Goal: Transaction & Acquisition: Purchase product/service

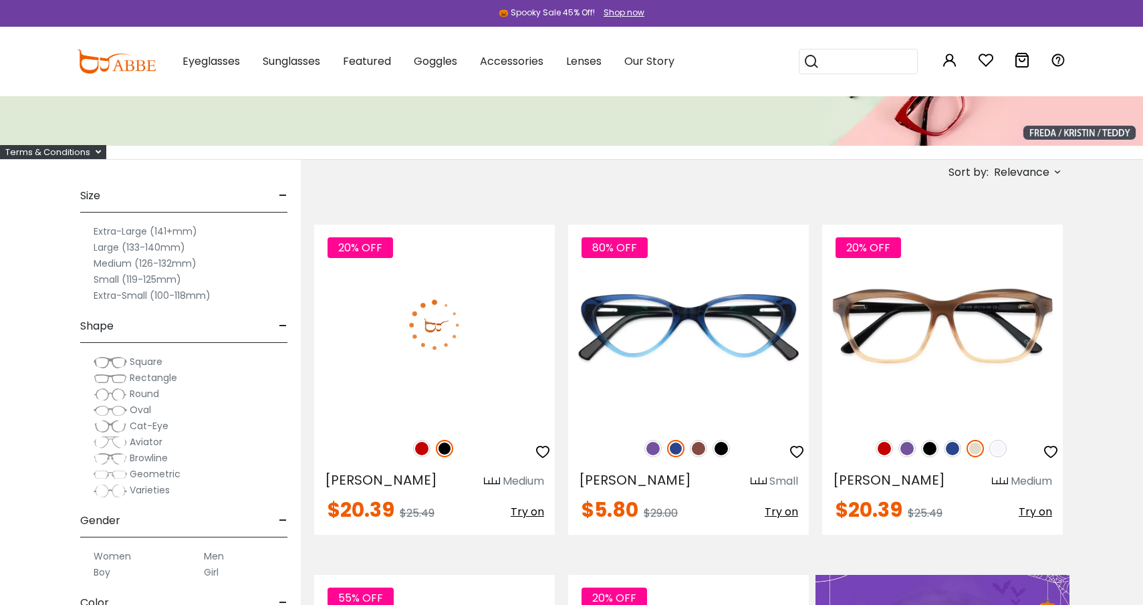
scroll to position [174, 0]
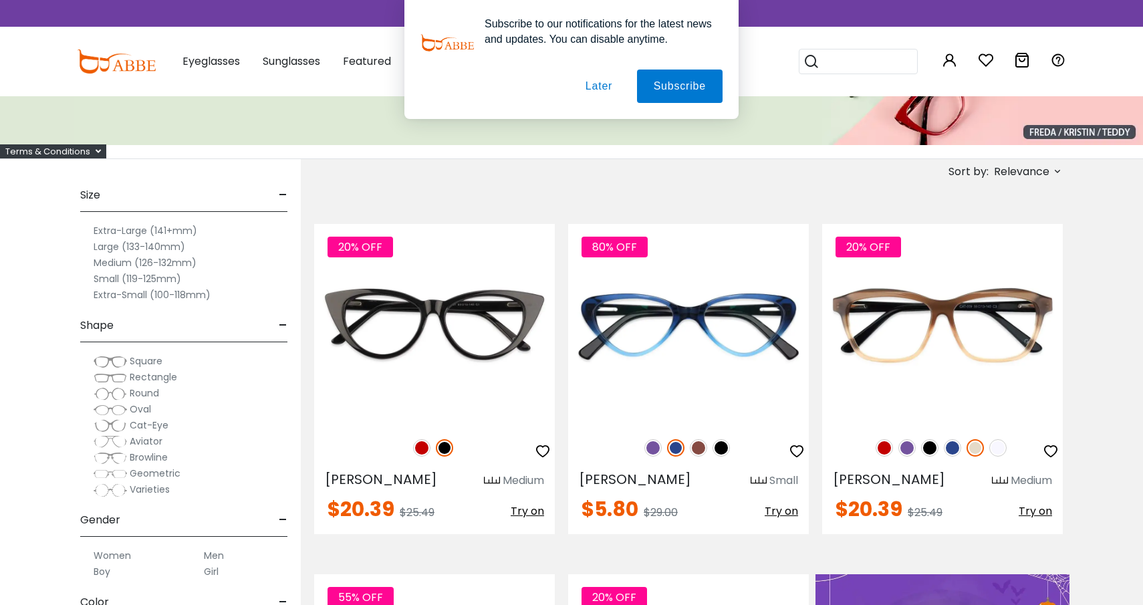
click at [208, 249] on div "Large (133-140mm)" at bounding box center [183, 247] width 207 height 16
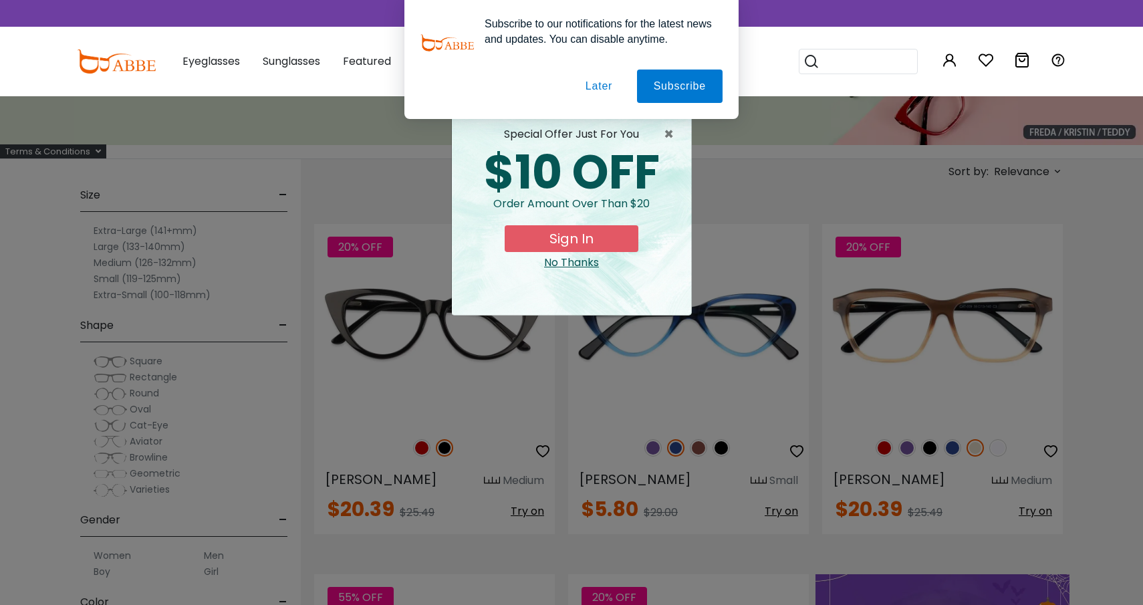
click at [607, 88] on button "Later" at bounding box center [599, 85] width 60 height 33
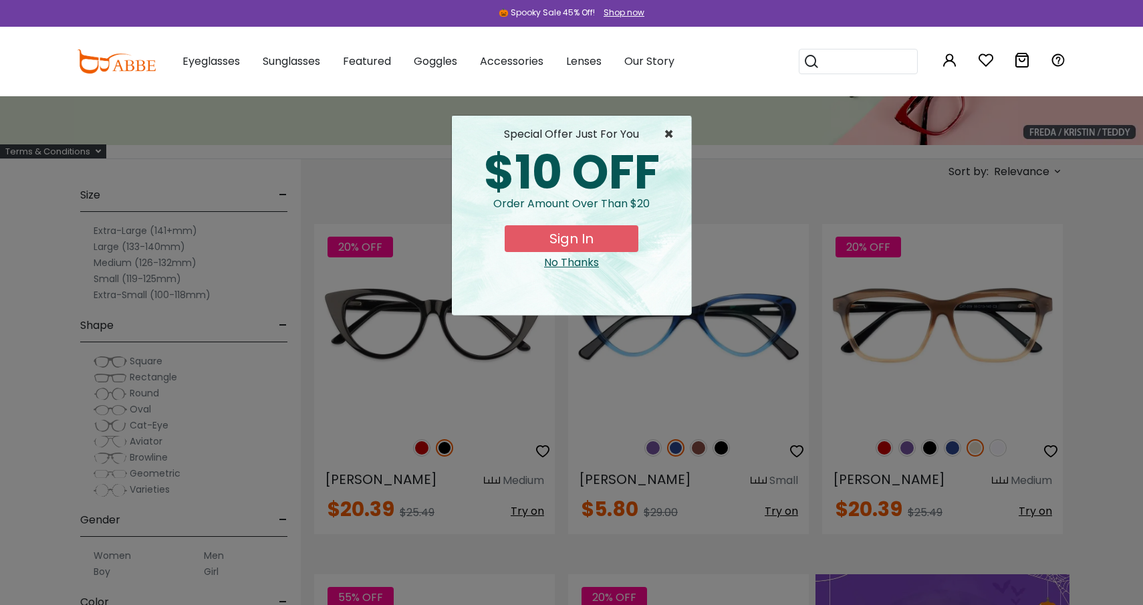
click at [672, 134] on span "×" at bounding box center [672, 134] width 17 height 16
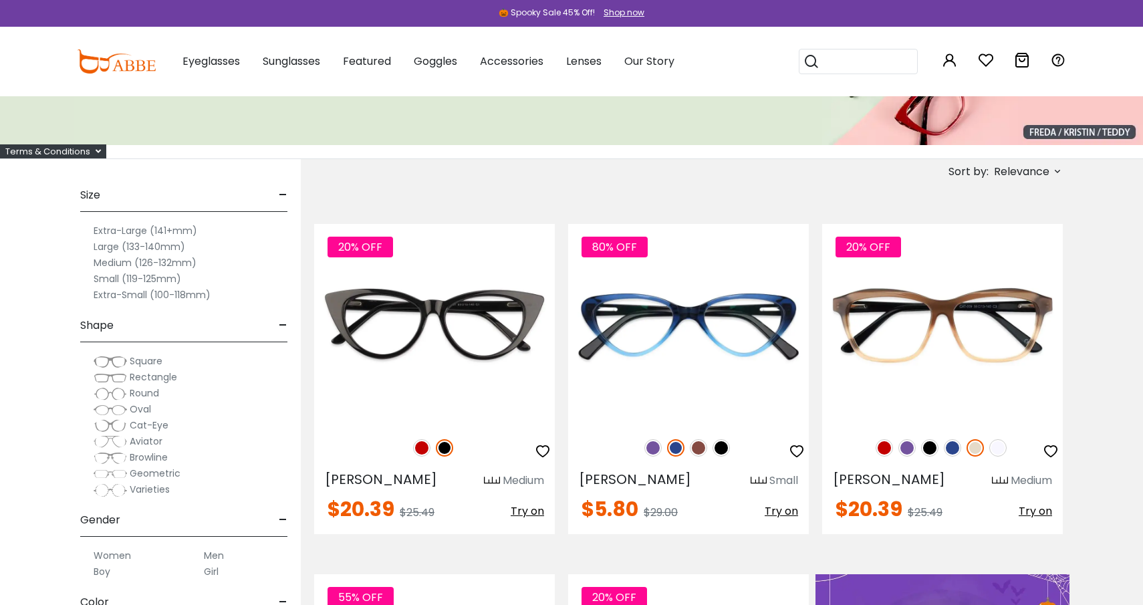
click at [138, 269] on label "Medium (126-132mm)" at bounding box center [145, 263] width 103 height 16
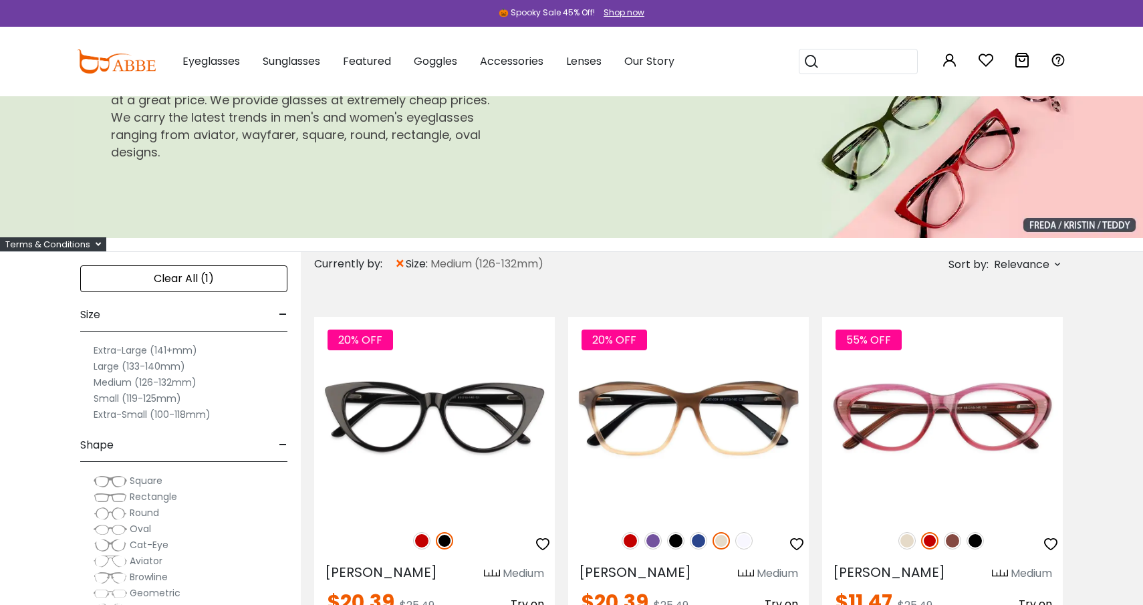
scroll to position [84, 0]
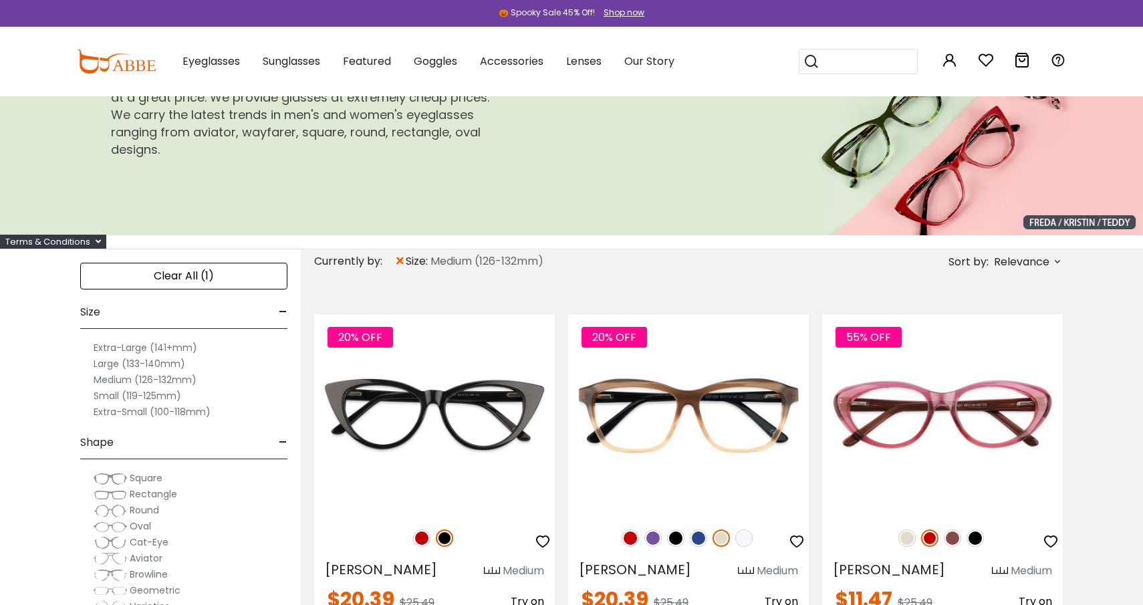
click at [117, 378] on label "Medium (126-132mm)" at bounding box center [145, 380] width 103 height 16
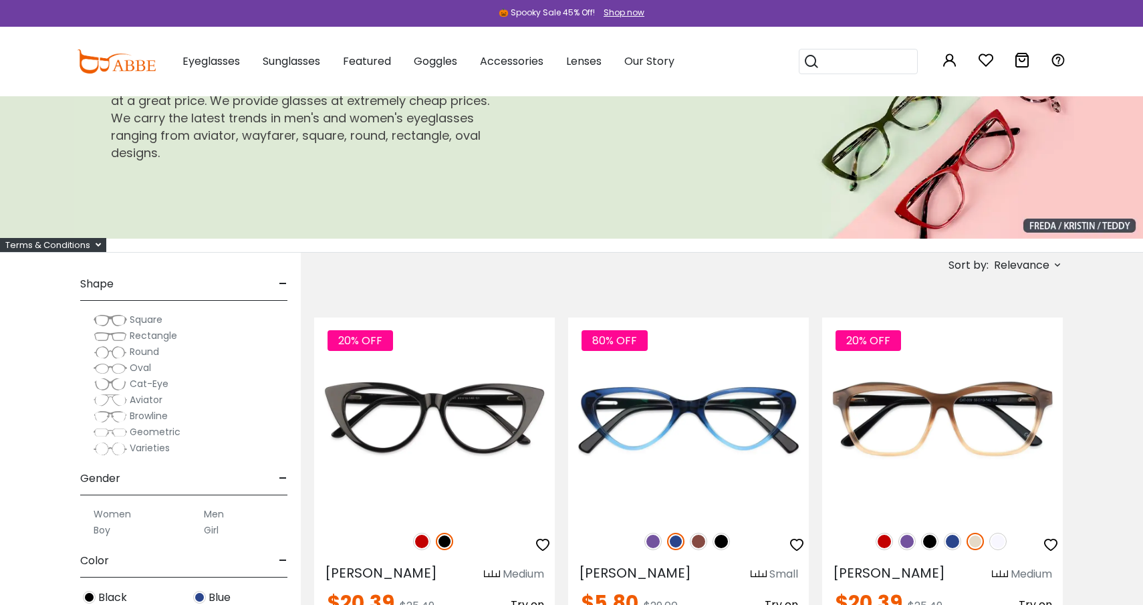
scroll to position [83, 0]
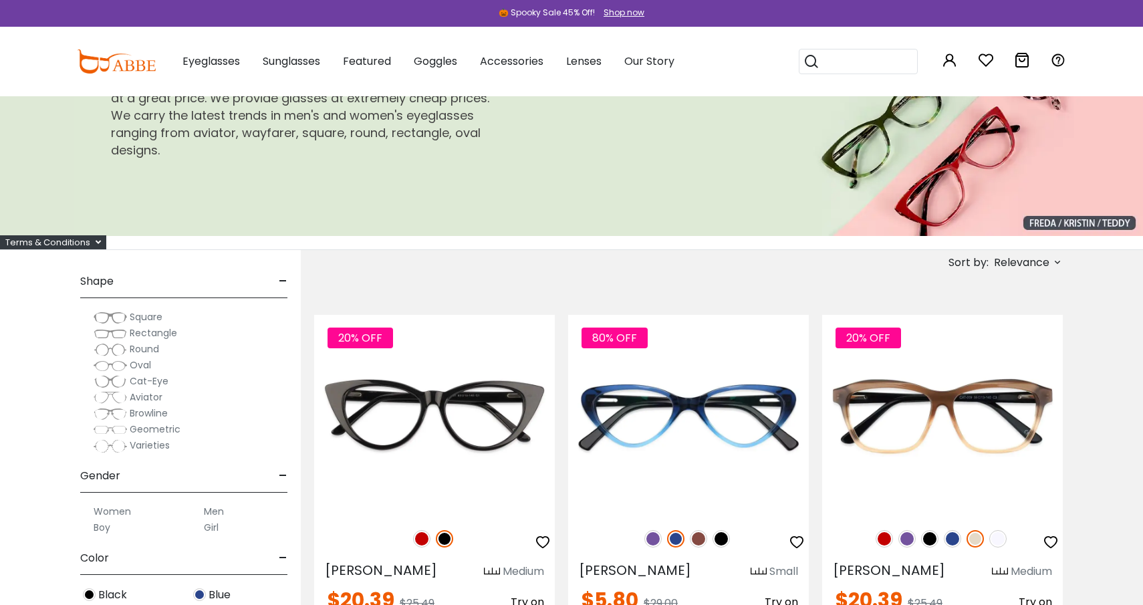
click at [143, 353] on span "Round" at bounding box center [144, 348] width 29 height 13
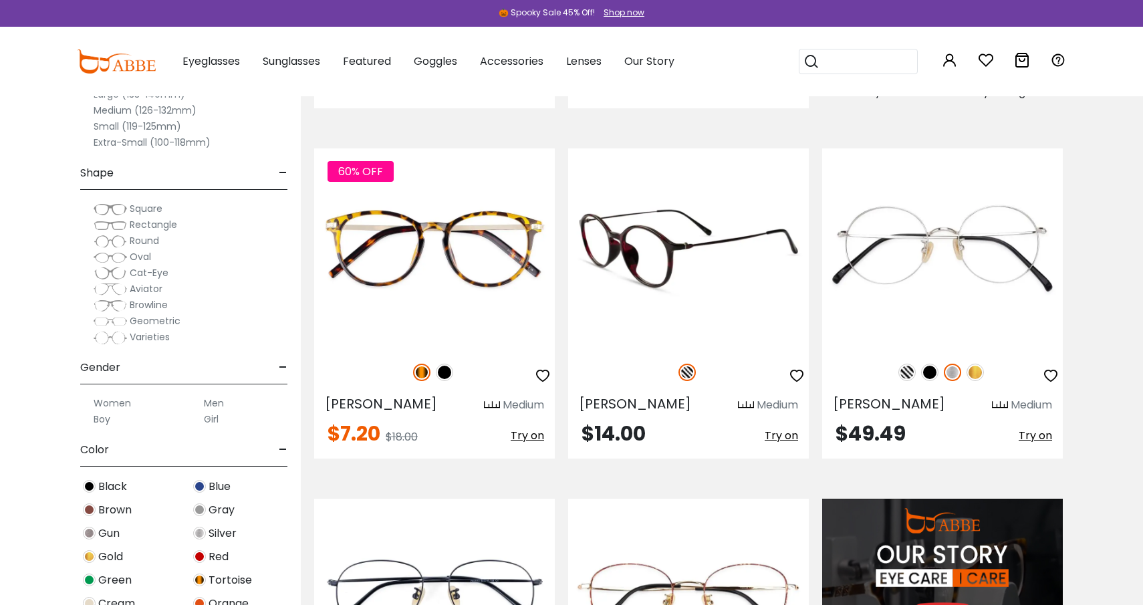
scroll to position [990, 0]
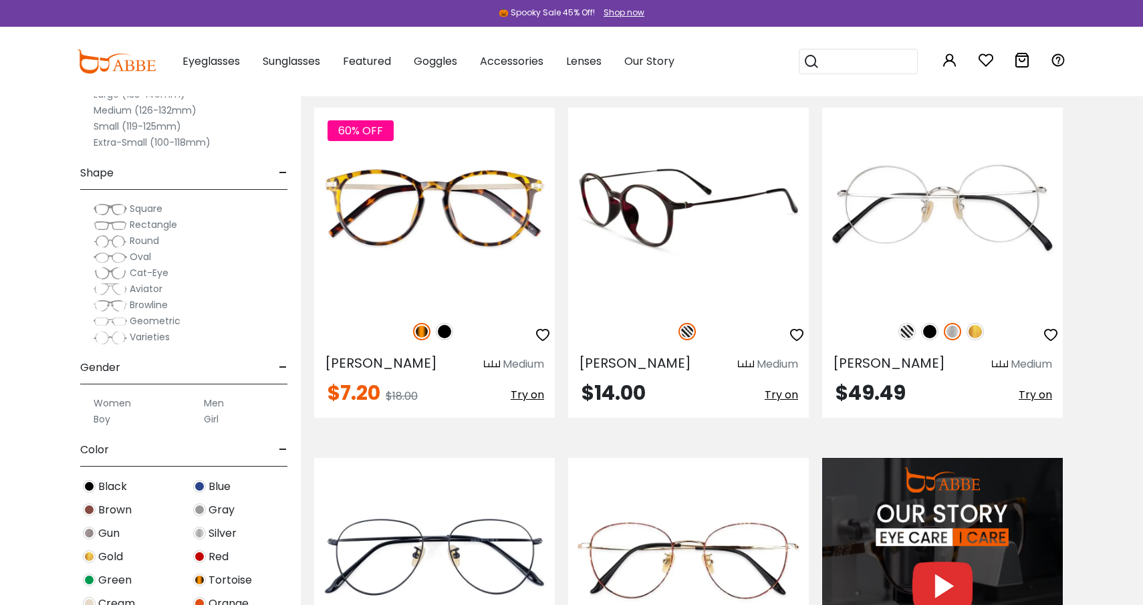
click at [780, 402] on span "Try on" at bounding box center [780, 394] width 33 height 15
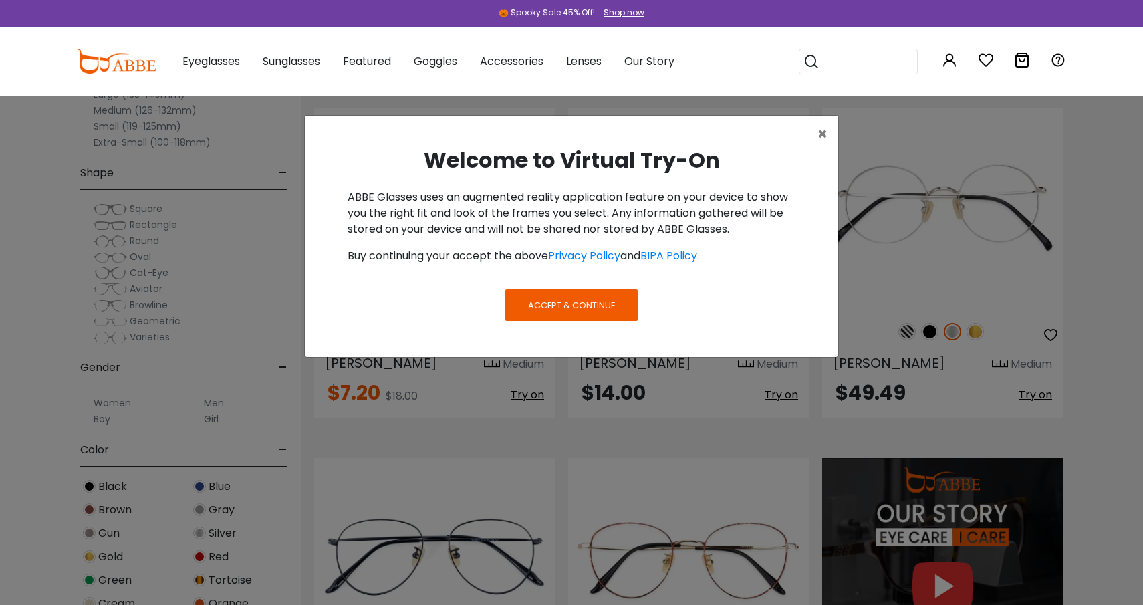
click at [575, 299] on span "Accept & Continue" at bounding box center [571, 305] width 87 height 13
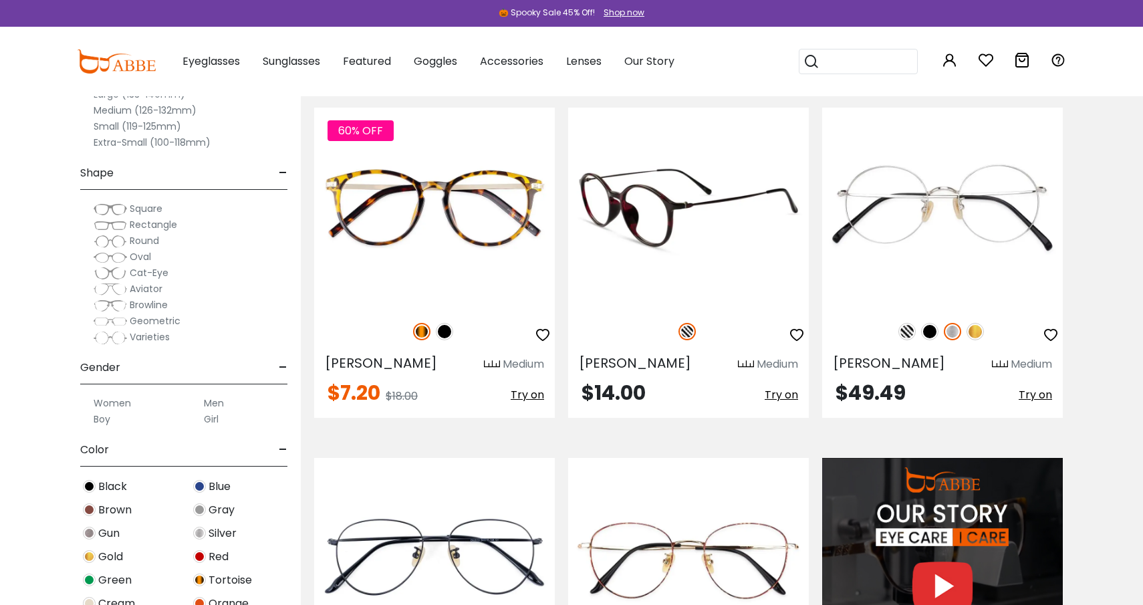
click at [656, 196] on img at bounding box center [688, 208] width 241 height 200
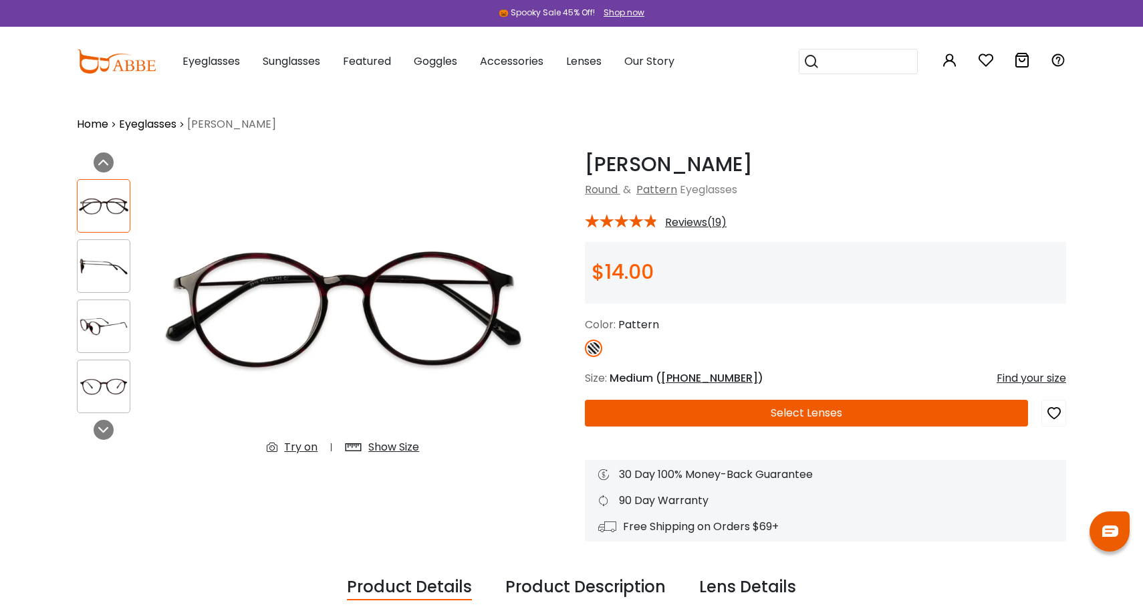
click at [96, 383] on img at bounding box center [104, 387] width 52 height 26
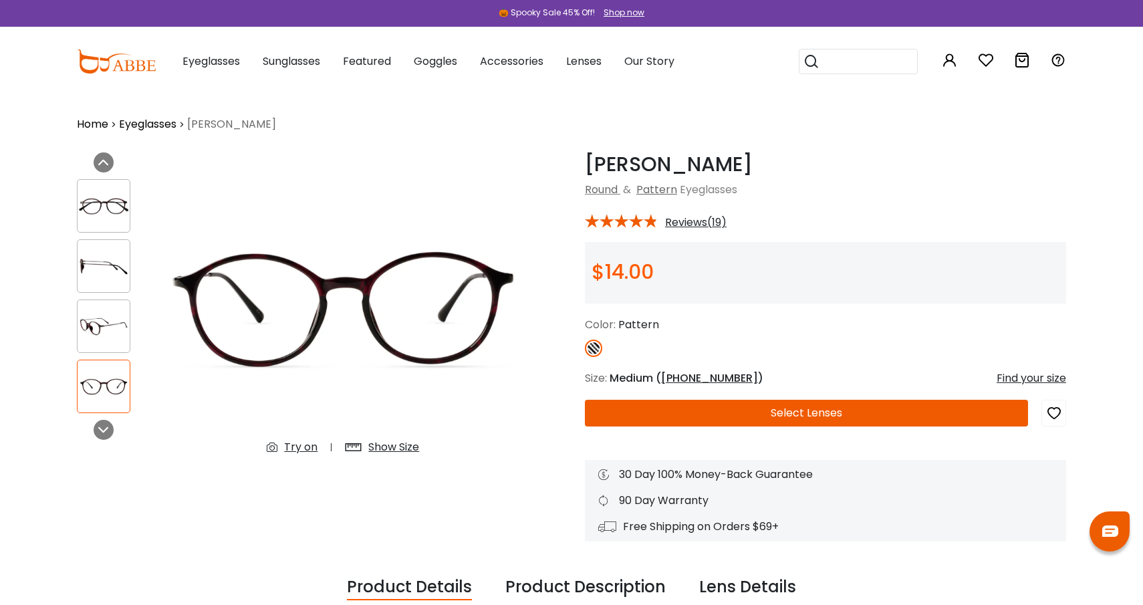
click at [114, 323] on img at bounding box center [104, 326] width 52 height 26
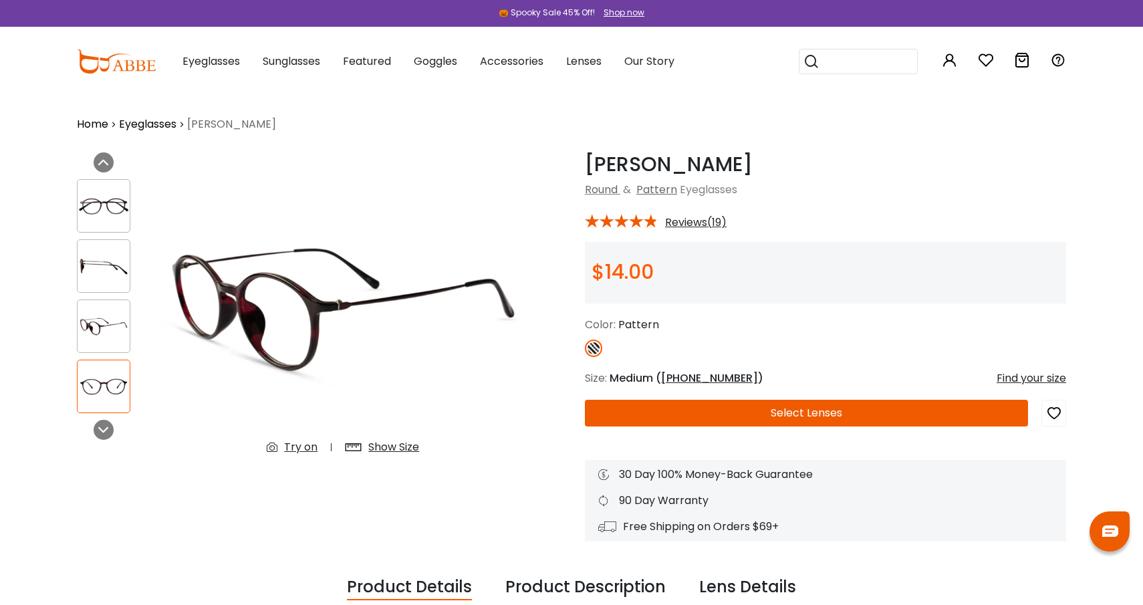
click at [102, 253] on img at bounding box center [104, 266] width 52 height 26
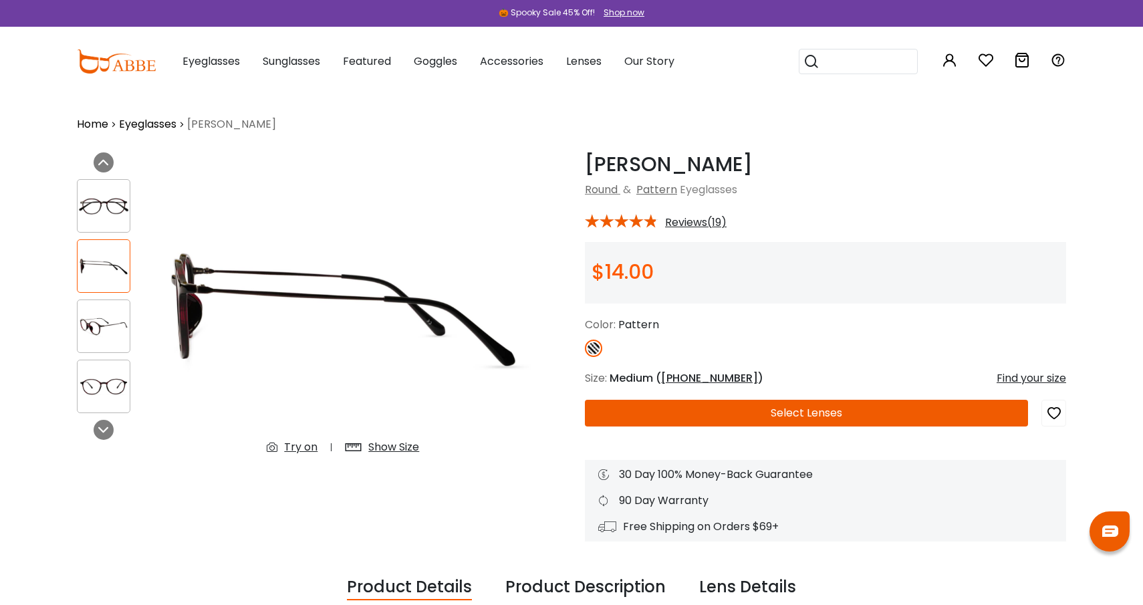
click at [102, 226] on div at bounding box center [103, 205] width 53 height 53
click at [114, 368] on div at bounding box center [103, 386] width 53 height 53
click at [102, 210] on img at bounding box center [104, 206] width 52 height 26
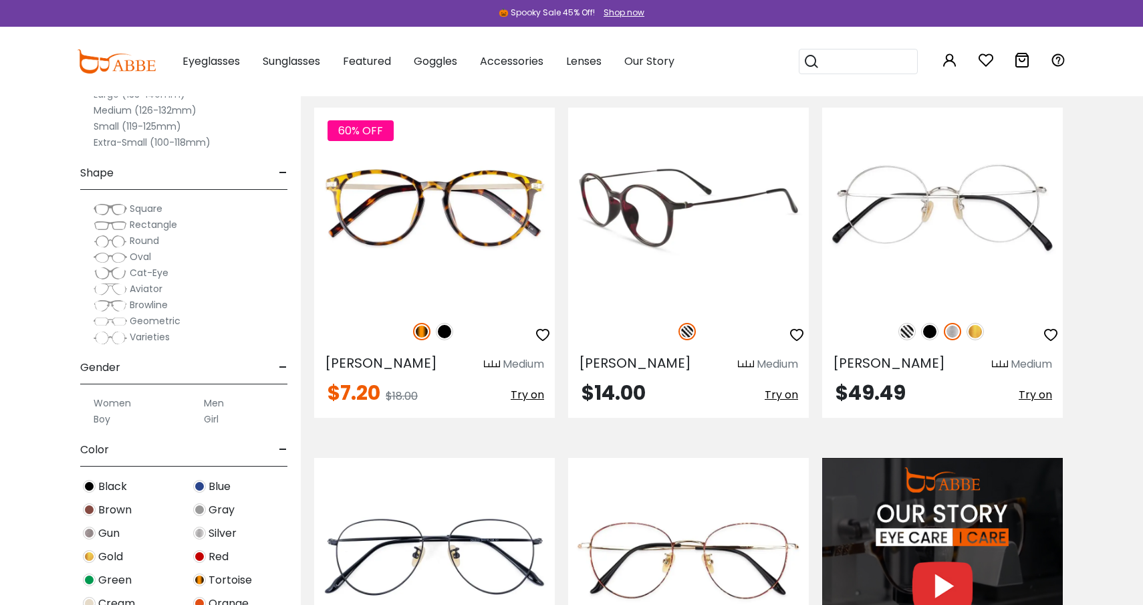
click at [665, 219] on img at bounding box center [688, 208] width 241 height 200
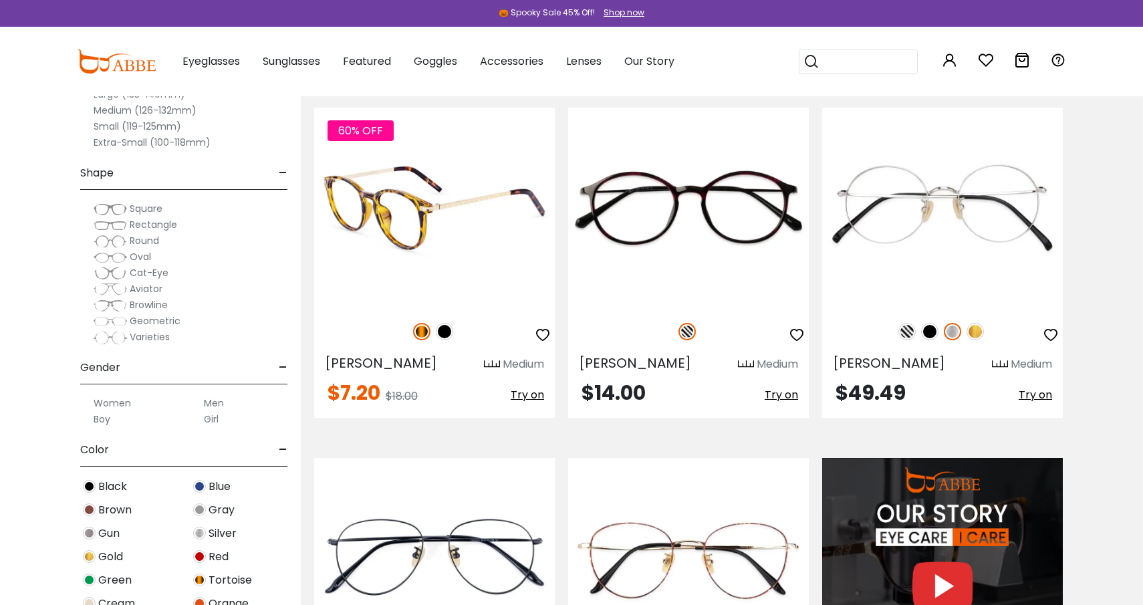
click at [444, 332] on img at bounding box center [444, 331] width 17 height 17
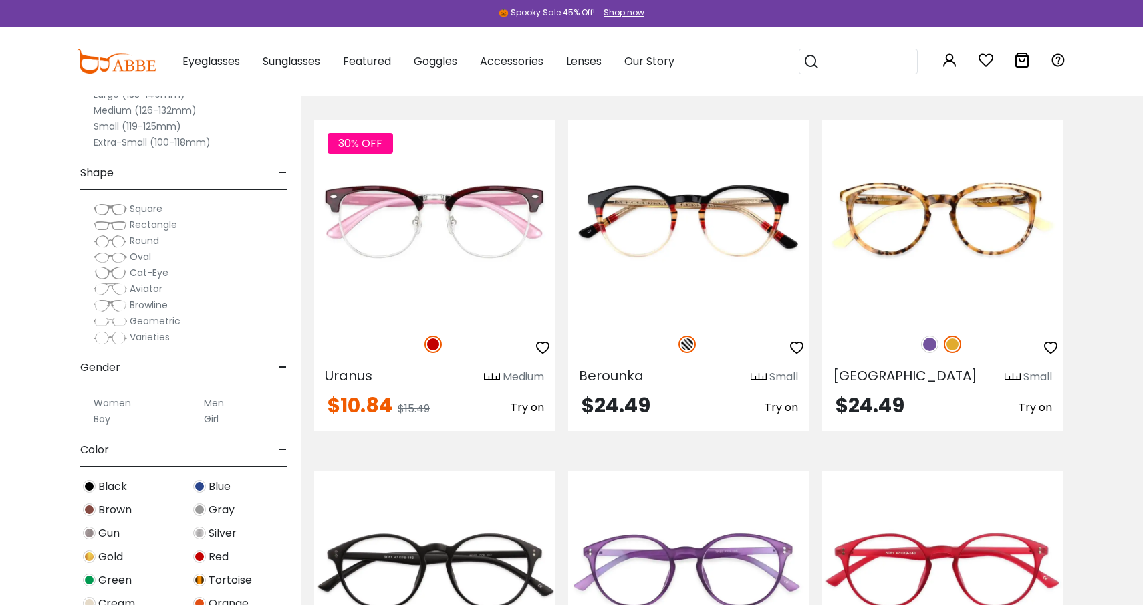
scroll to position [1685, 0]
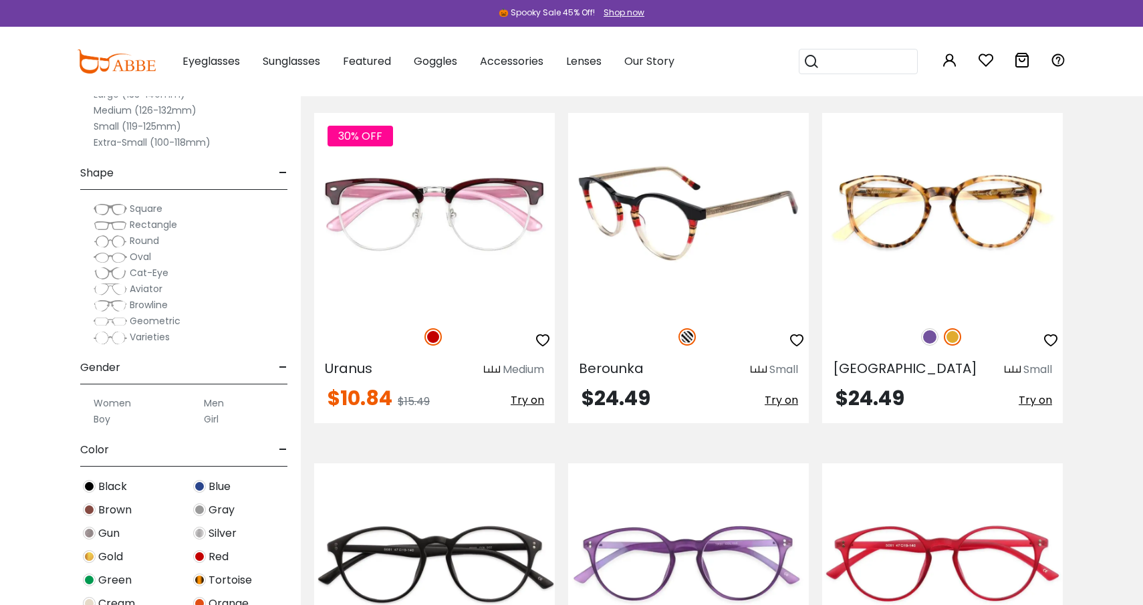
click at [739, 192] on img at bounding box center [688, 213] width 241 height 200
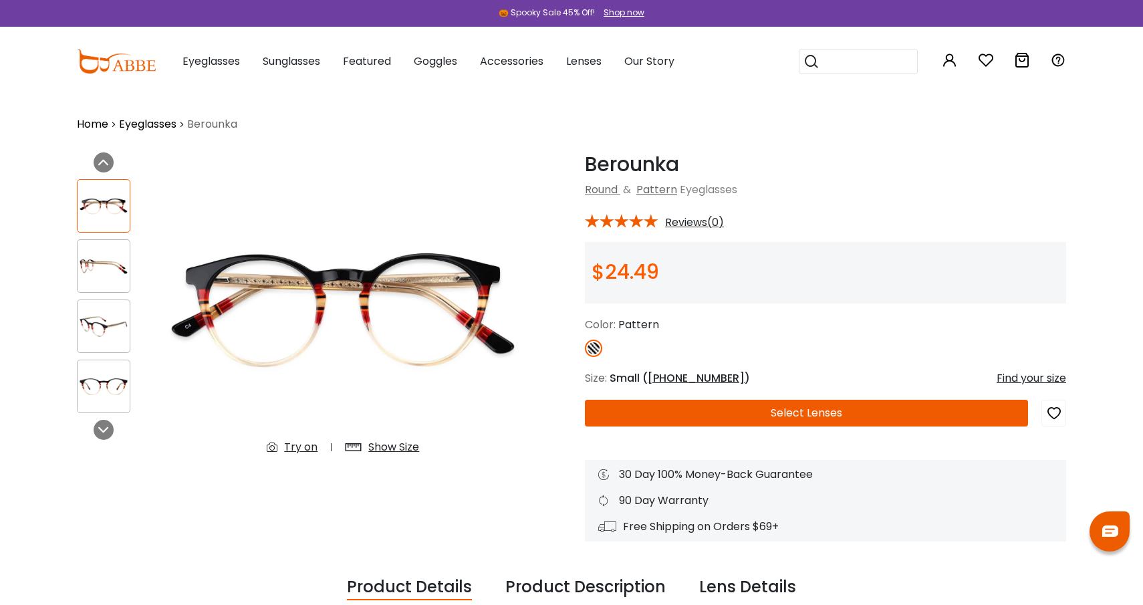
click at [307, 447] on div "Try on" at bounding box center [300, 447] width 33 height 16
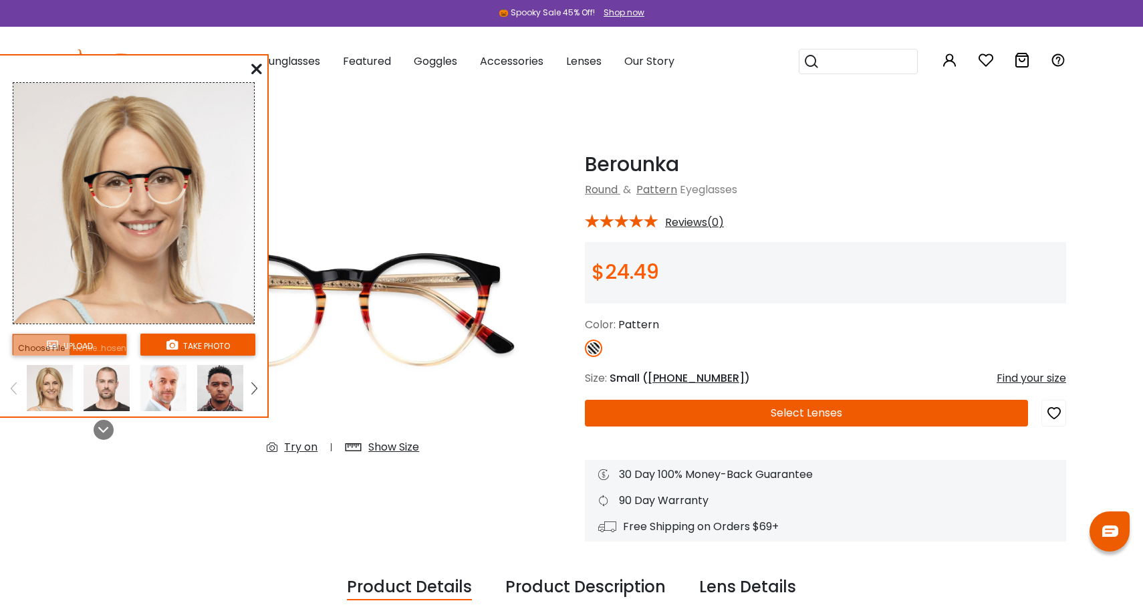
click at [212, 346] on button "take photo" at bounding box center [197, 344] width 115 height 22
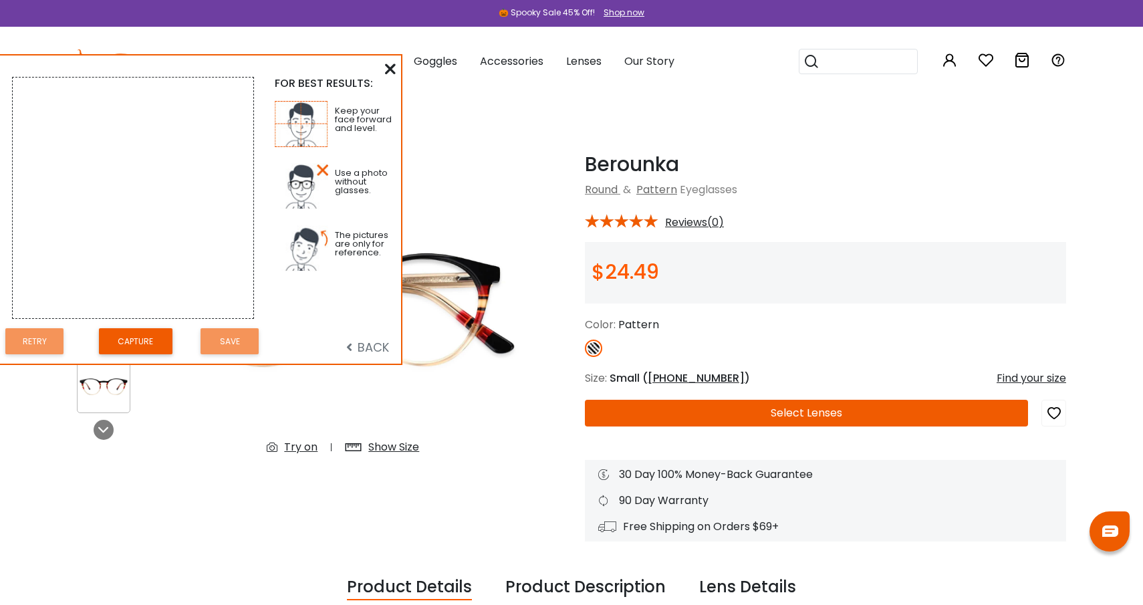
click at [146, 337] on button "Capture" at bounding box center [136, 341] width 74 height 26
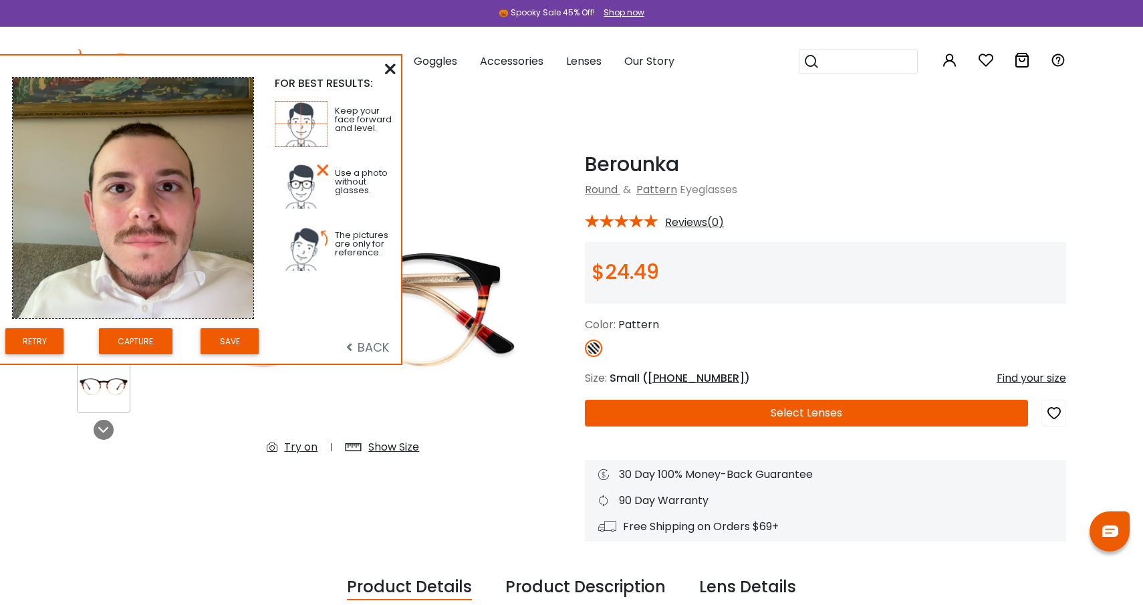
click at [236, 343] on button "Save" at bounding box center [229, 341] width 58 height 26
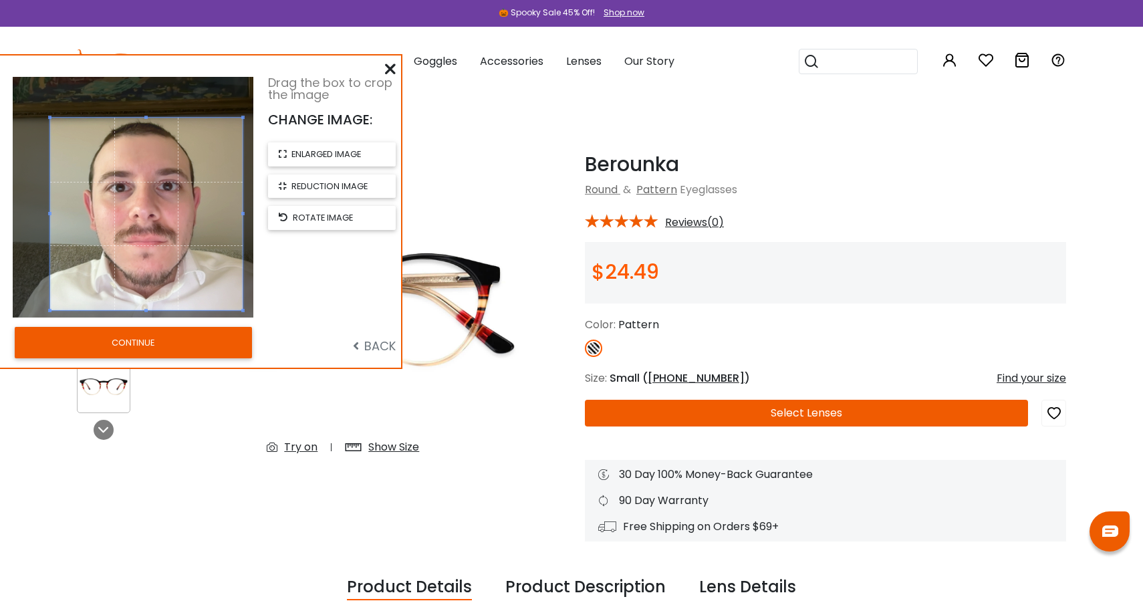
drag, startPoint x: 177, startPoint y: 232, endPoint x: 186, endPoint y: 249, distance: 19.1
click at [186, 249] on span at bounding box center [146, 214] width 192 height 192
click at [206, 329] on button "CONTINUE" at bounding box center [133, 342] width 237 height 31
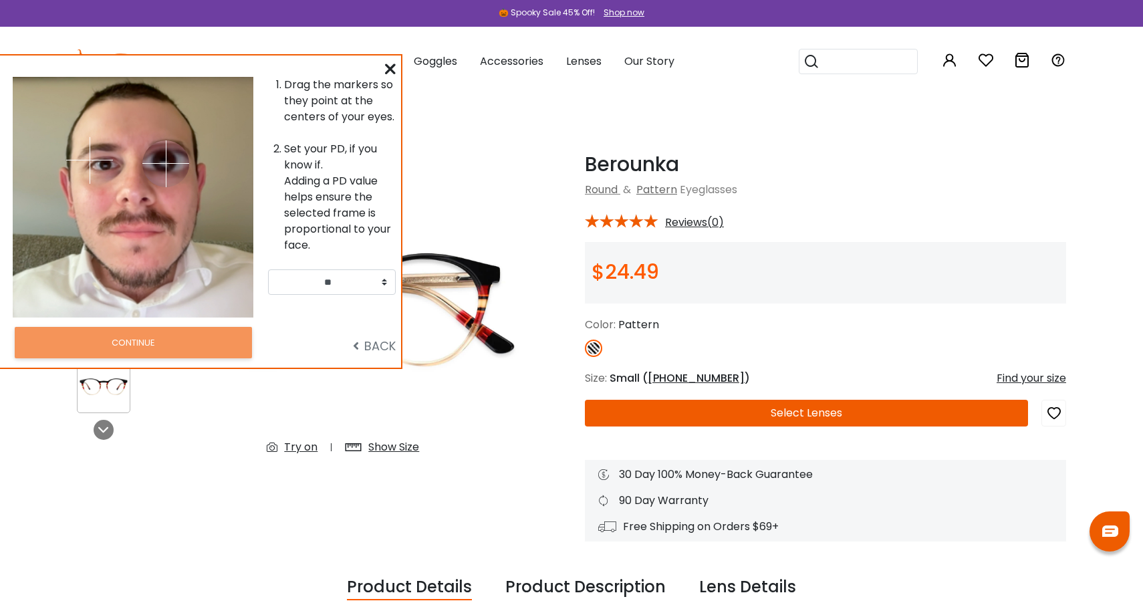
drag, startPoint x: 151, startPoint y: 155, endPoint x: 166, endPoint y: 163, distance: 16.7
click at [166, 163] on img at bounding box center [165, 163] width 47 height 47
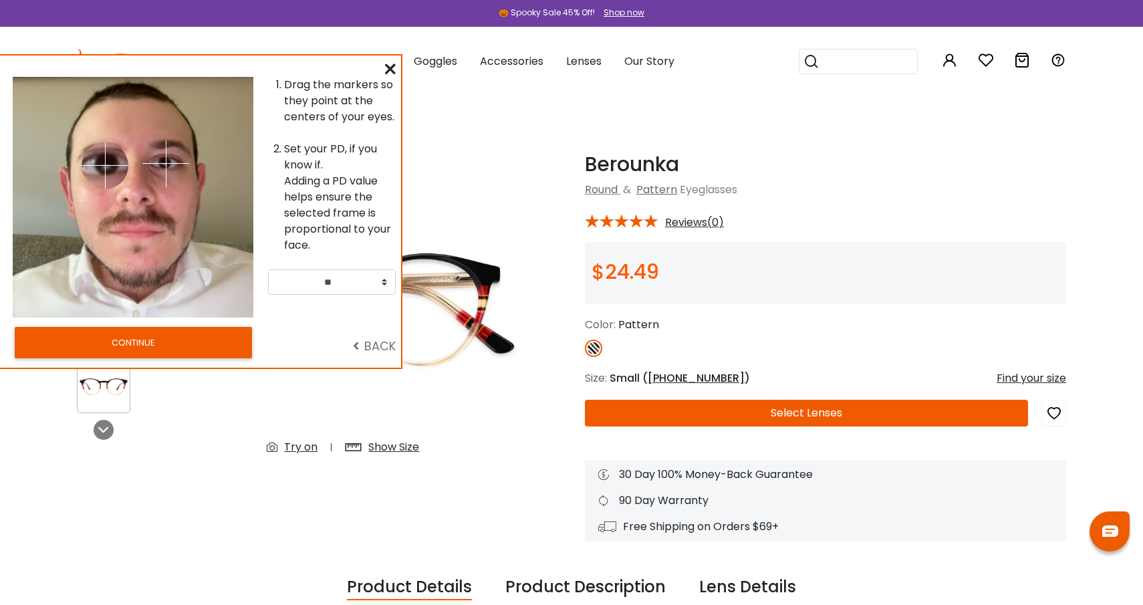
drag, startPoint x: 85, startPoint y: 154, endPoint x: 105, endPoint y: 165, distance: 22.7
click at [105, 165] on img at bounding box center [105, 165] width 47 height 47
click at [174, 335] on button "CONTINUE" at bounding box center [133, 342] width 237 height 31
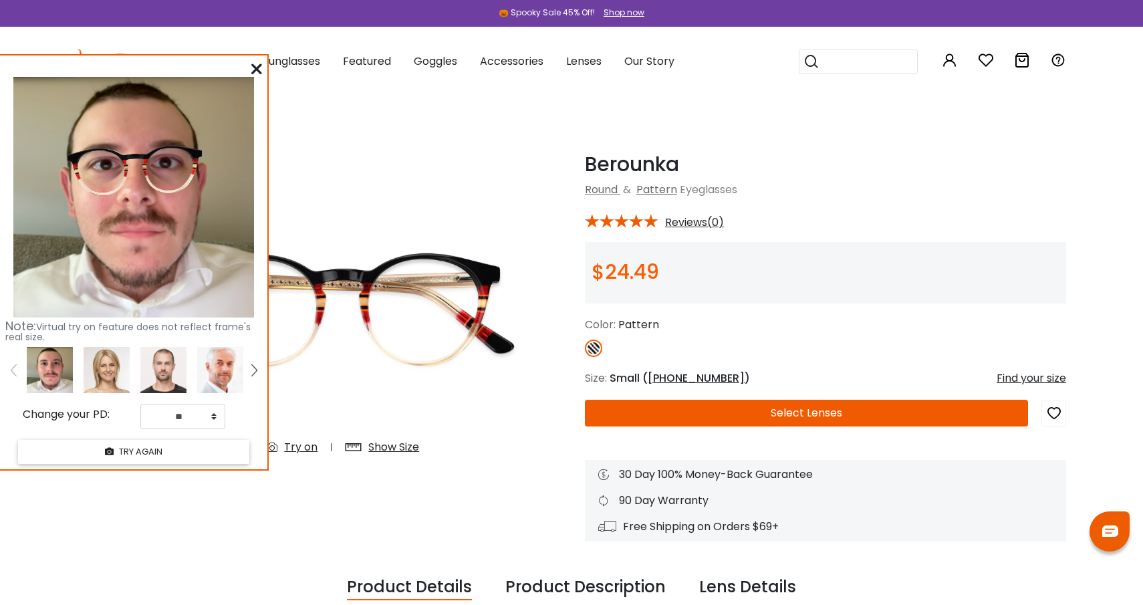
click at [257, 68] on icon at bounding box center [256, 68] width 11 height 11
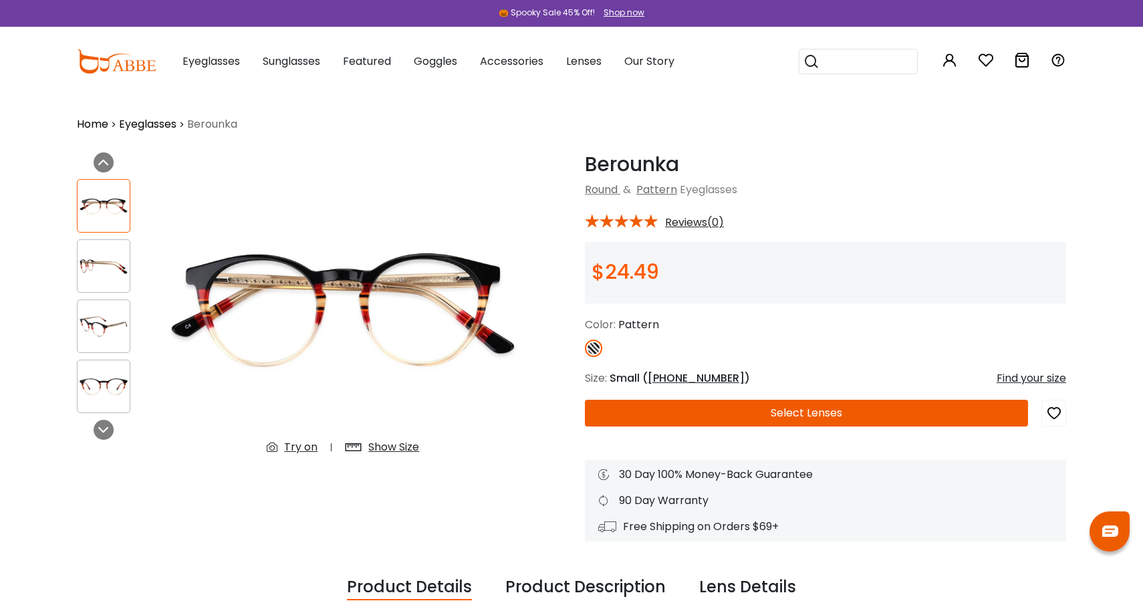
click at [229, 458] on img at bounding box center [343, 308] width 376 height 313
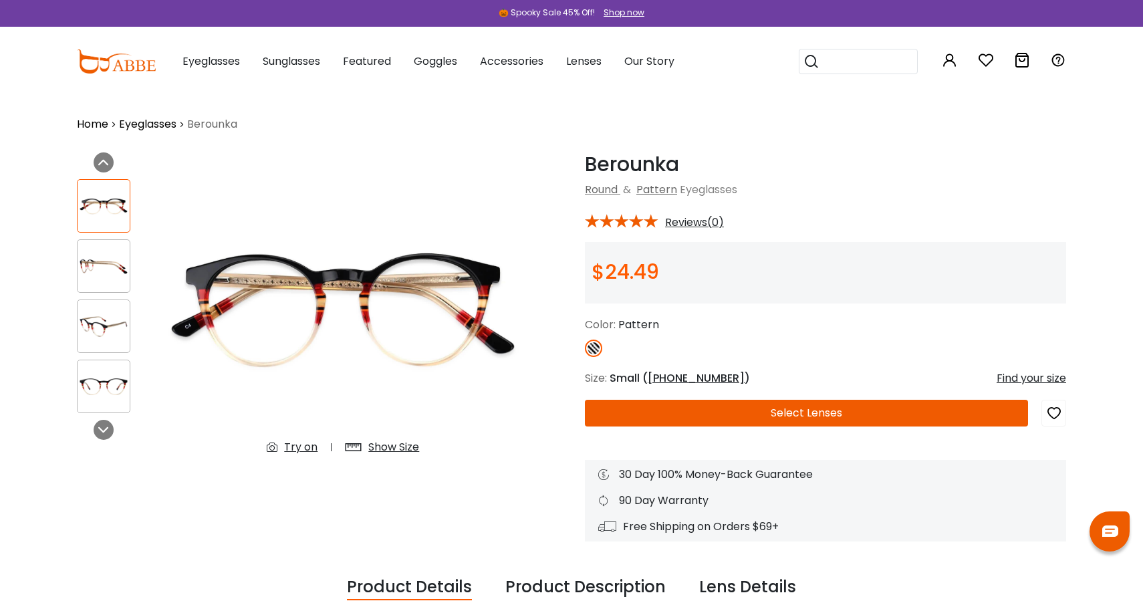
click at [229, 458] on img at bounding box center [343, 308] width 376 height 313
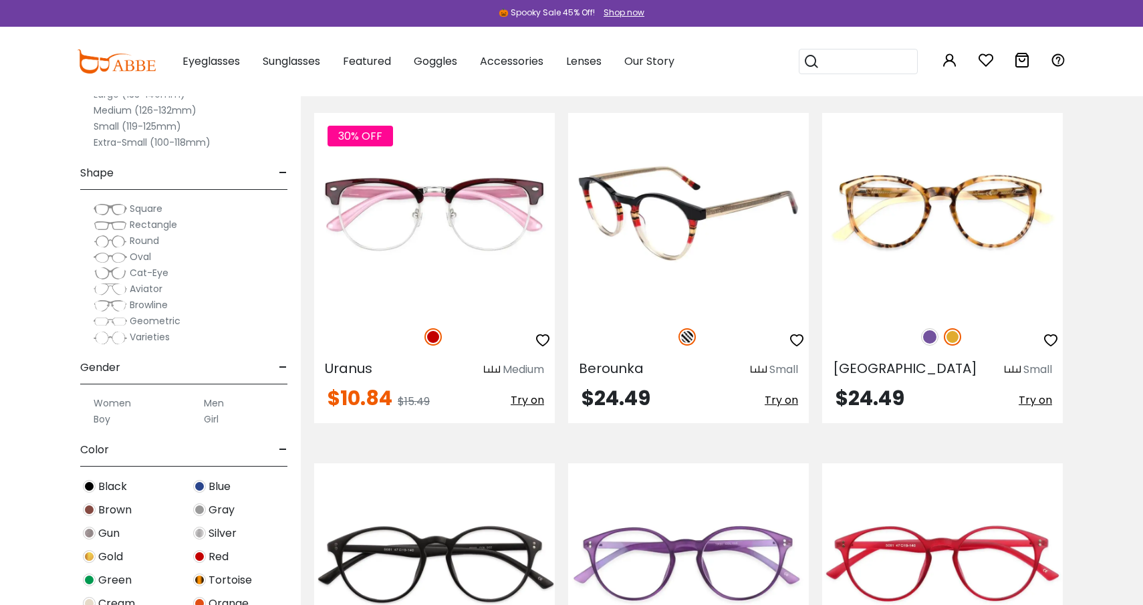
click at [718, 214] on img at bounding box center [688, 213] width 241 height 200
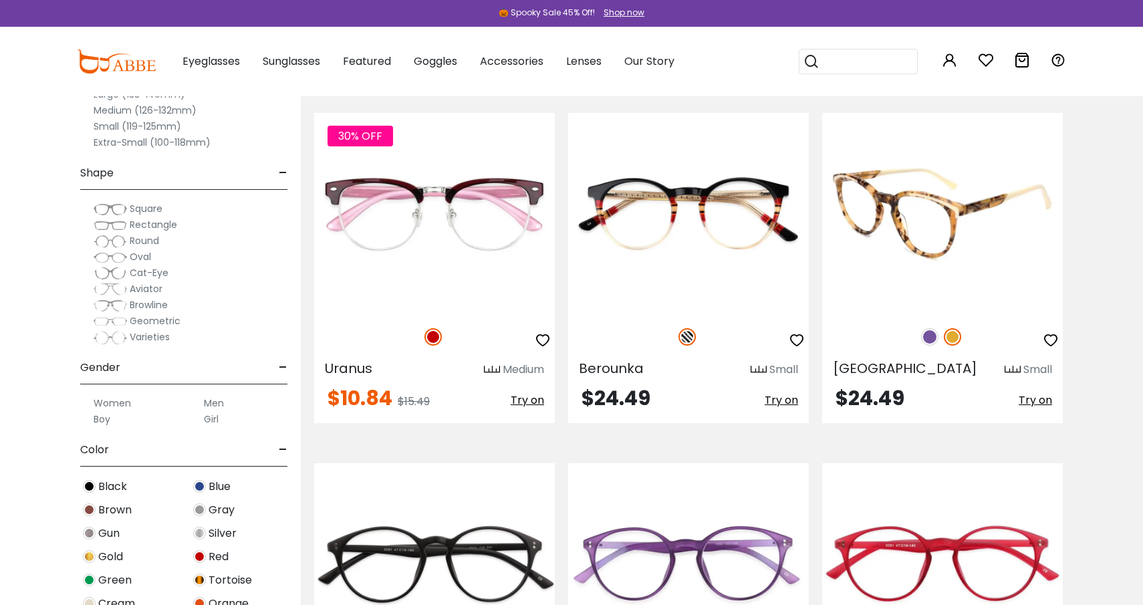
click at [932, 337] on img at bounding box center [929, 336] width 17 height 17
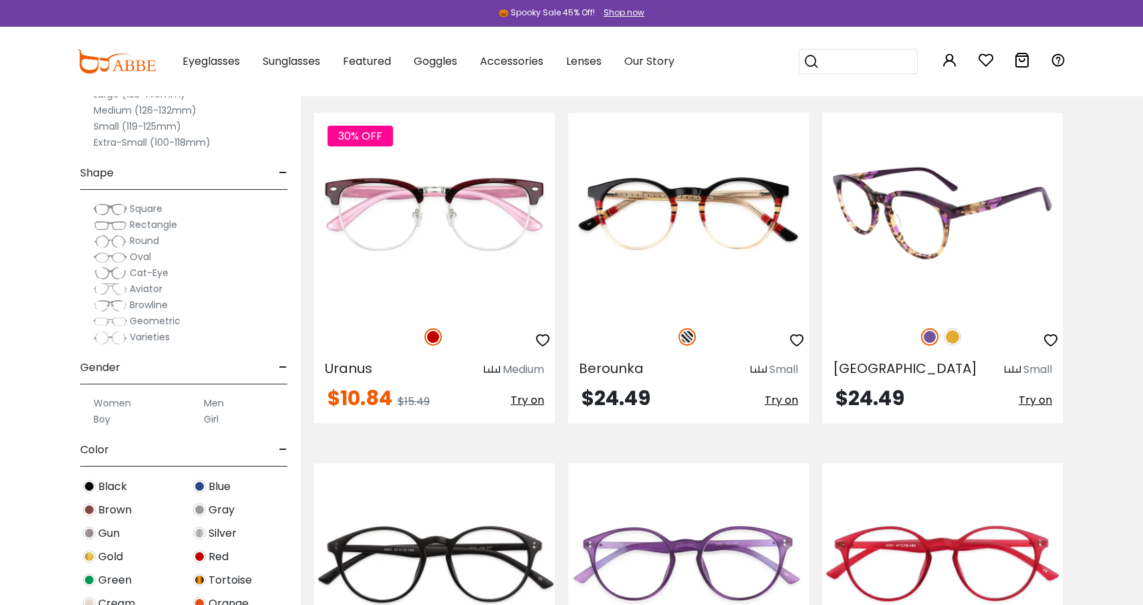
click at [955, 335] on img at bounding box center [952, 336] width 17 height 17
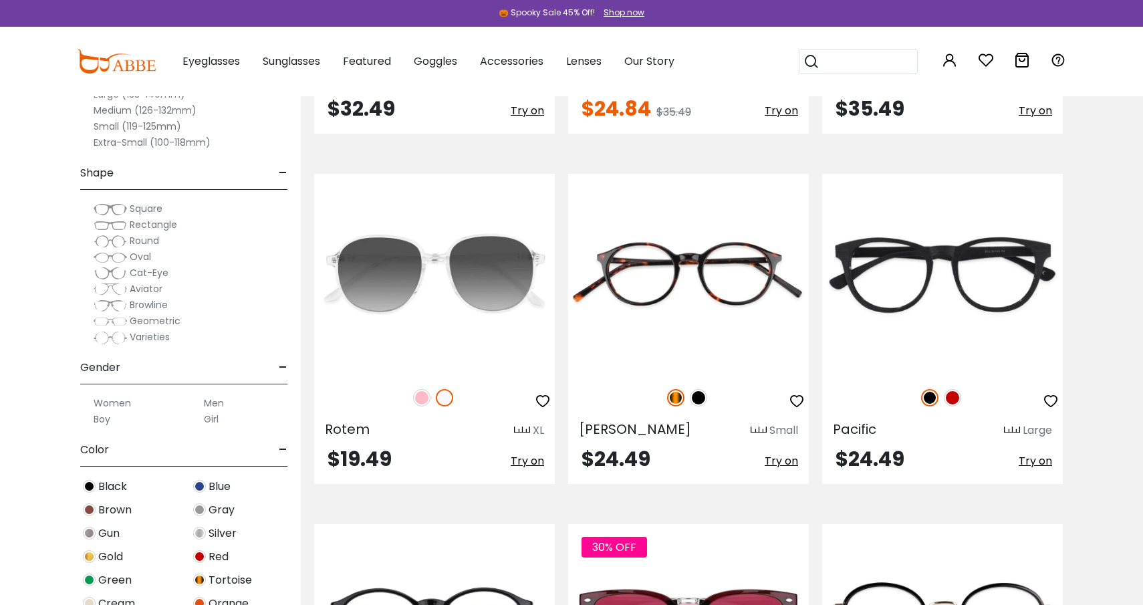
scroll to position [2697, 0]
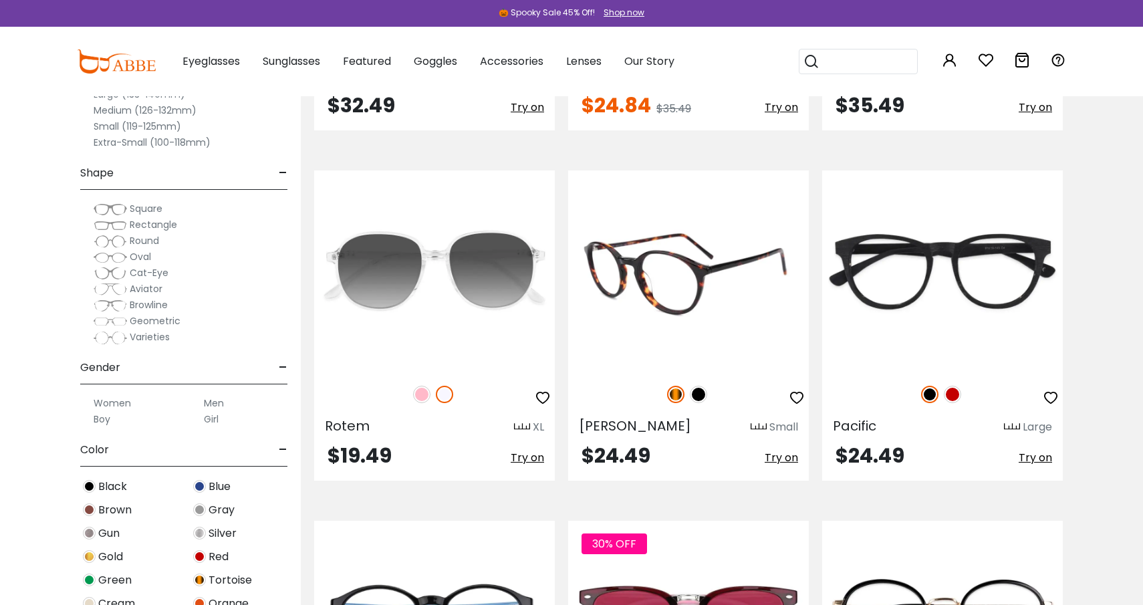
click at [700, 386] on img at bounding box center [698, 394] width 17 height 17
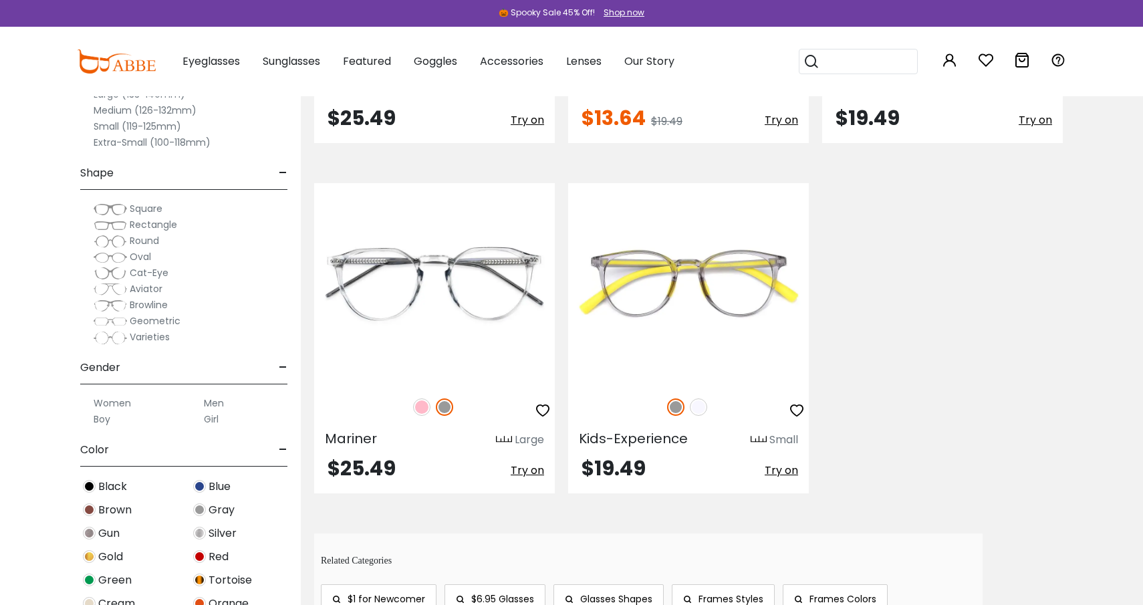
scroll to position [3382, 0]
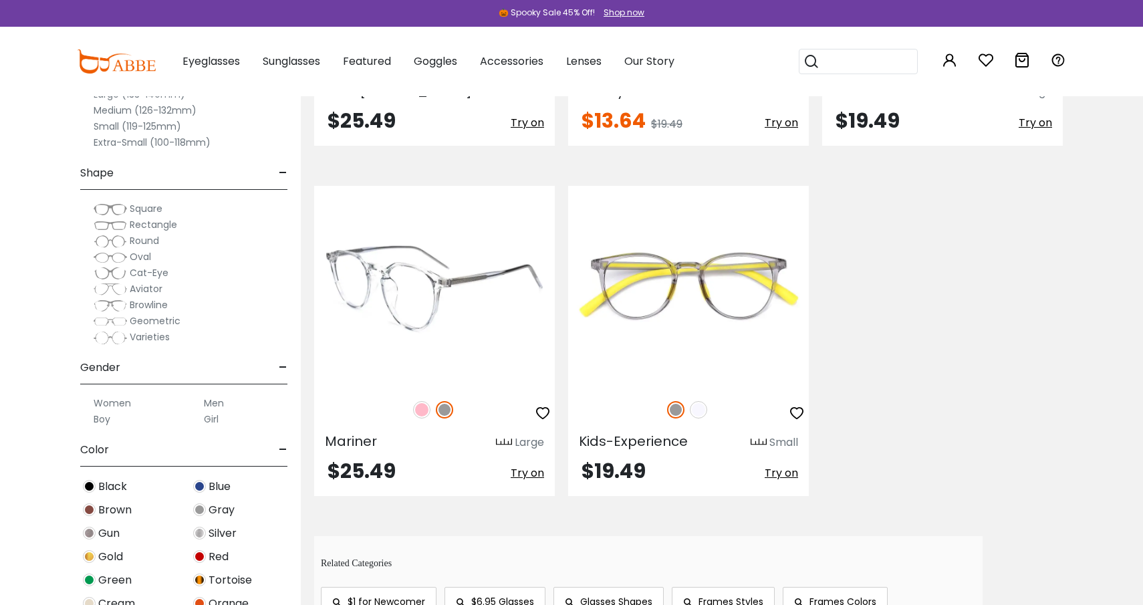
click at [429, 401] on img at bounding box center [421, 409] width 17 height 17
click at [447, 401] on img at bounding box center [444, 409] width 17 height 17
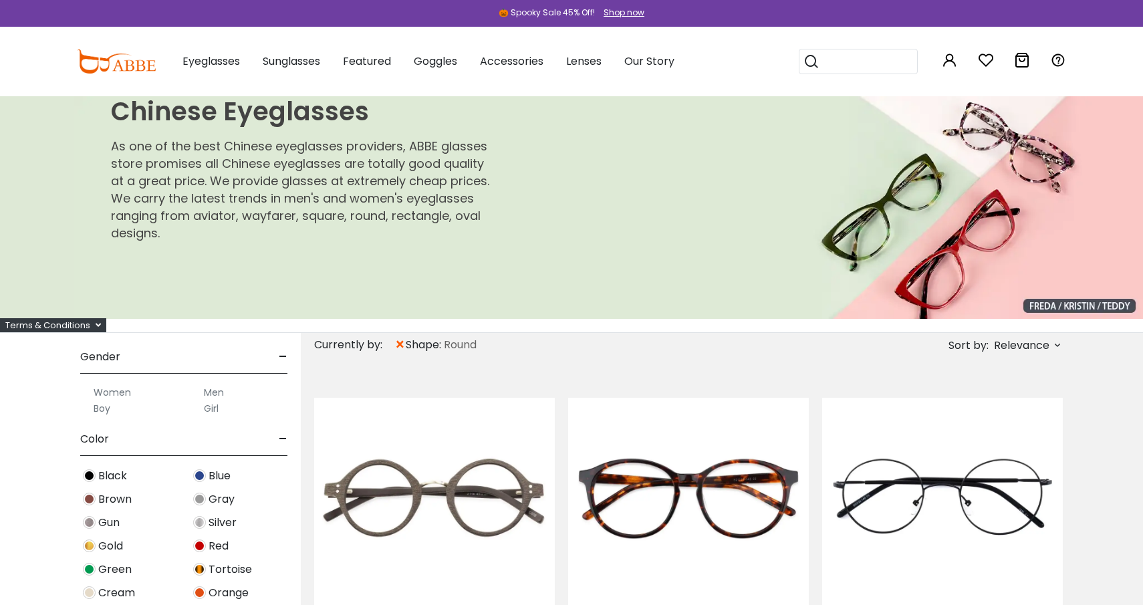
scroll to position [0, 0]
click at [401, 345] on span "×" at bounding box center [399, 345] width 11 height 24
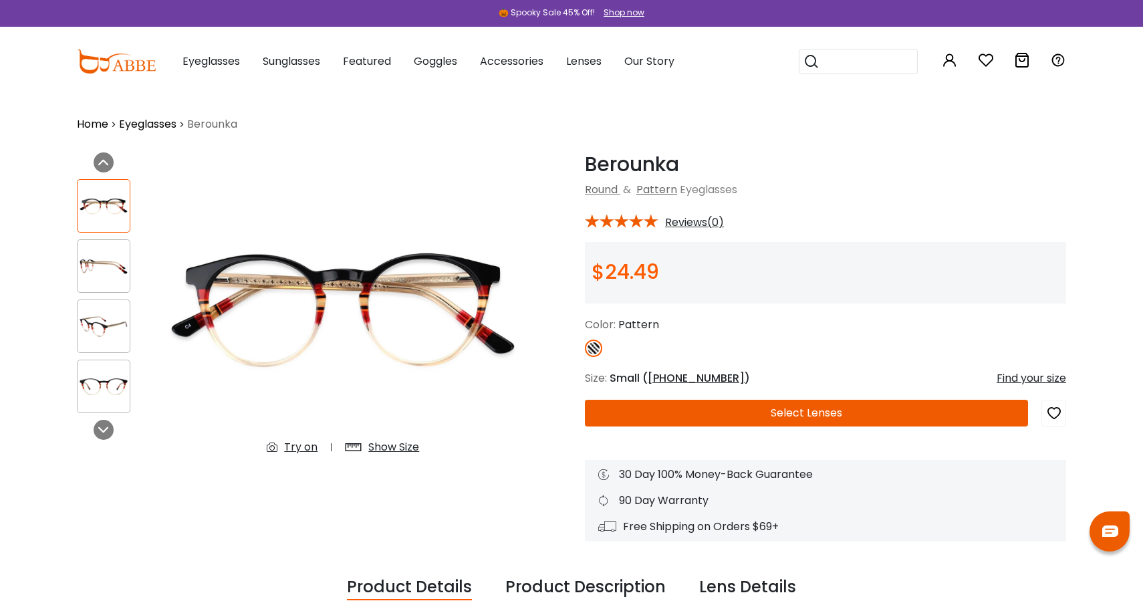
click at [824, 420] on button "Select Lenses" at bounding box center [806, 413] width 443 height 27
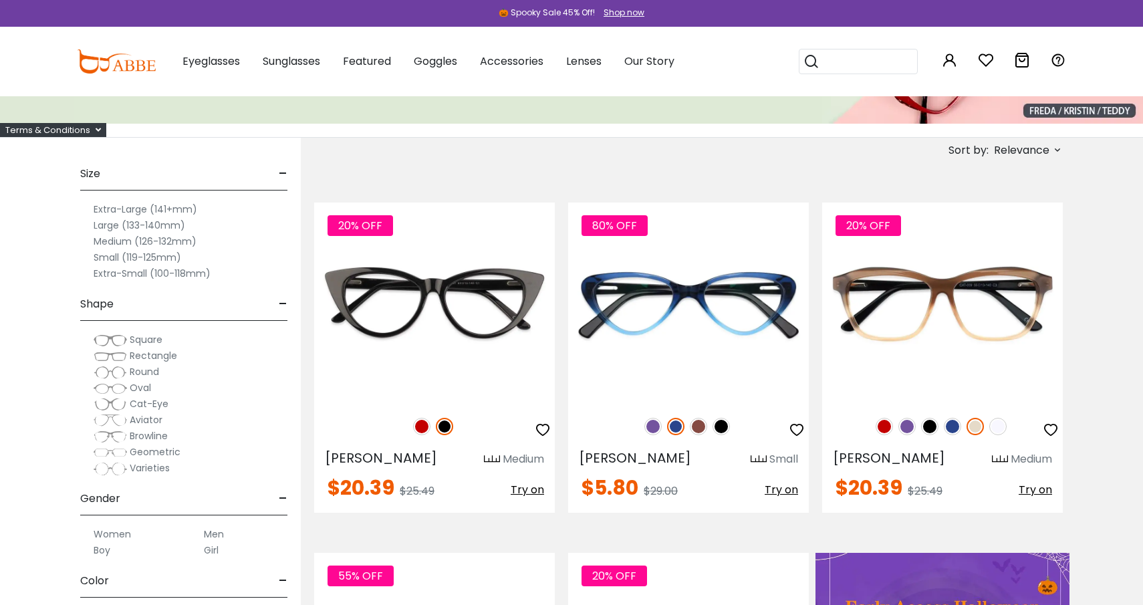
scroll to position [245, 0]
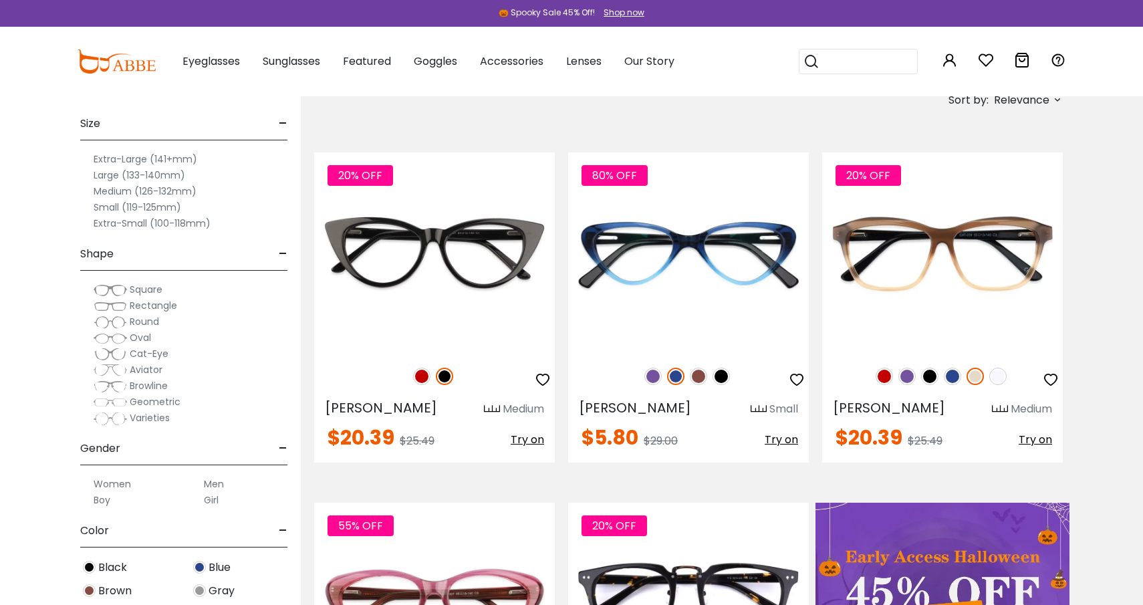
click at [120, 191] on label "Medium (126-132mm)" at bounding box center [145, 191] width 103 height 16
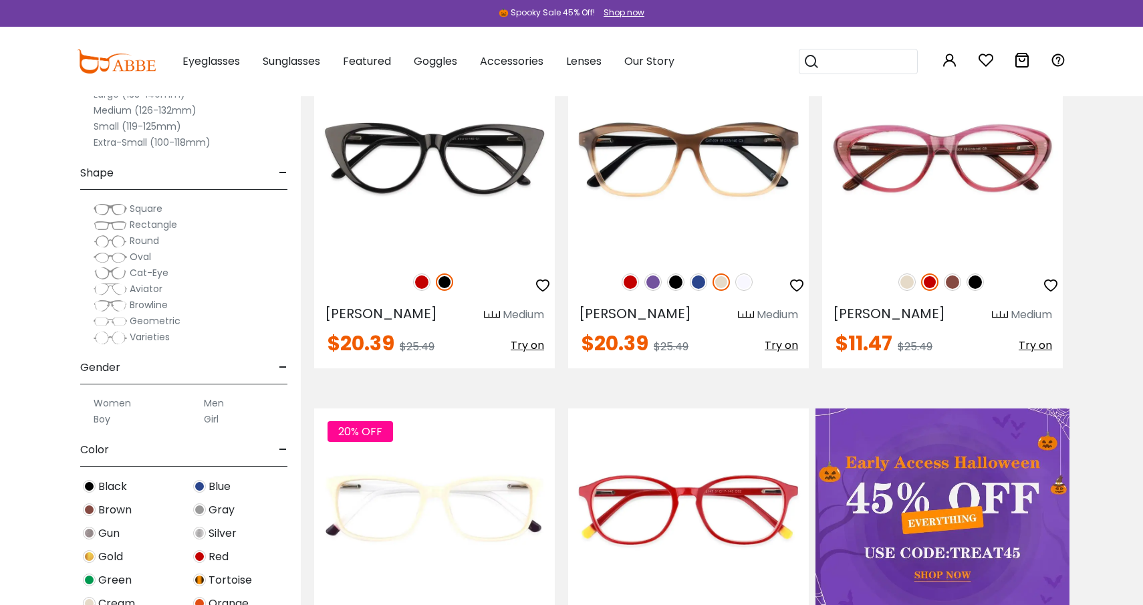
scroll to position [357, 0]
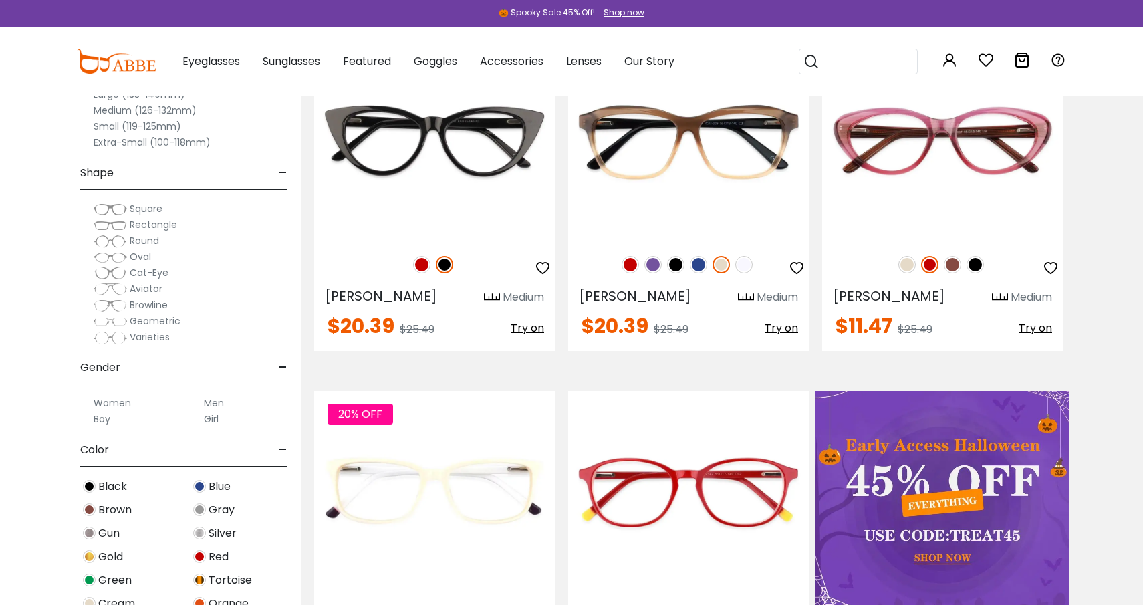
click at [216, 405] on label "Men" at bounding box center [214, 403] width 20 height 16
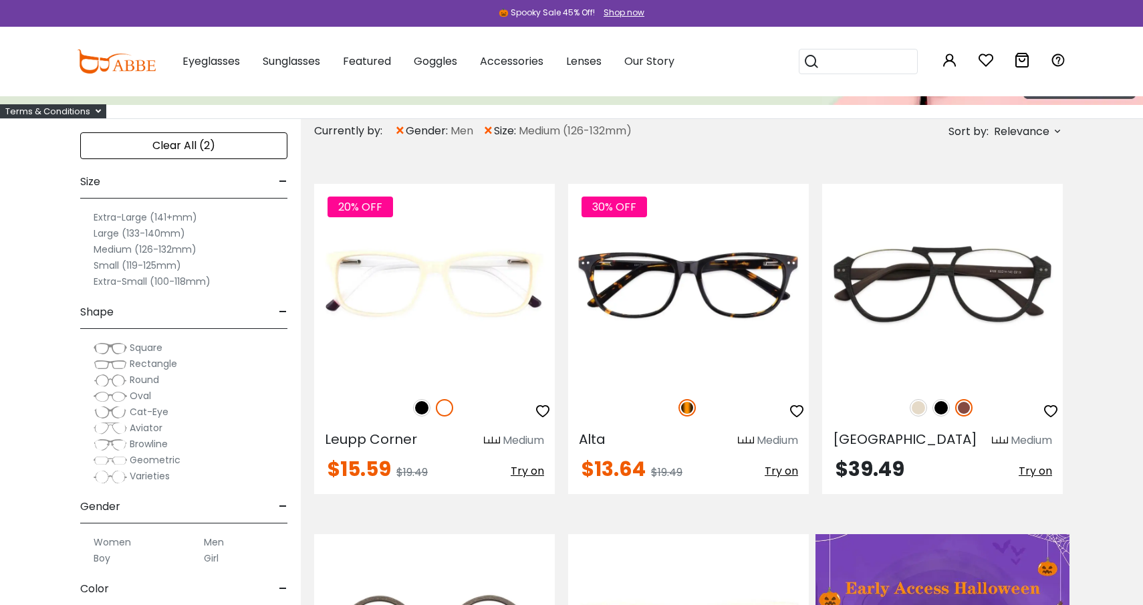
scroll to position [229, 0]
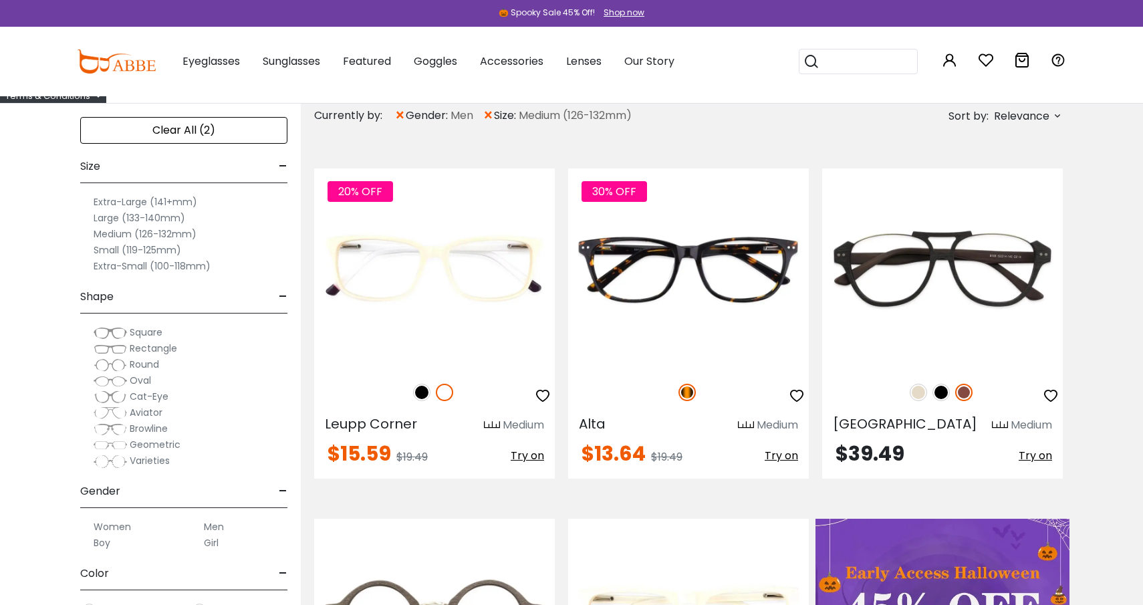
click at [402, 115] on span "×" at bounding box center [399, 116] width 11 height 24
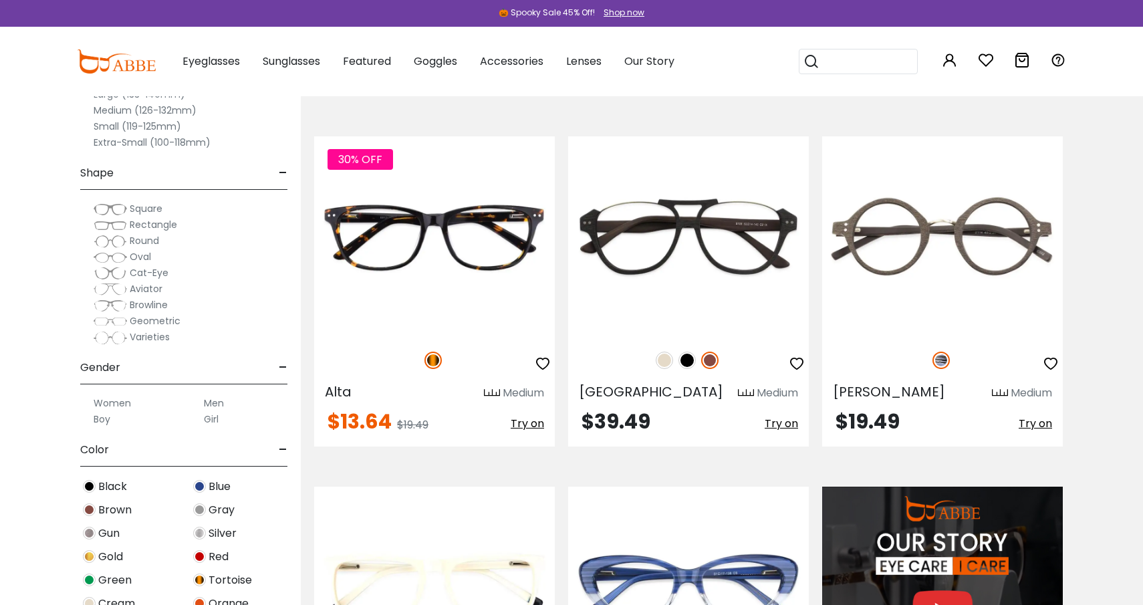
scroll to position [1140, 0]
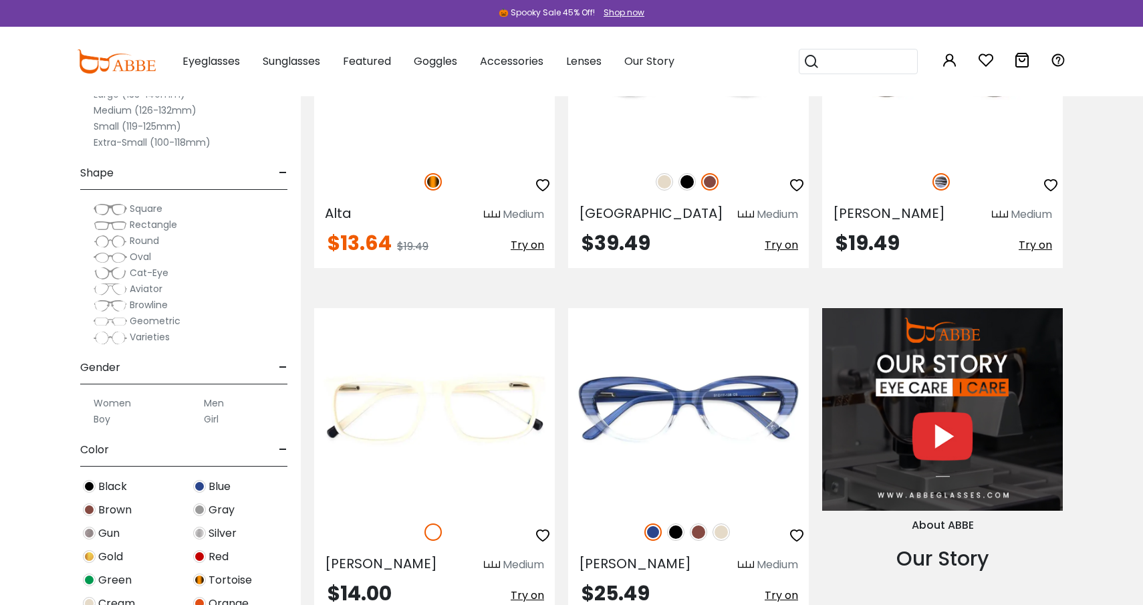
click at [144, 211] on span "Square" at bounding box center [146, 208] width 33 height 13
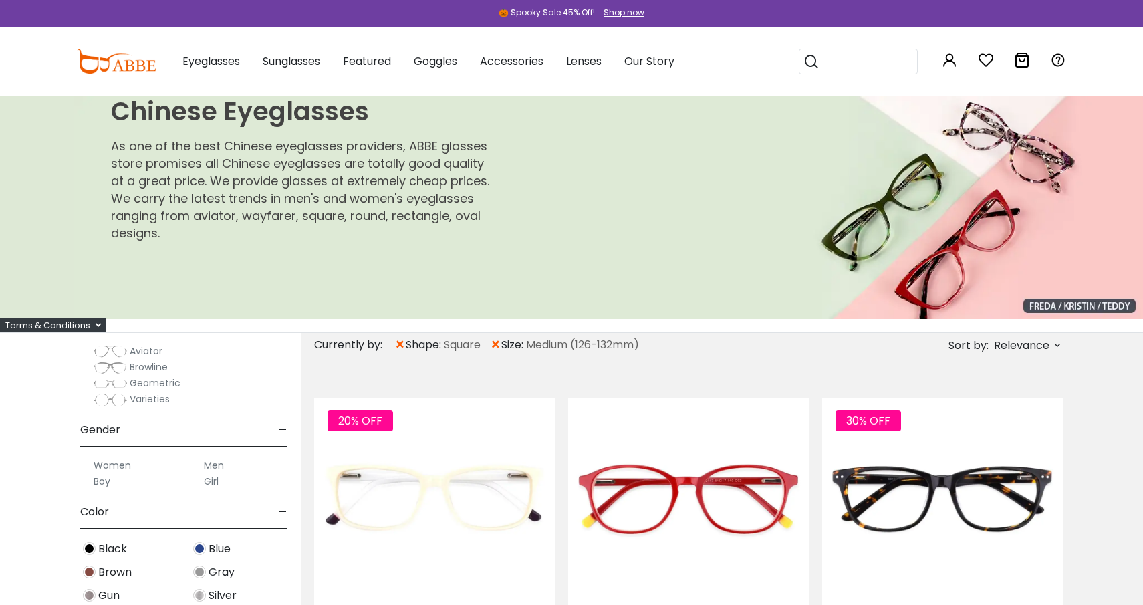
click at [401, 346] on span "×" at bounding box center [399, 345] width 11 height 24
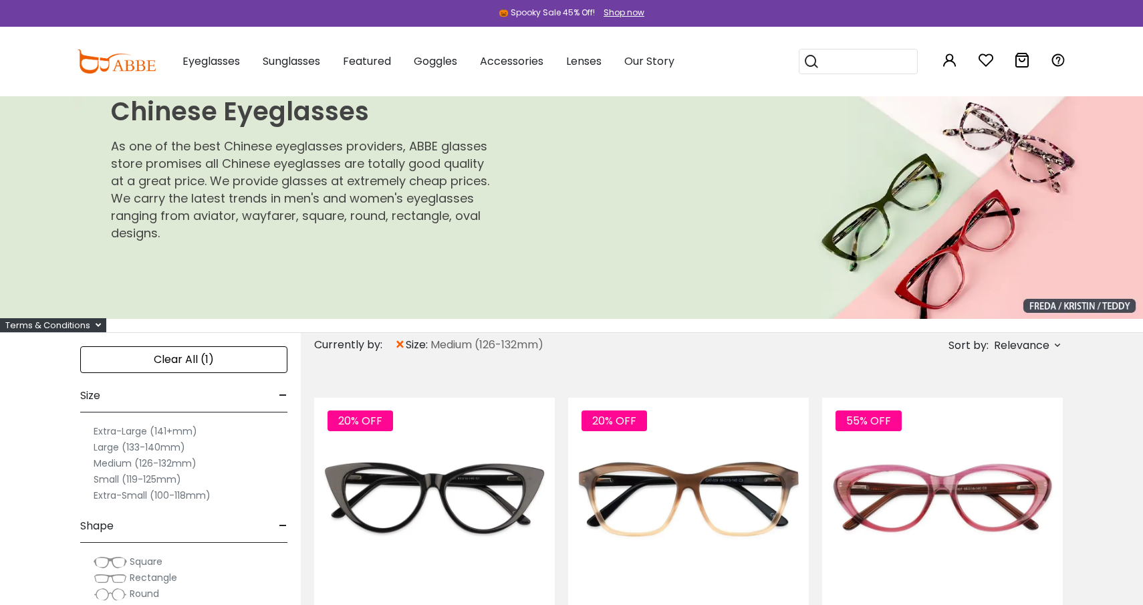
click at [396, 340] on span "×" at bounding box center [399, 345] width 11 height 24
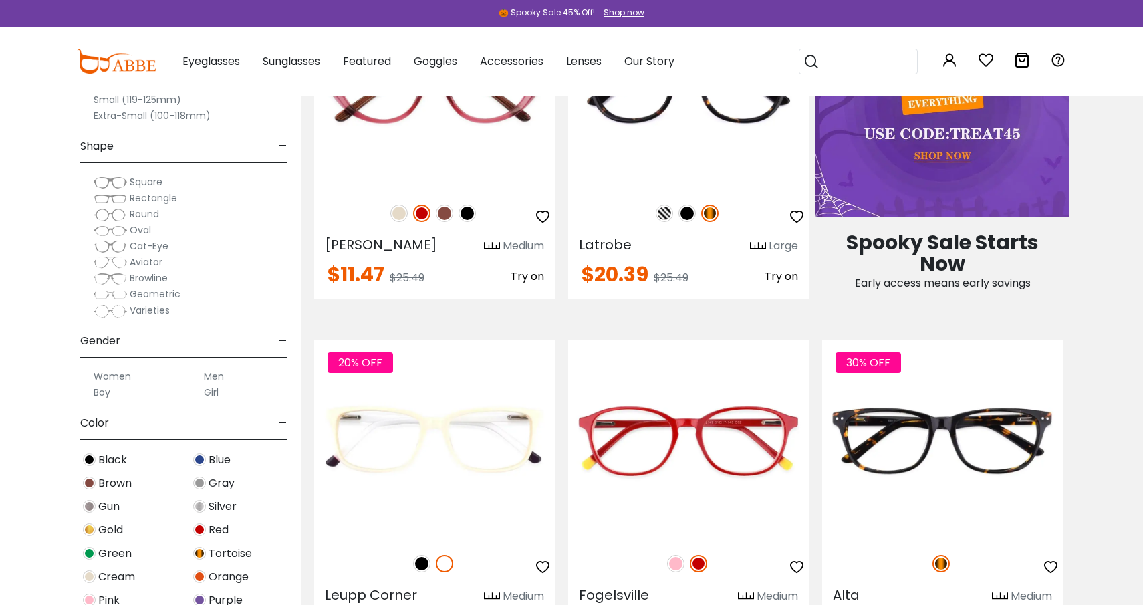
scroll to position [769, 0]
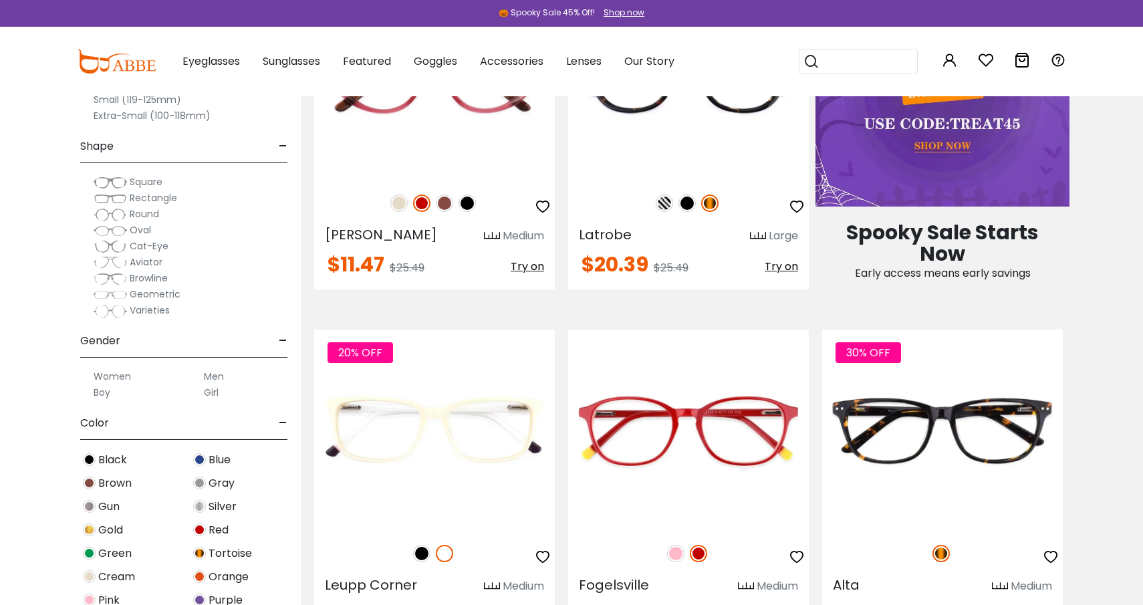
click at [146, 307] on span "Varieties" at bounding box center [150, 309] width 40 height 13
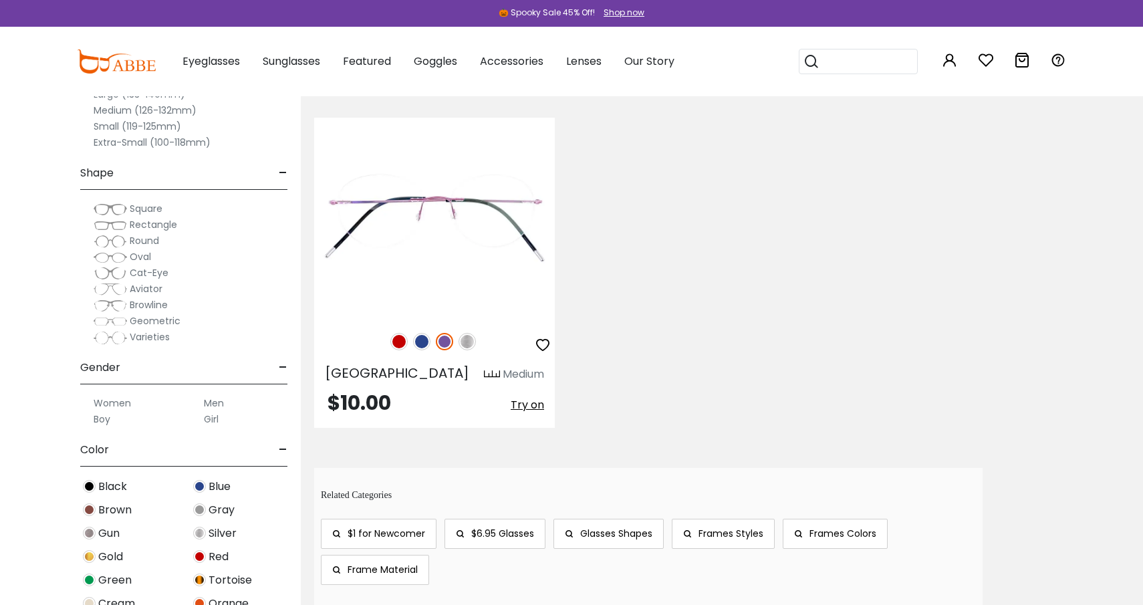
scroll to position [100, 0]
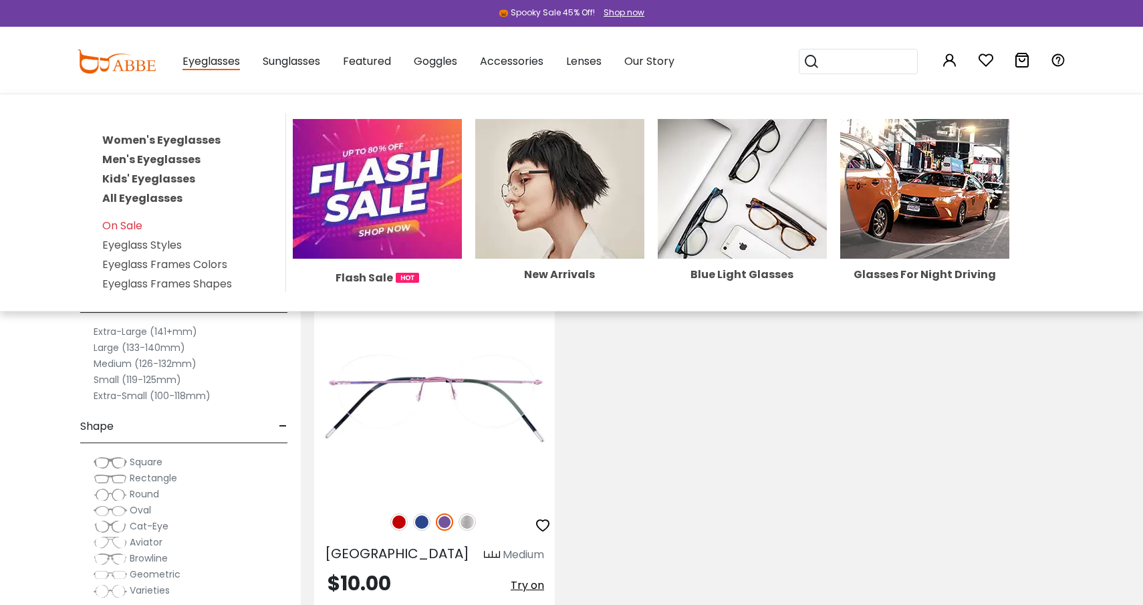
click at [142, 196] on link "All Eyeglasses" at bounding box center [142, 197] width 80 height 15
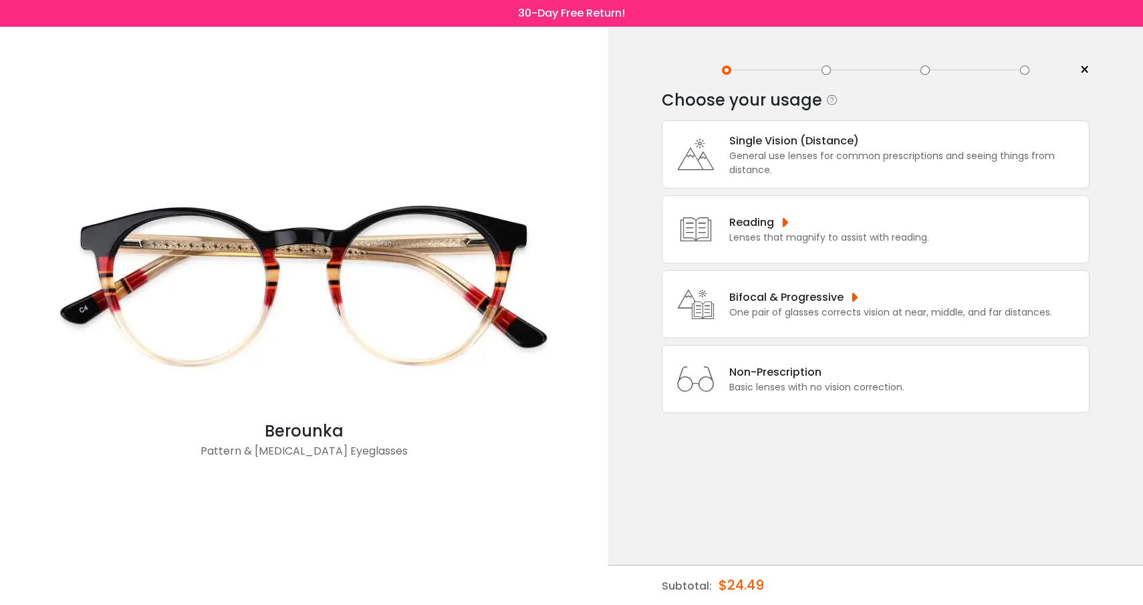
click at [823, 176] on div "General use lenses for common prescriptions and seeing things from distance." at bounding box center [905, 163] width 353 height 28
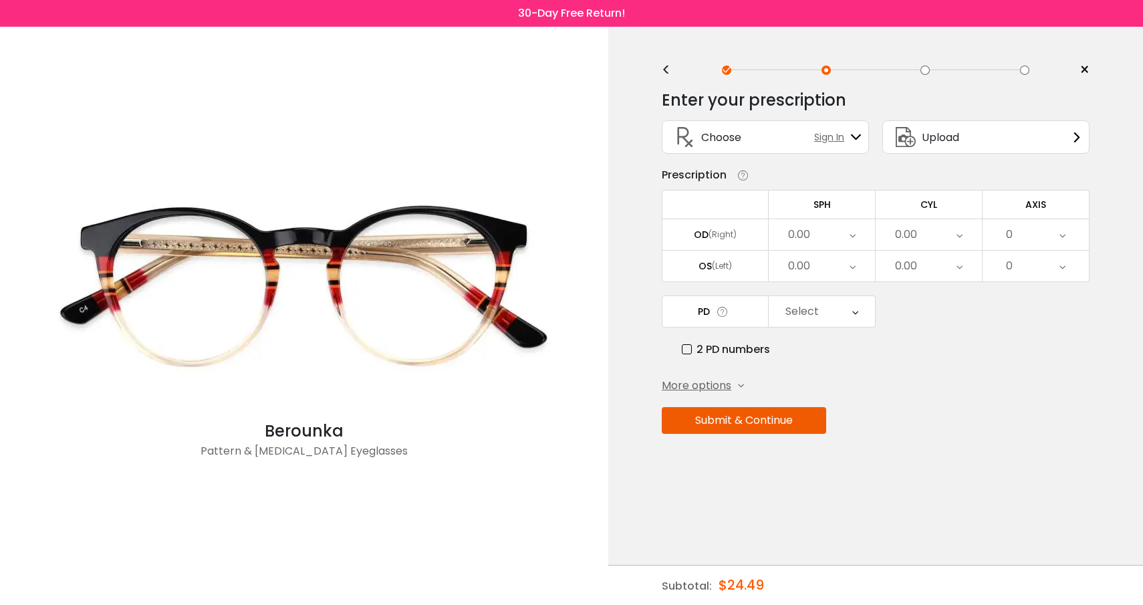
click at [845, 235] on div "0.00" at bounding box center [822, 234] width 106 height 31
click at [839, 301] on li "-4.00" at bounding box center [822, 295] width 106 height 24
click at [924, 240] on div "0.00" at bounding box center [928, 234] width 106 height 31
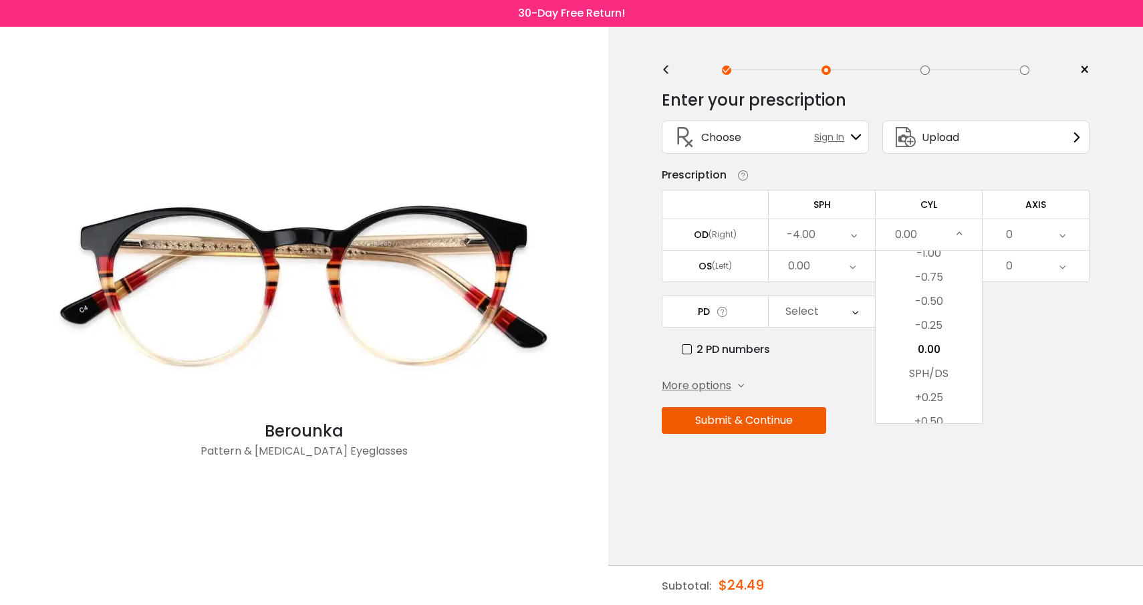
click at [842, 236] on div "-4.00" at bounding box center [822, 234] width 106 height 31
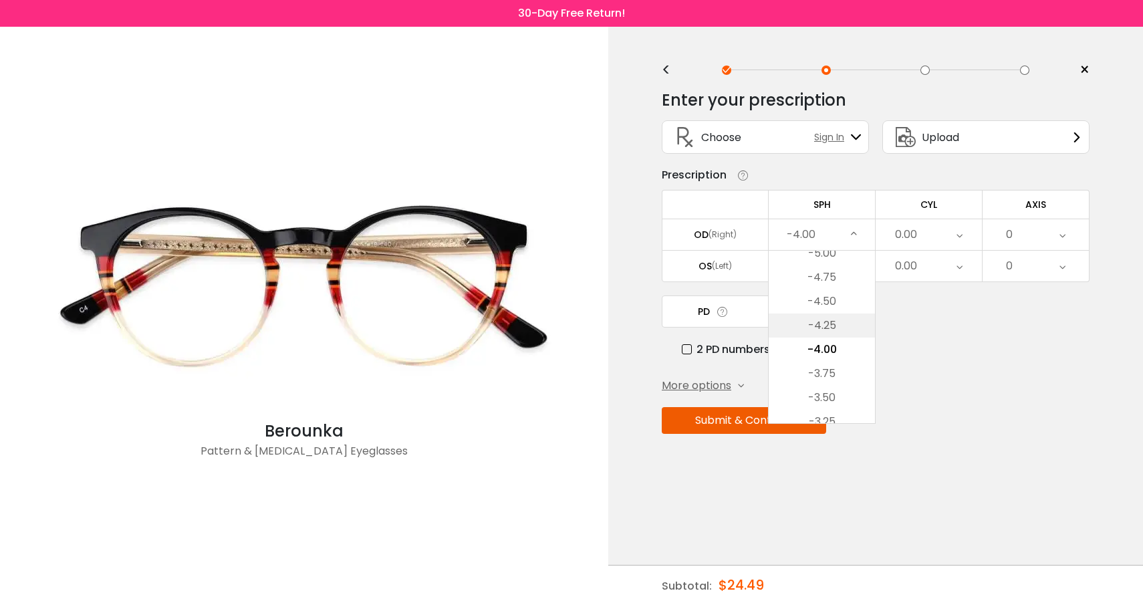
click at [838, 337] on li "-4.25" at bounding box center [822, 325] width 106 height 24
click at [918, 233] on div "0.00" at bounding box center [928, 234] width 106 height 31
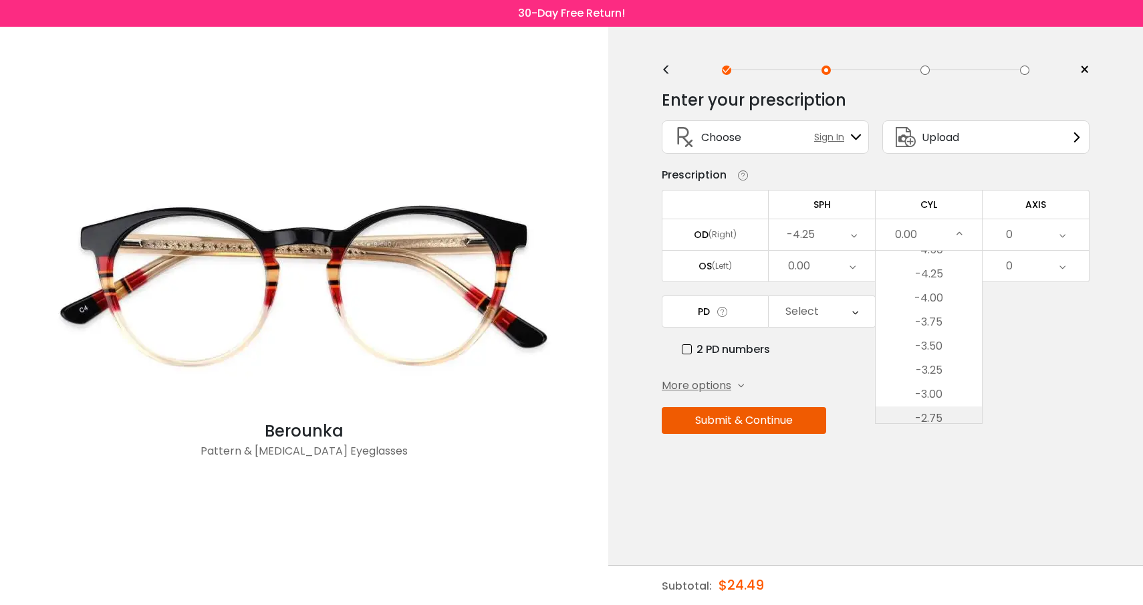
scroll to position [65, 0]
click at [954, 350] on li "-4.50" at bounding box center [928, 341] width 106 height 24
click at [835, 239] on div "-4.25" at bounding box center [822, 234] width 106 height 31
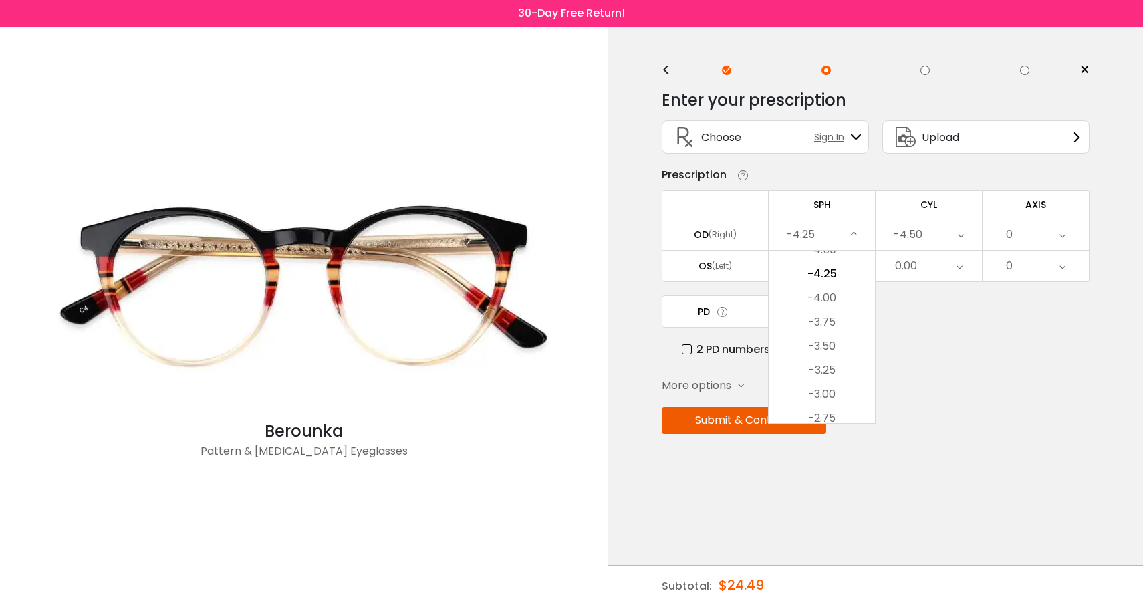
scroll to position [1538, 0]
click at [827, 267] on li "-4.00" at bounding box center [822, 264] width 106 height 24
click at [937, 235] on div "-4.50" at bounding box center [928, 234] width 106 height 31
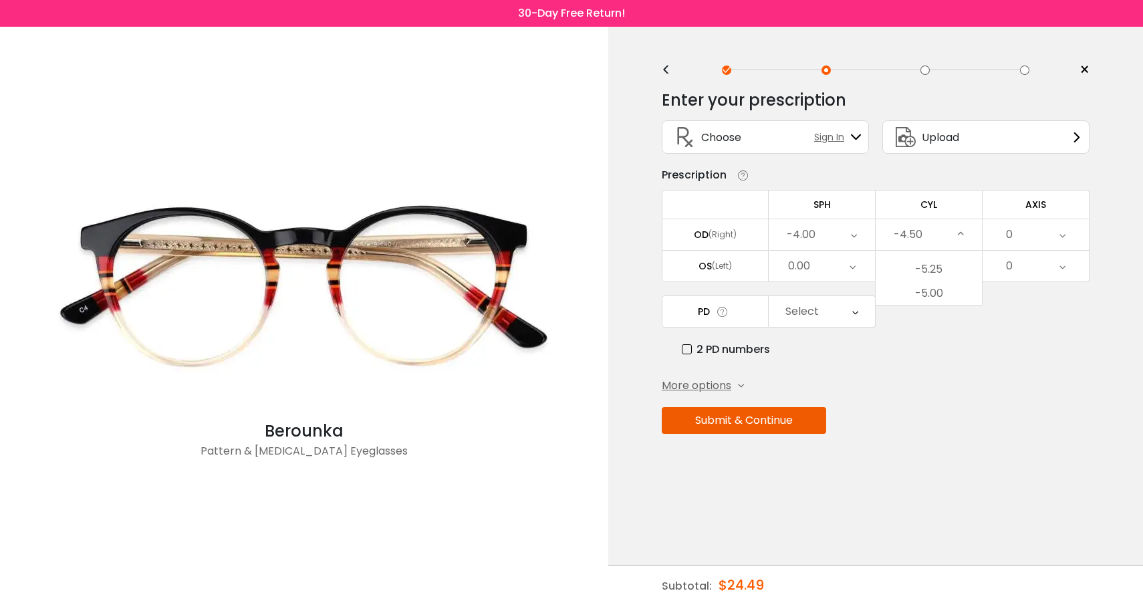
scroll to position [57, 0]
click at [952, 382] on li "-4.25" at bounding box center [928, 374] width 106 height 24
click at [808, 311] on div "Select" at bounding box center [801, 311] width 33 height 27
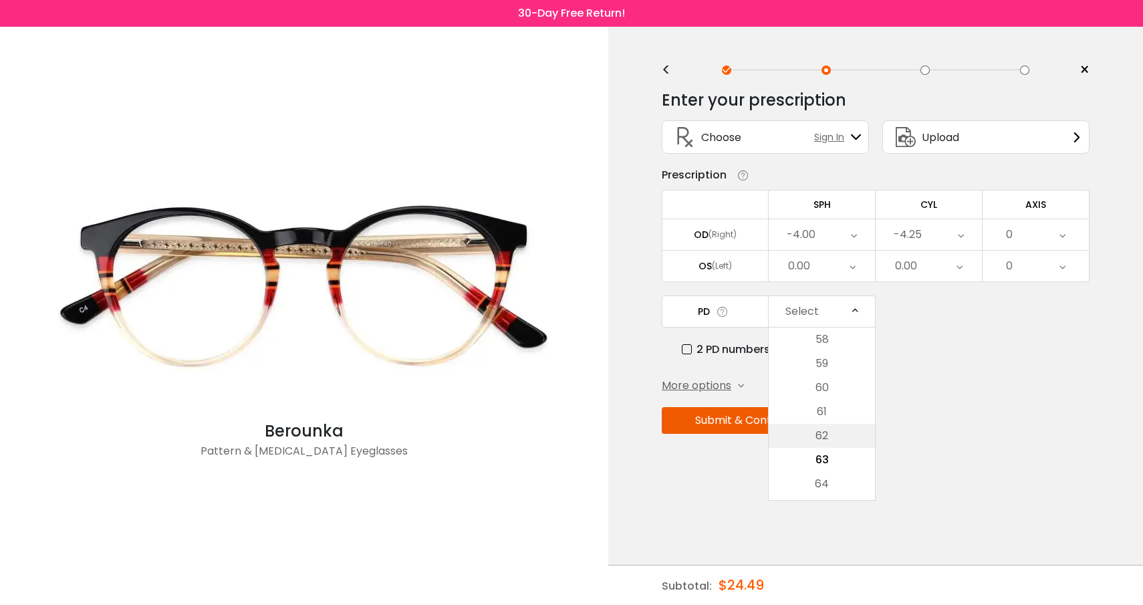
scroll to position [285, 0]
click at [687, 354] on label "2 PD numbers" at bounding box center [726, 349] width 88 height 17
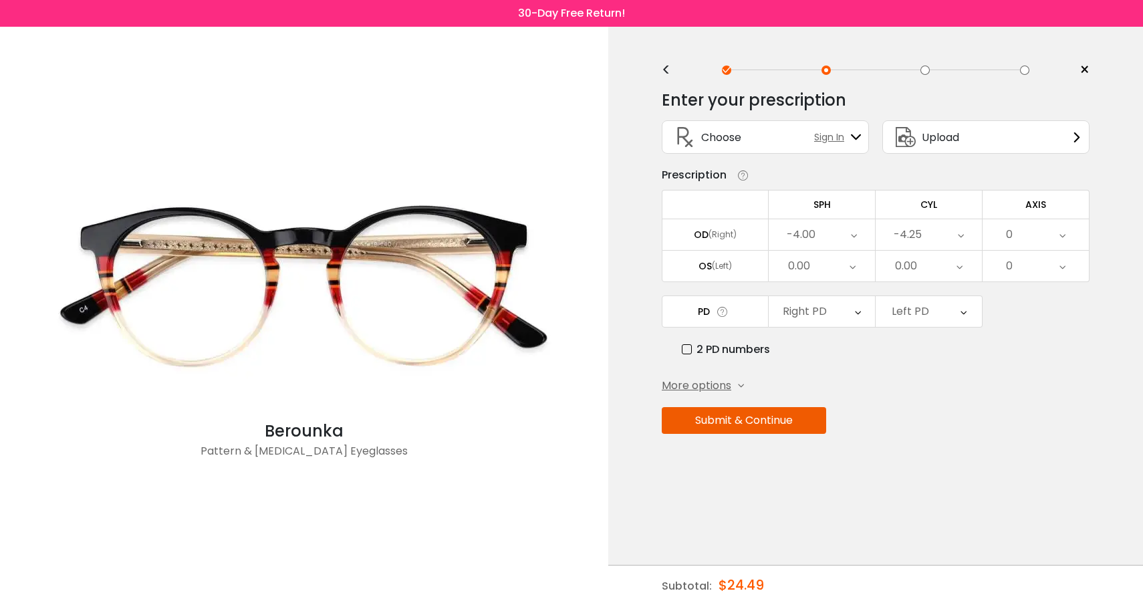
click at [825, 316] on div "Right PD" at bounding box center [805, 311] width 44 height 27
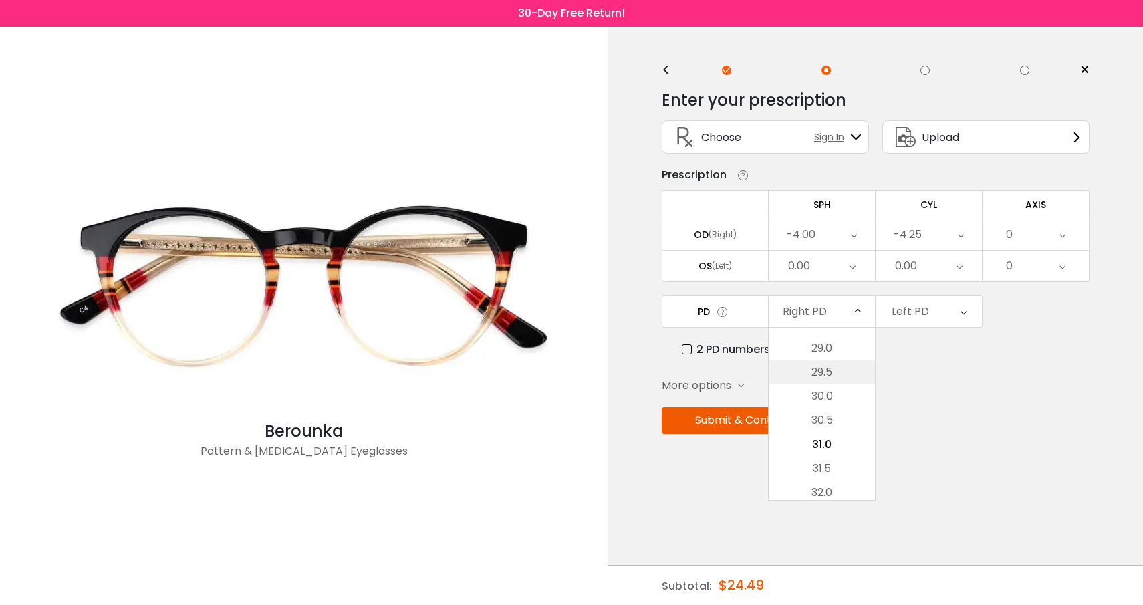
scroll to position [279, 0]
click at [842, 355] on li "29.0" at bounding box center [822, 349] width 106 height 24
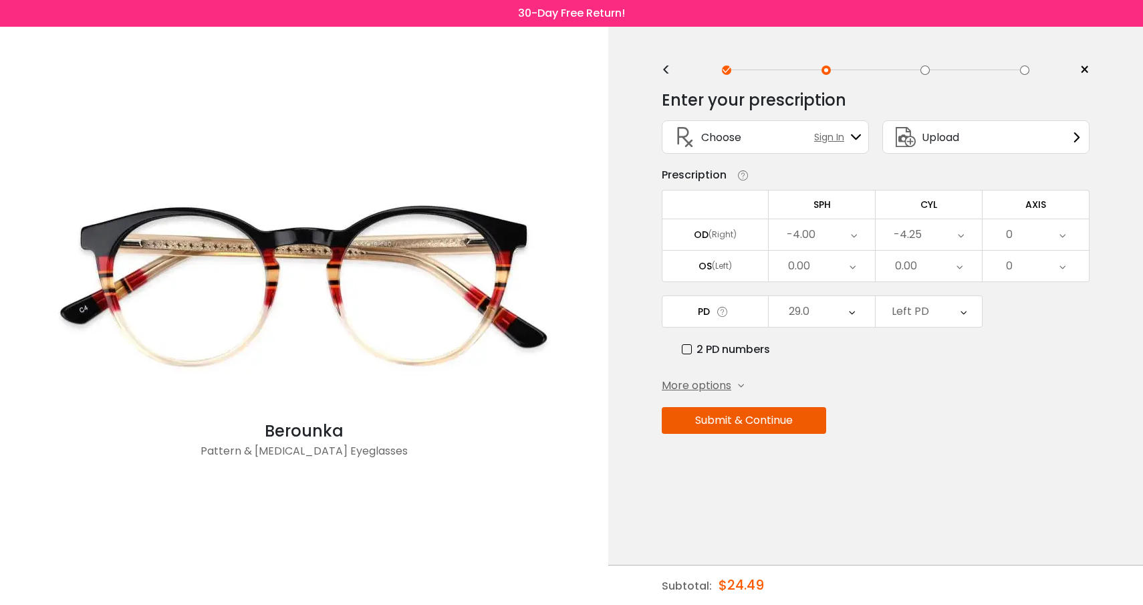
click at [958, 303] on div "Left PD" at bounding box center [928, 311] width 106 height 31
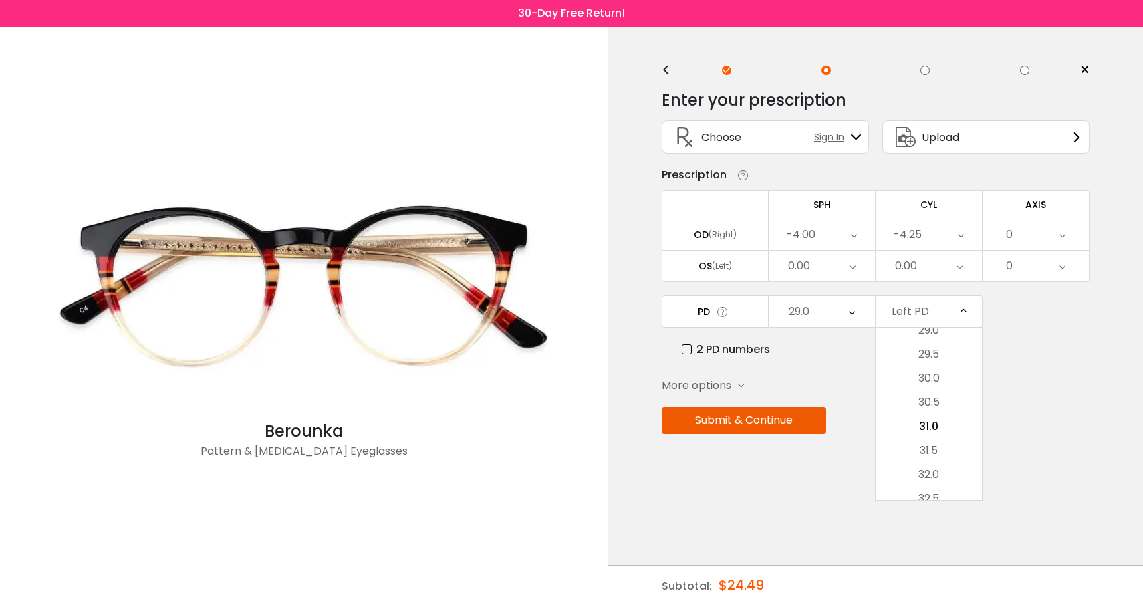
click at [813, 323] on div "29.0" at bounding box center [822, 311] width 106 height 31
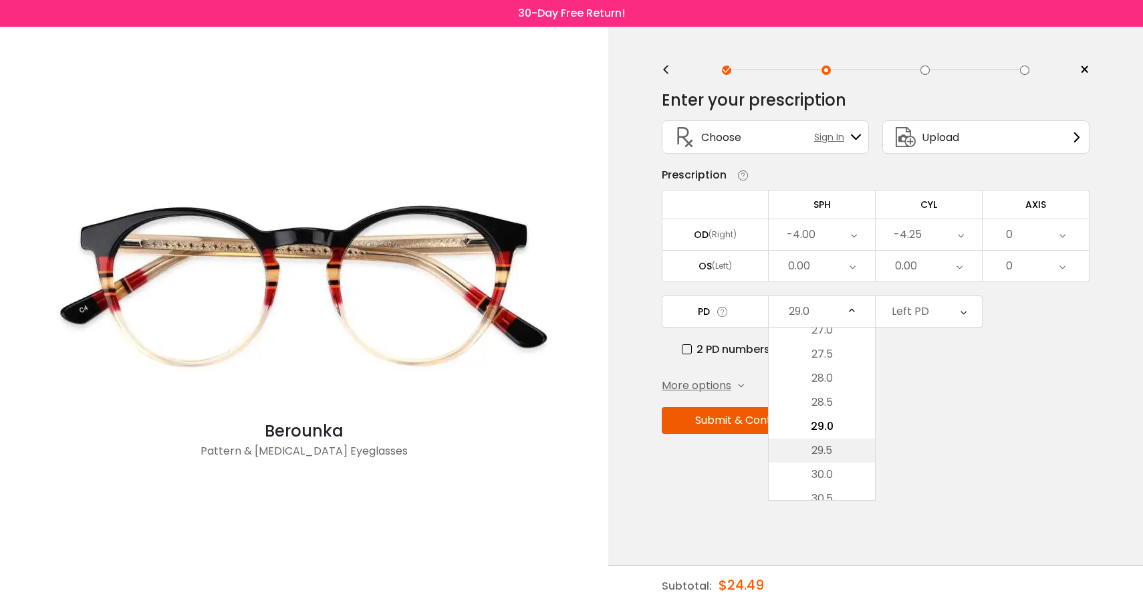
click at [836, 454] on li "29.5" at bounding box center [822, 450] width 106 height 24
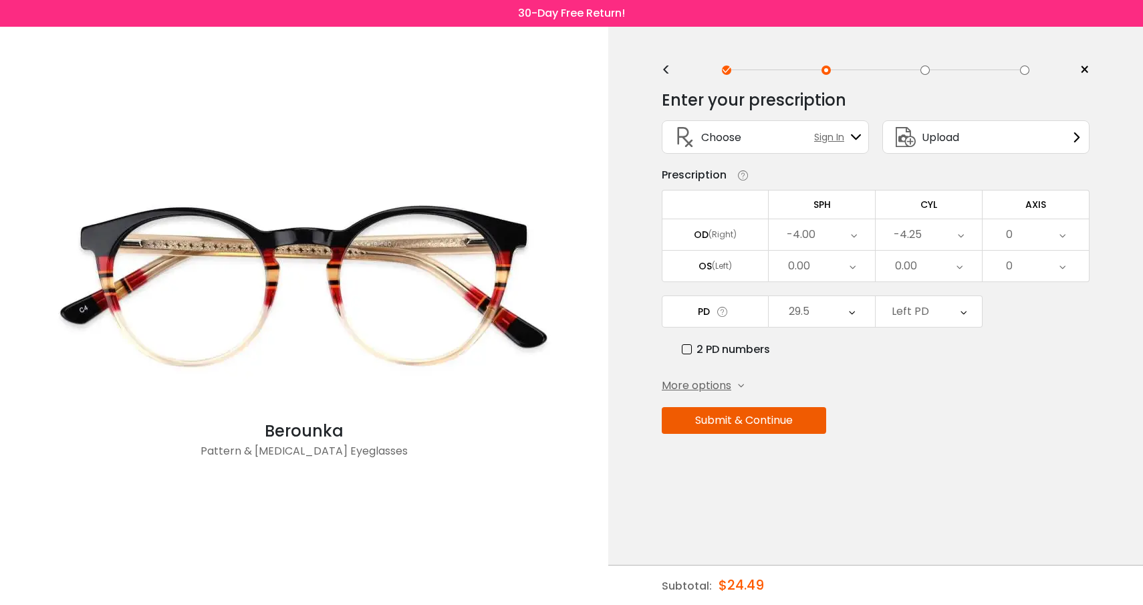
click at [937, 306] on div "Left PD" at bounding box center [928, 311] width 106 height 31
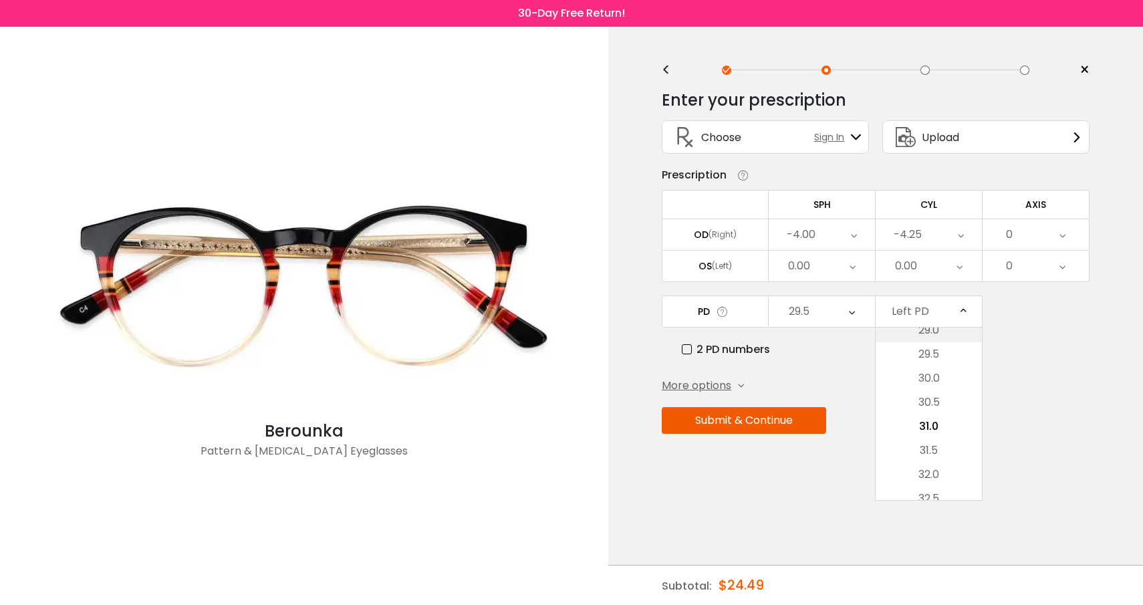
click at [943, 339] on li "29.0" at bounding box center [928, 330] width 106 height 24
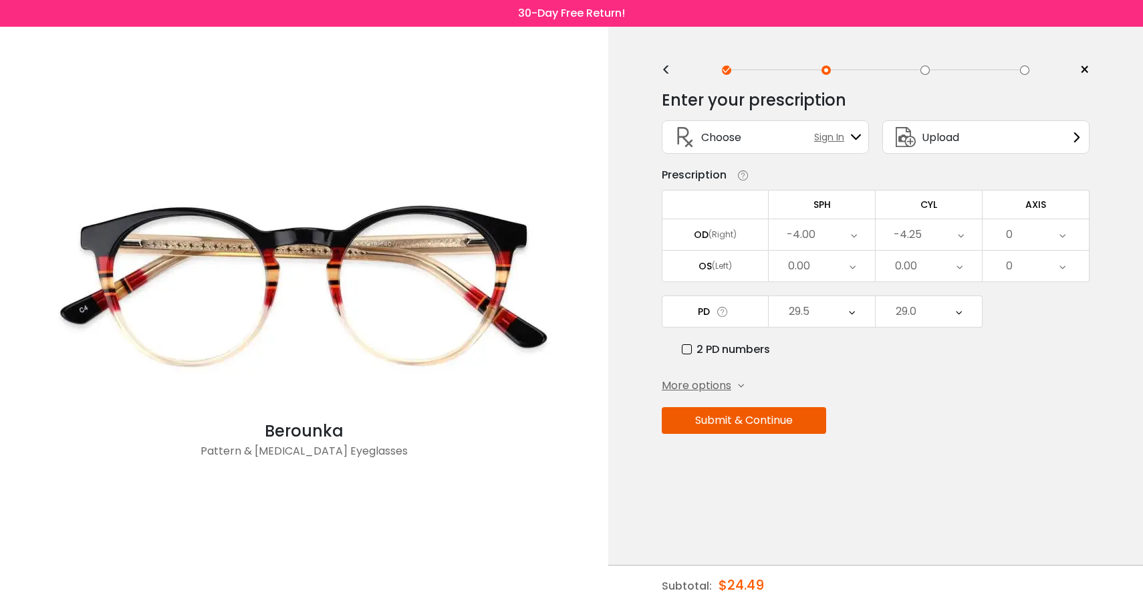
click at [748, 425] on button "Submit & Continue" at bounding box center [744, 420] width 164 height 27
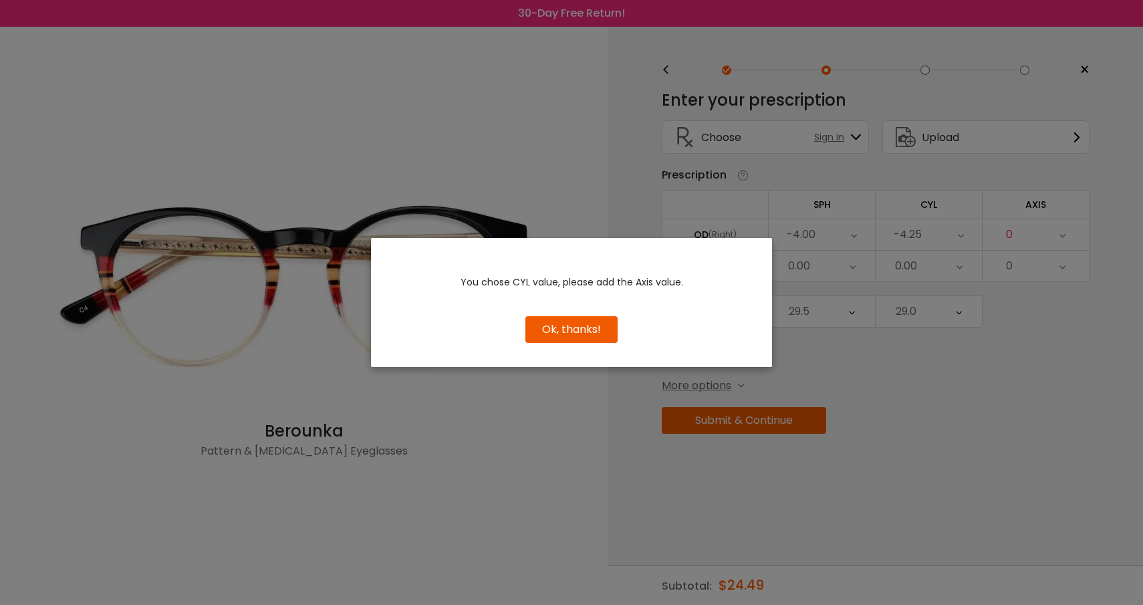
click at [562, 322] on button "Ok, thanks!" at bounding box center [571, 329] width 92 height 27
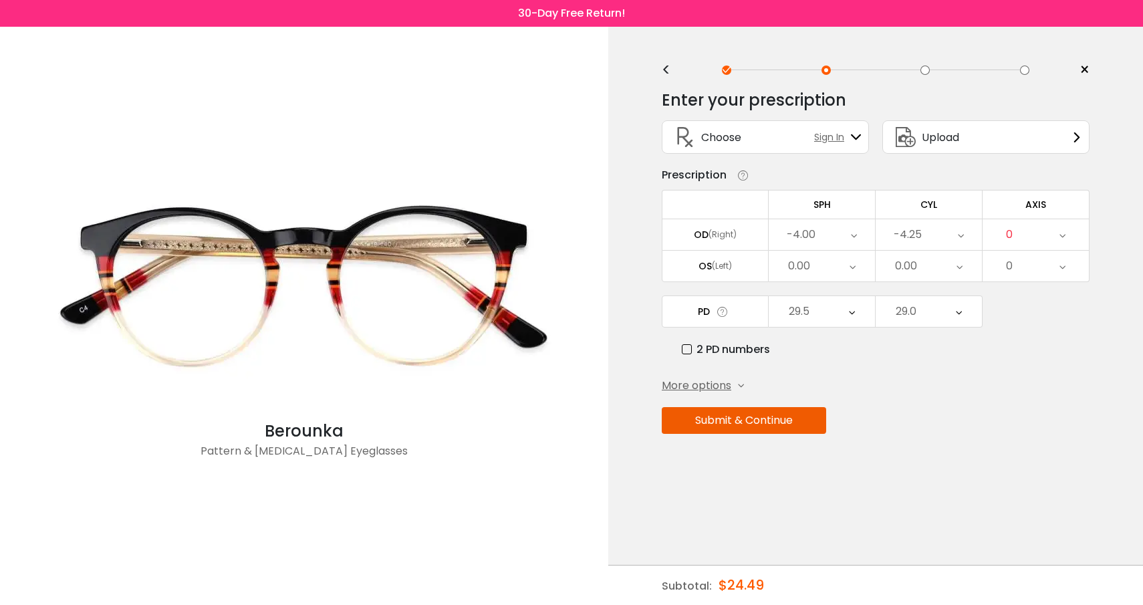
click at [1062, 241] on icon at bounding box center [1062, 234] width 6 height 31
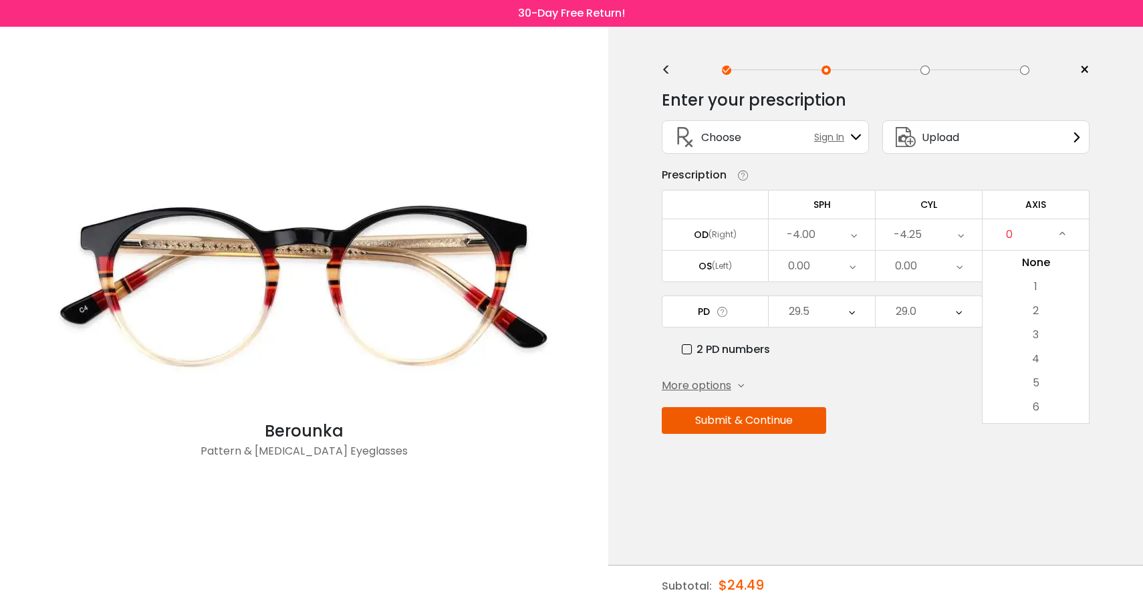
click at [780, 434] on button "Submit & Continue" at bounding box center [744, 420] width 164 height 27
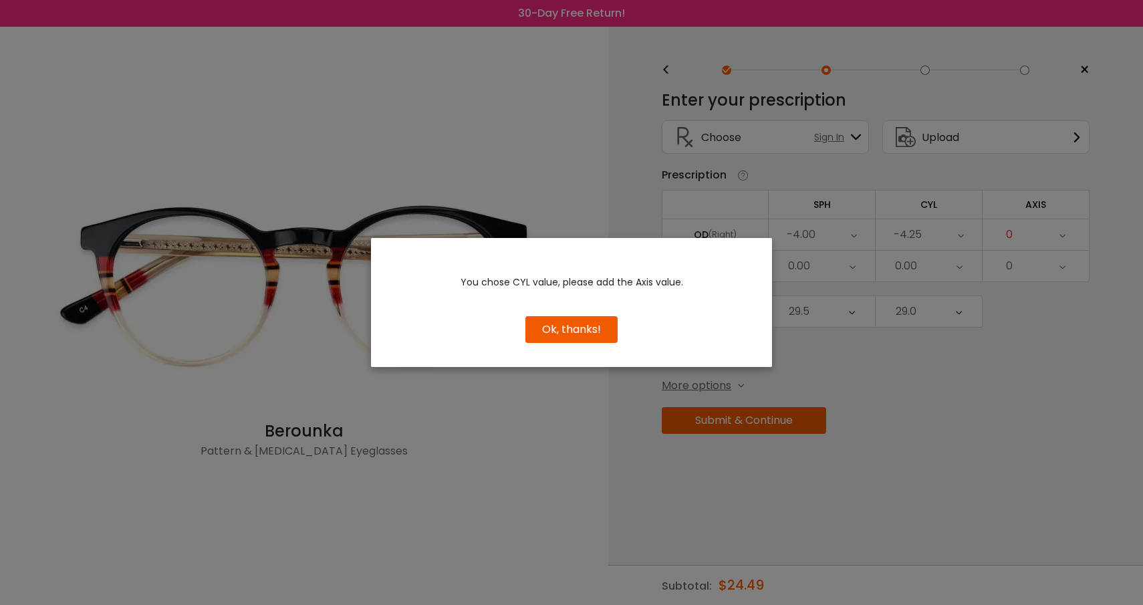
click at [603, 333] on button "Ok, thanks!" at bounding box center [571, 329] width 92 height 27
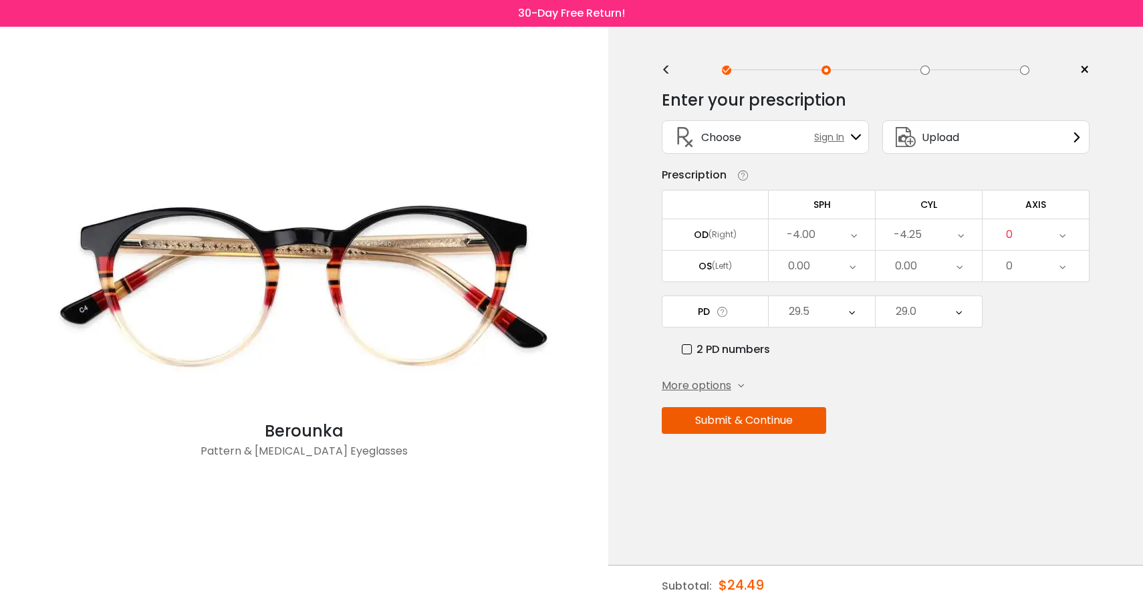
click at [817, 269] on div "0.00" at bounding box center [822, 266] width 106 height 31
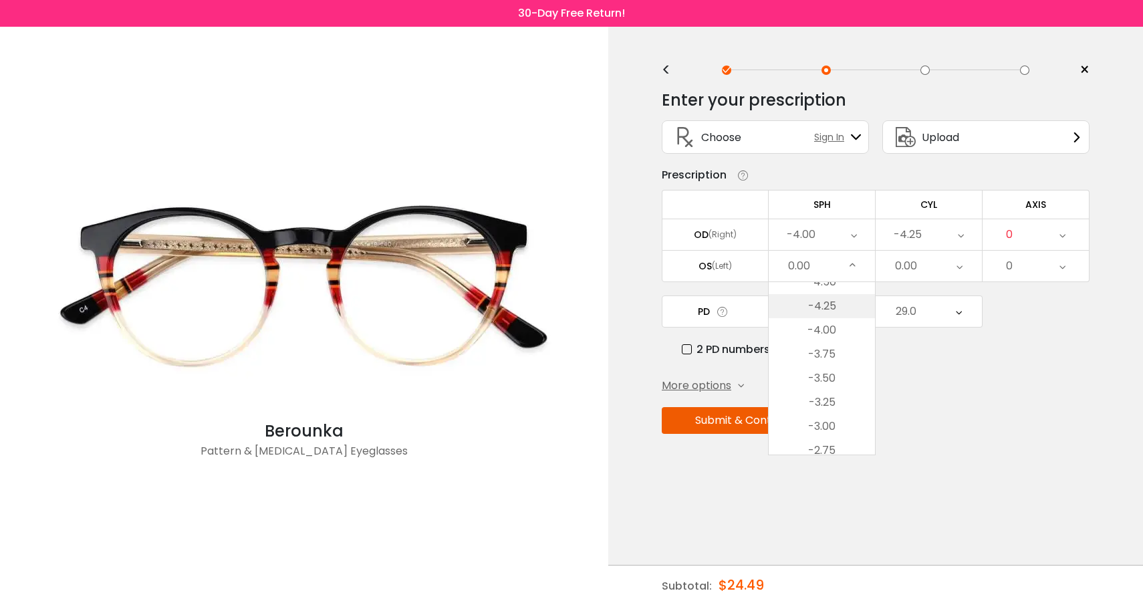
click at [843, 312] on li "-4.25" at bounding box center [822, 306] width 106 height 24
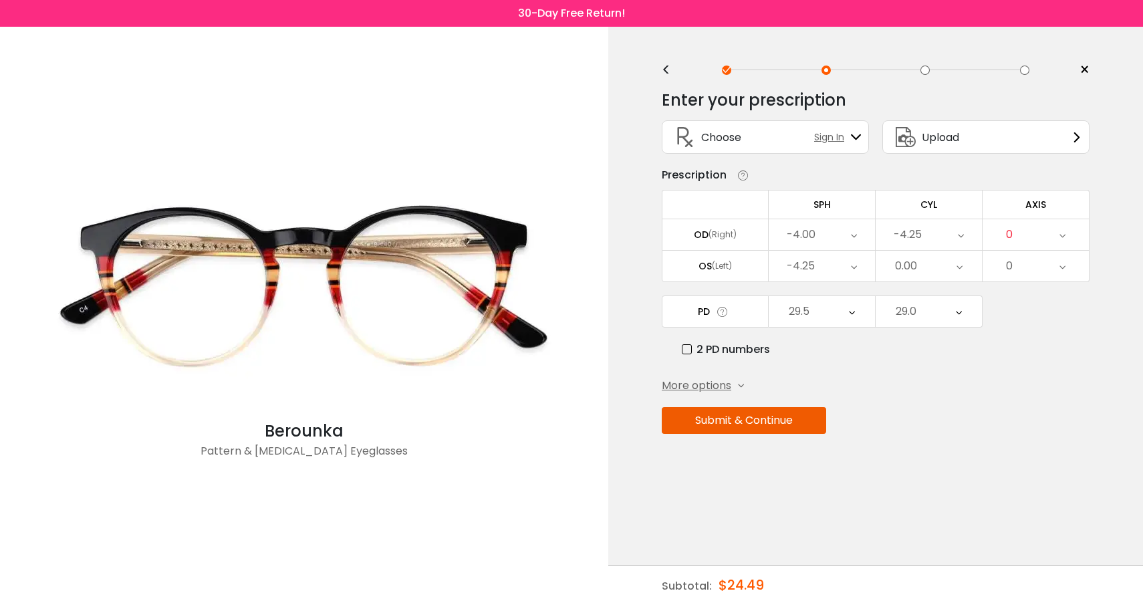
click at [930, 243] on div "-4.25" at bounding box center [928, 234] width 106 height 31
click at [952, 400] on li "0.00" at bounding box center [928, 396] width 106 height 24
click at [772, 420] on button "Submit & Continue" at bounding box center [744, 420] width 164 height 27
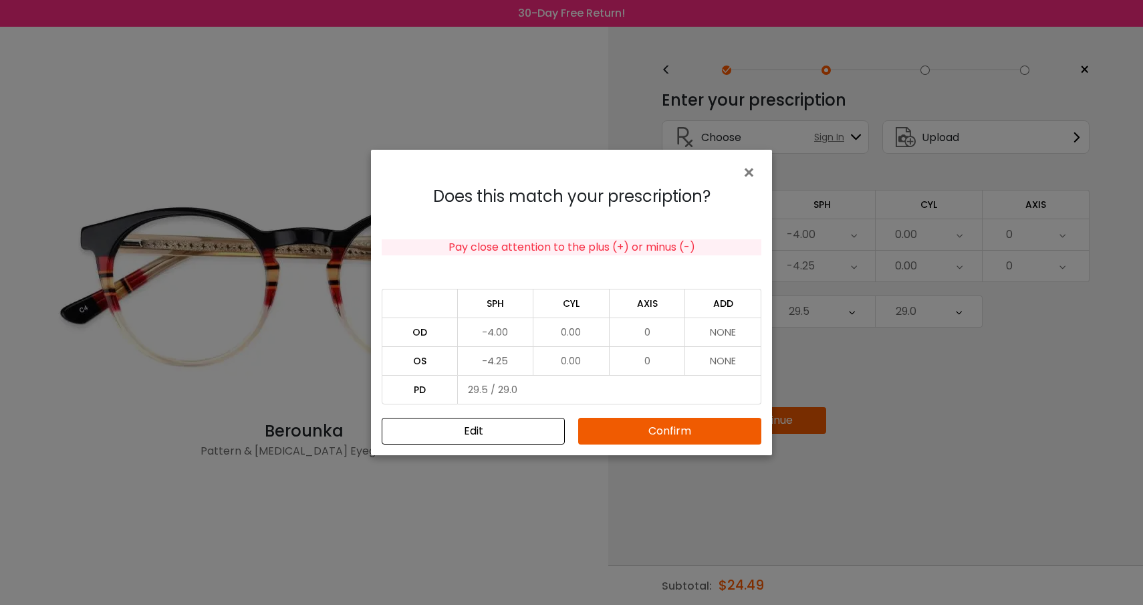
click at [668, 436] on button "Confirm" at bounding box center [669, 431] width 183 height 27
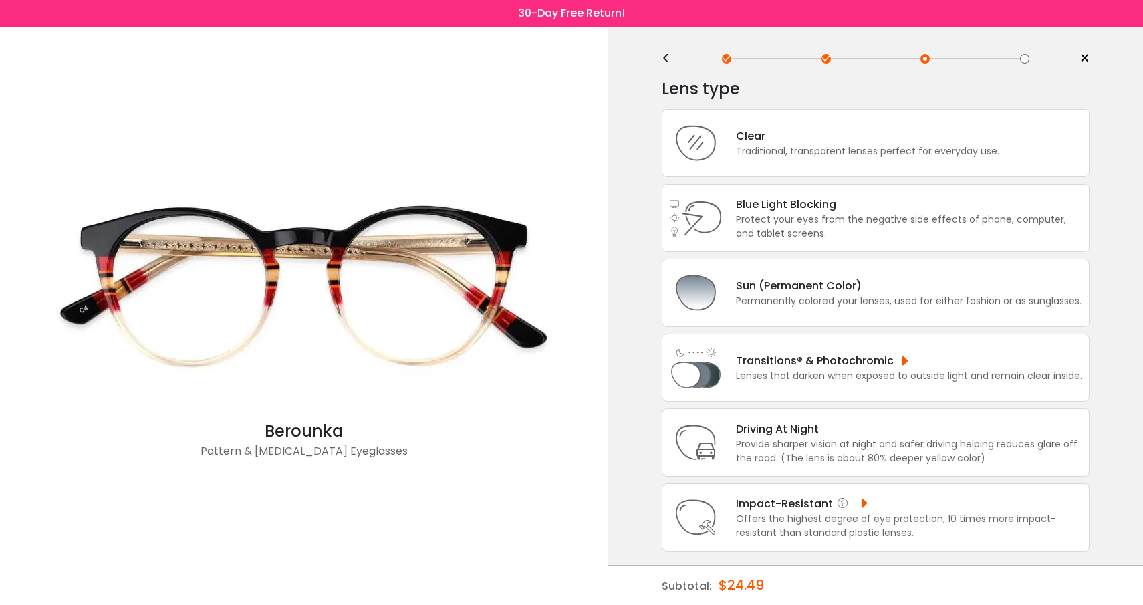
scroll to position [30, 0]
click at [880, 142] on div "Clear Traditional, transparent lenses perfect for everyday use." at bounding box center [876, 143] width 428 height 68
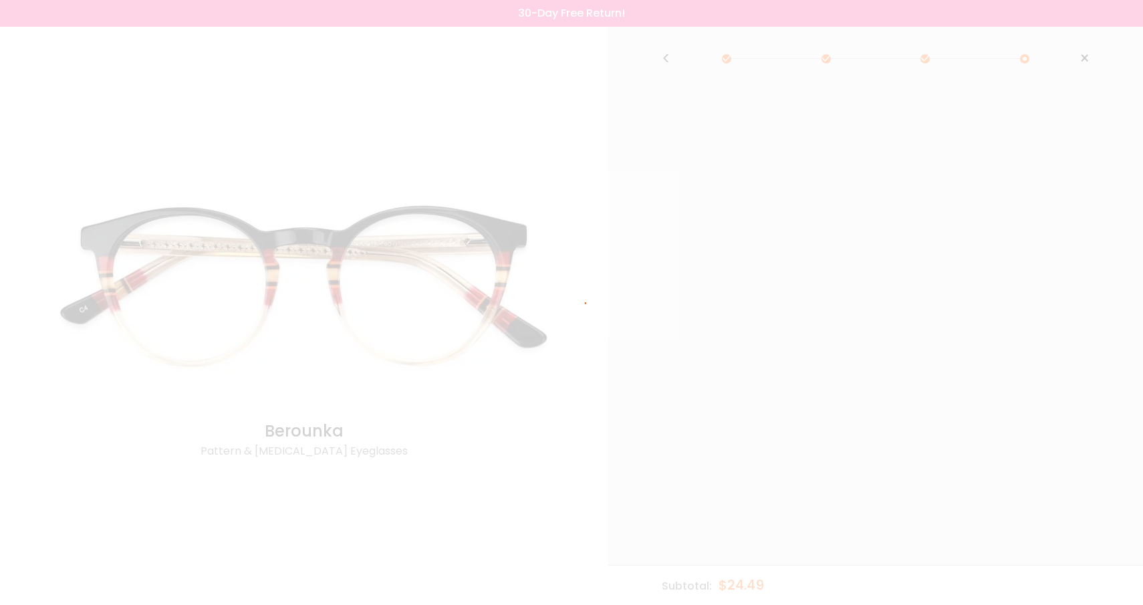
scroll to position [0, 0]
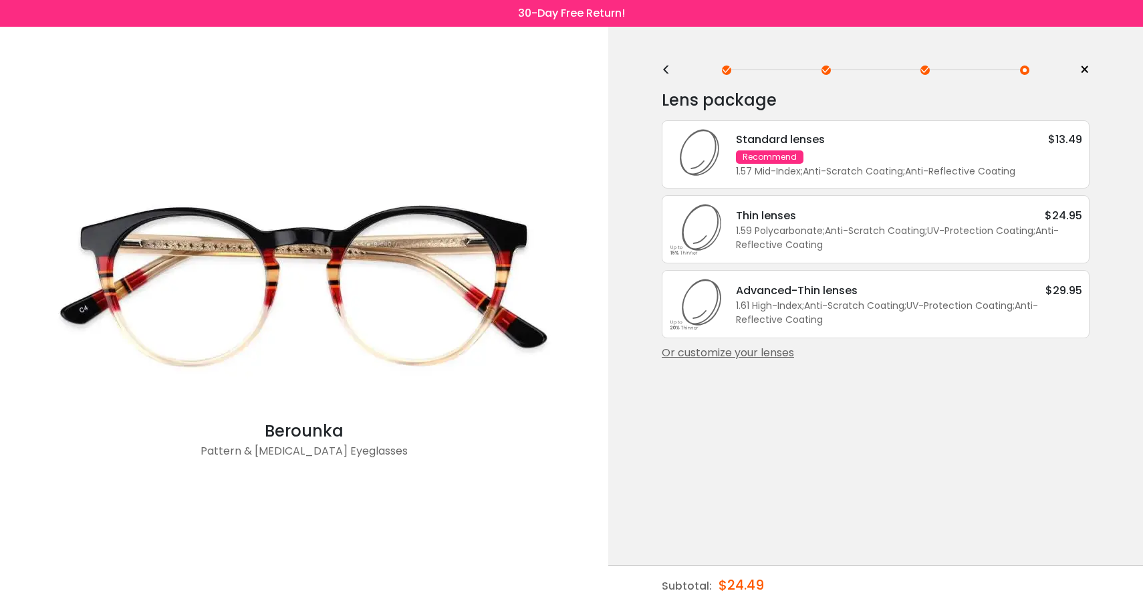
click at [822, 313] on div "1.61 High-Index ; Anti-Scratch Coating ; UV-Protection Coating ; Anti-Reflectiv…" at bounding box center [909, 313] width 346 height 28
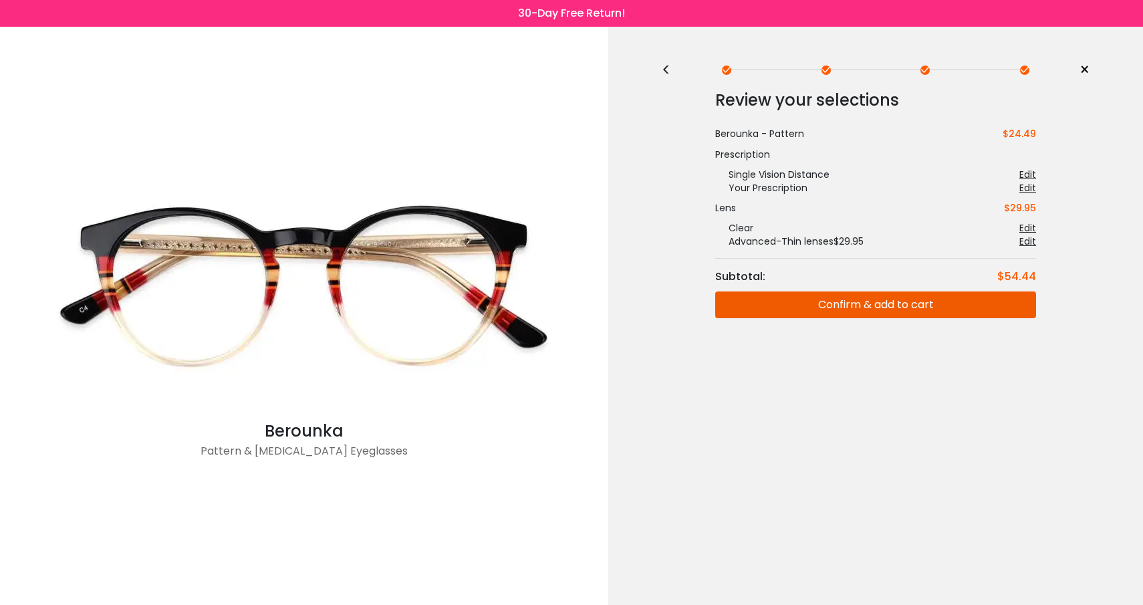
click at [668, 67] on div "<" at bounding box center [672, 70] width 20 height 11
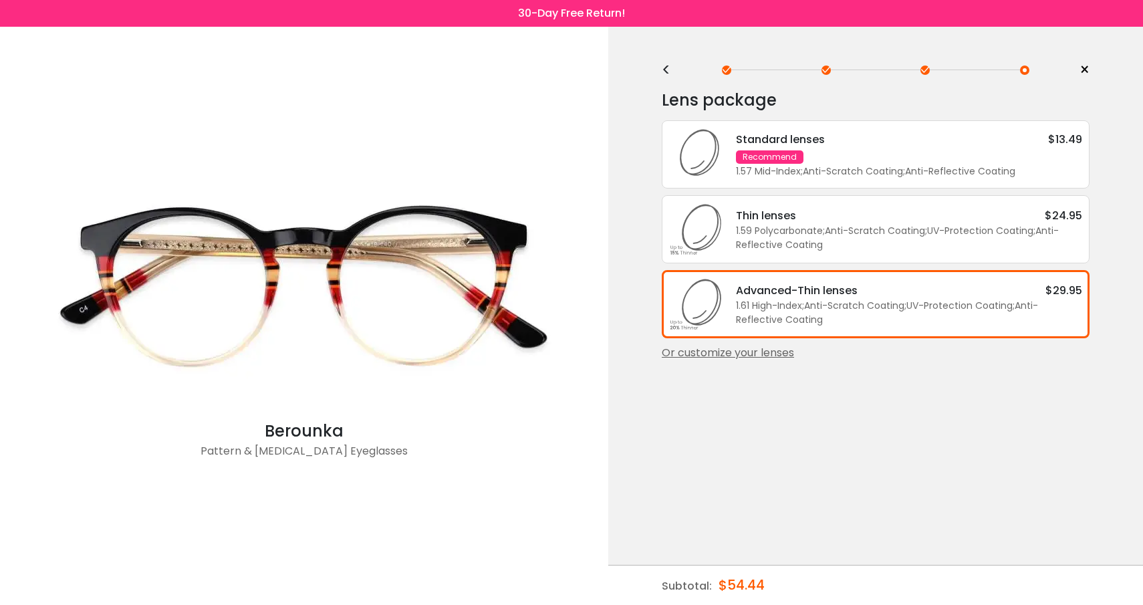
click at [668, 67] on div "<" at bounding box center [672, 70] width 20 height 11
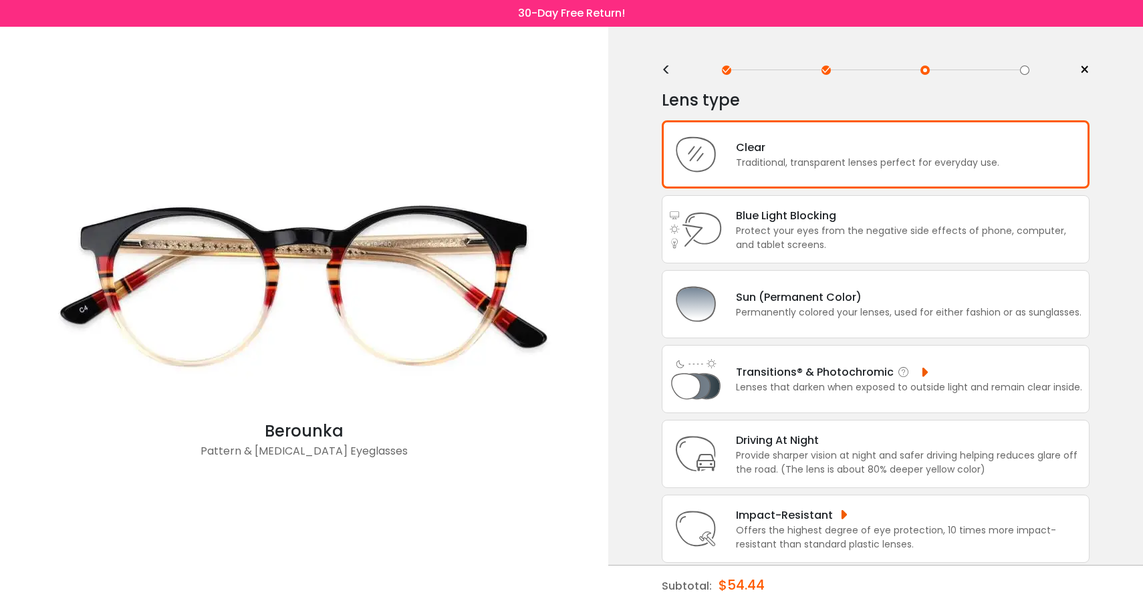
click at [813, 380] on div "Transitions® & Photochromic" at bounding box center [909, 372] width 346 height 17
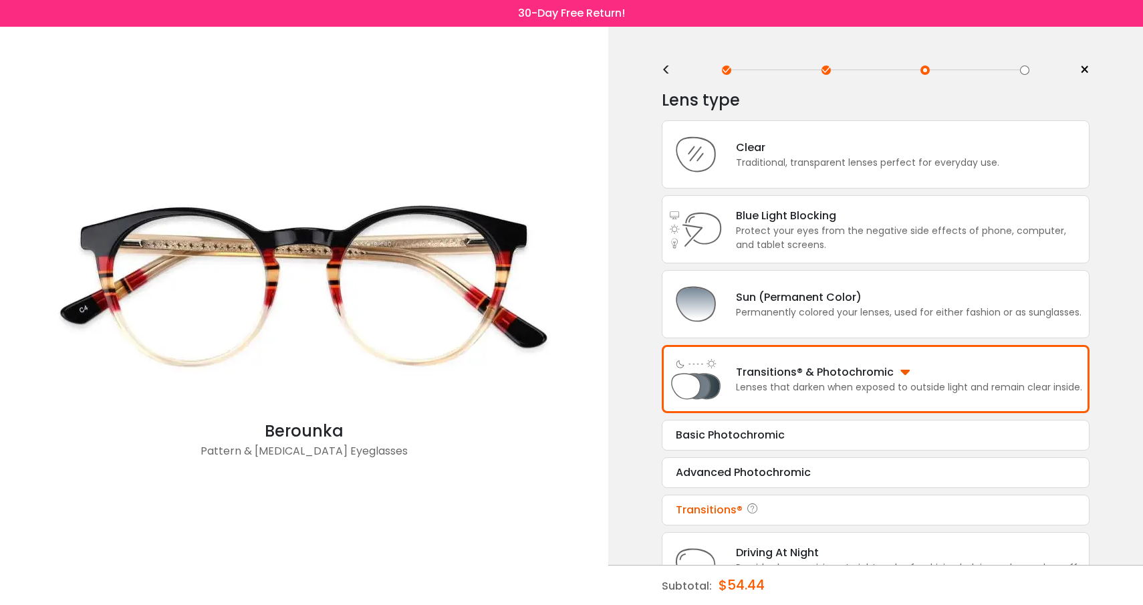
click at [792, 518] on div "Transitions®" at bounding box center [876, 510] width 400 height 16
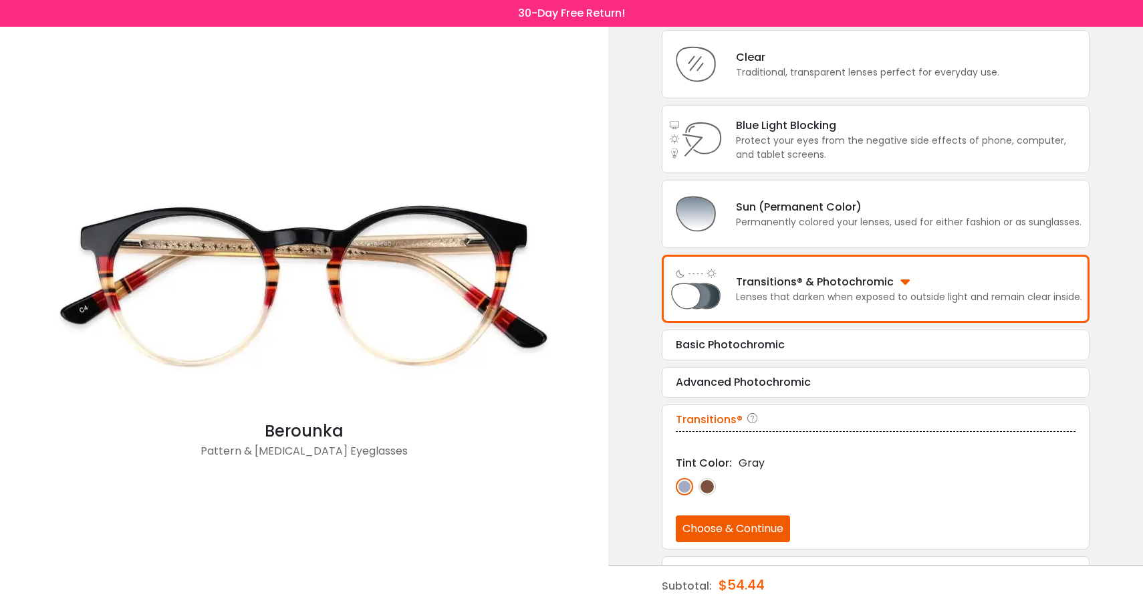
scroll to position [91, 0]
click at [758, 539] on button "Choose & Continue" at bounding box center [733, 528] width 114 height 27
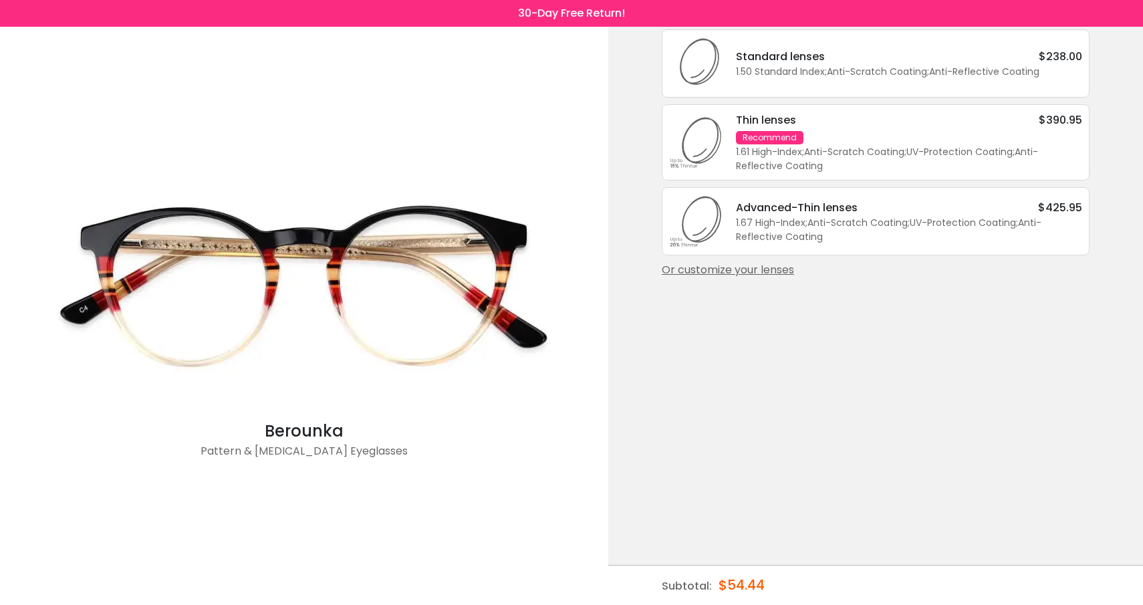
scroll to position [0, 0]
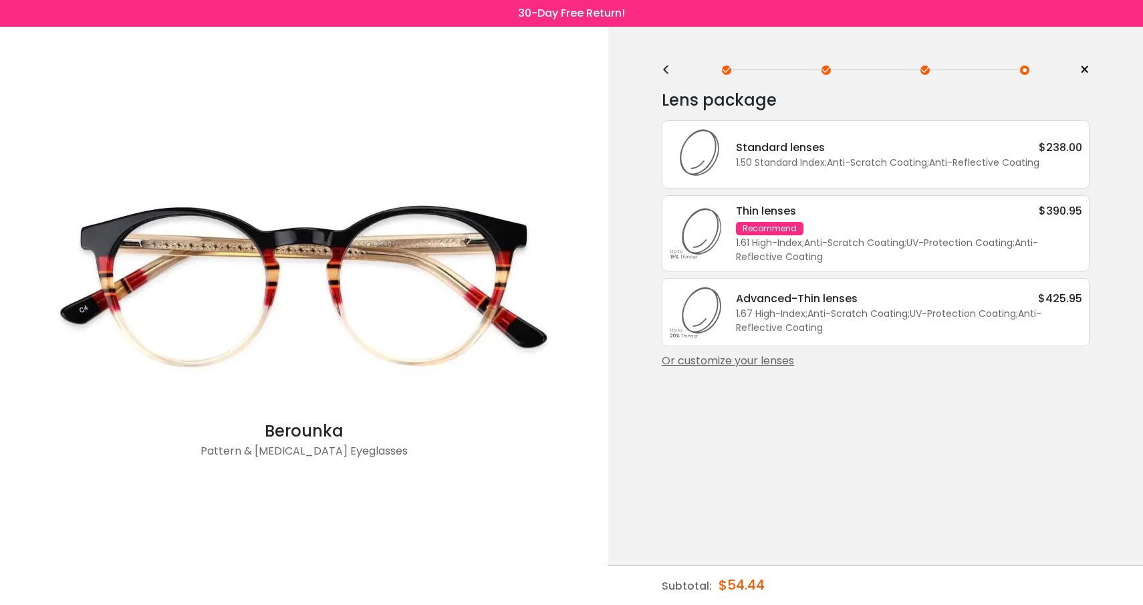
click at [668, 74] on div "<" at bounding box center [672, 70] width 20 height 11
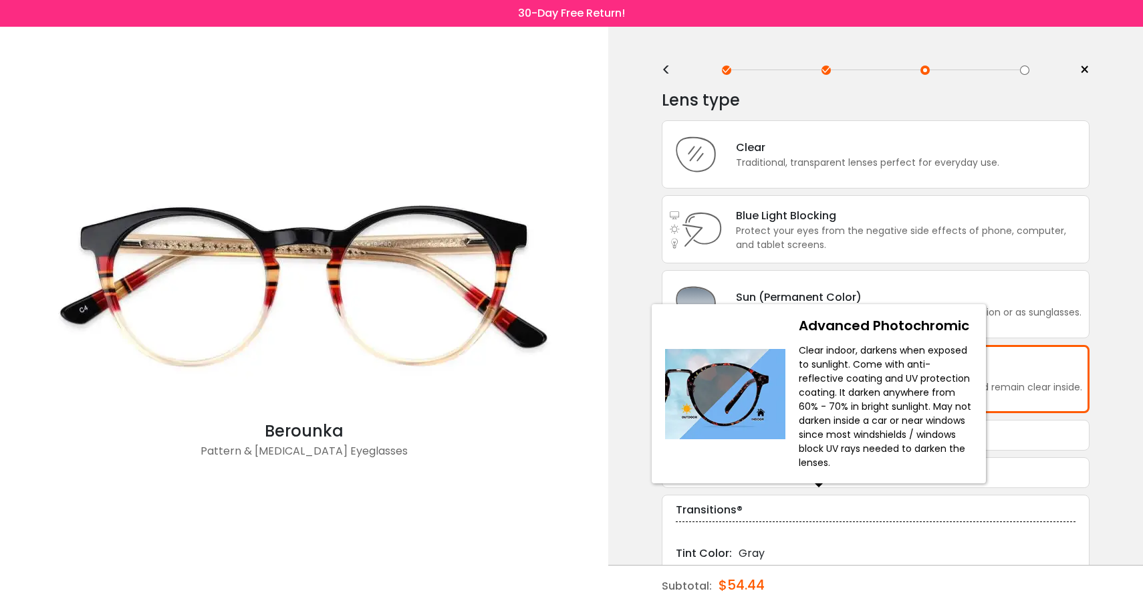
click at [825, 475] on icon at bounding box center [820, 472] width 13 height 16
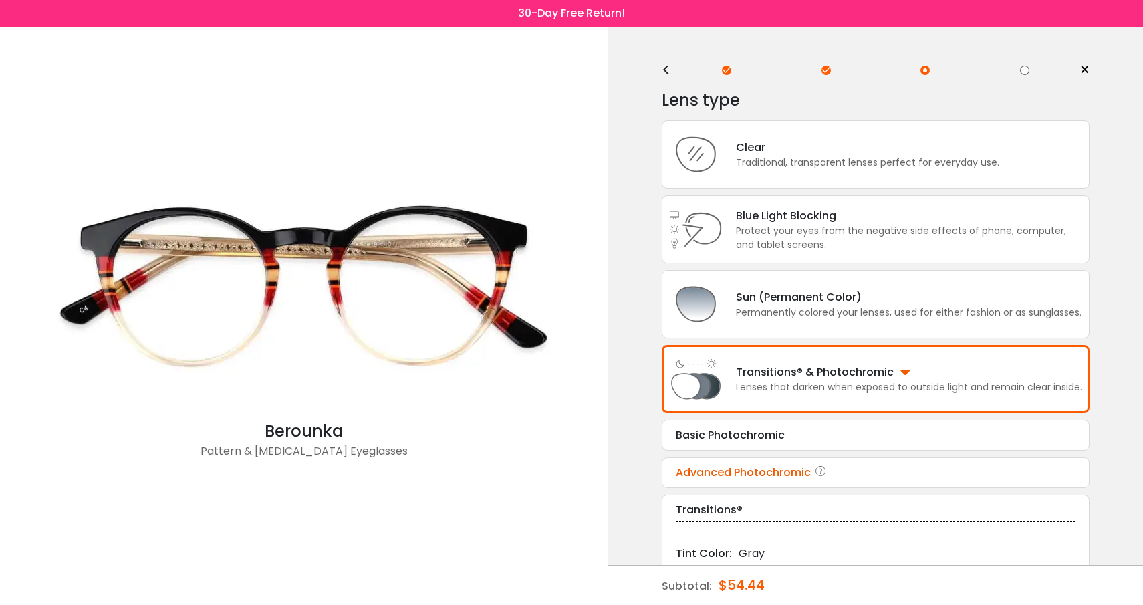
click at [855, 480] on div "Advanced Photochromic" at bounding box center [876, 472] width 400 height 16
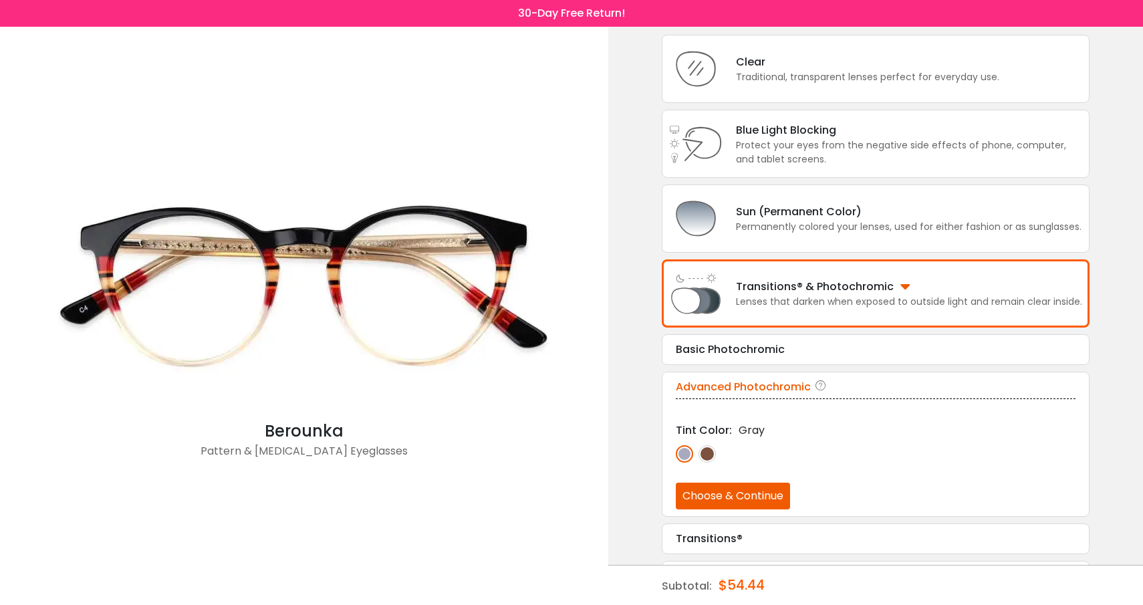
scroll to position [91, 0]
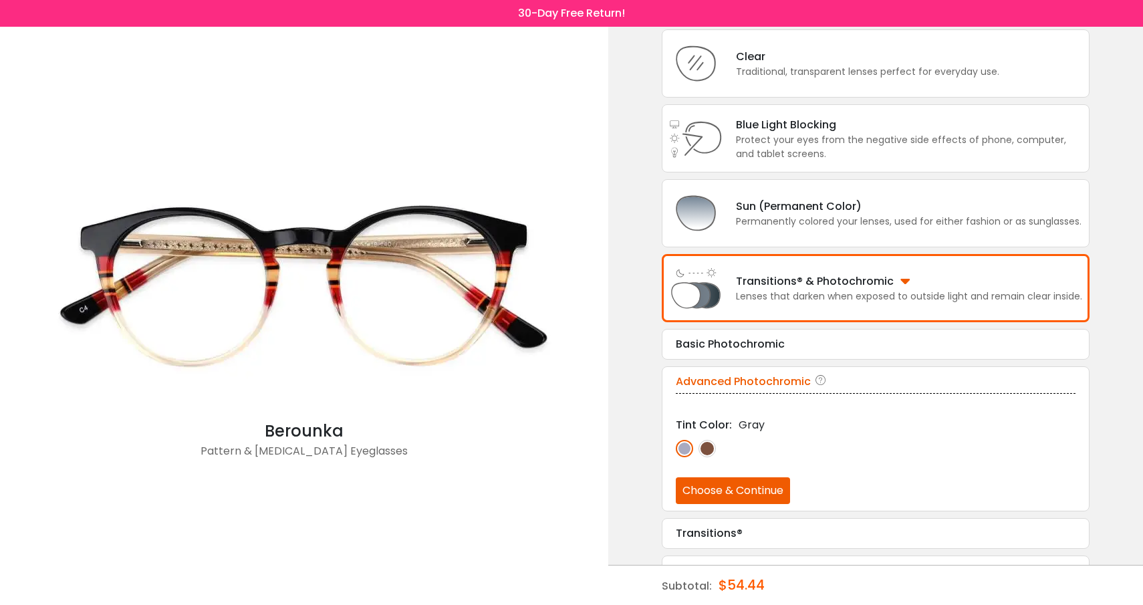
click at [766, 499] on button "Choose & Continue" at bounding box center [733, 490] width 114 height 27
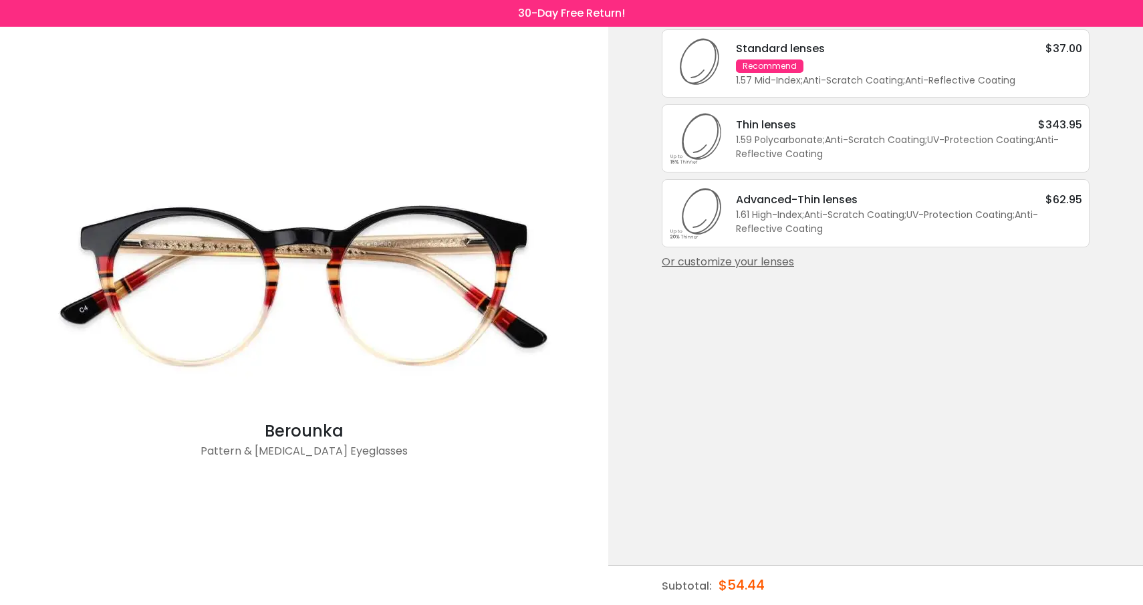
scroll to position [0, 0]
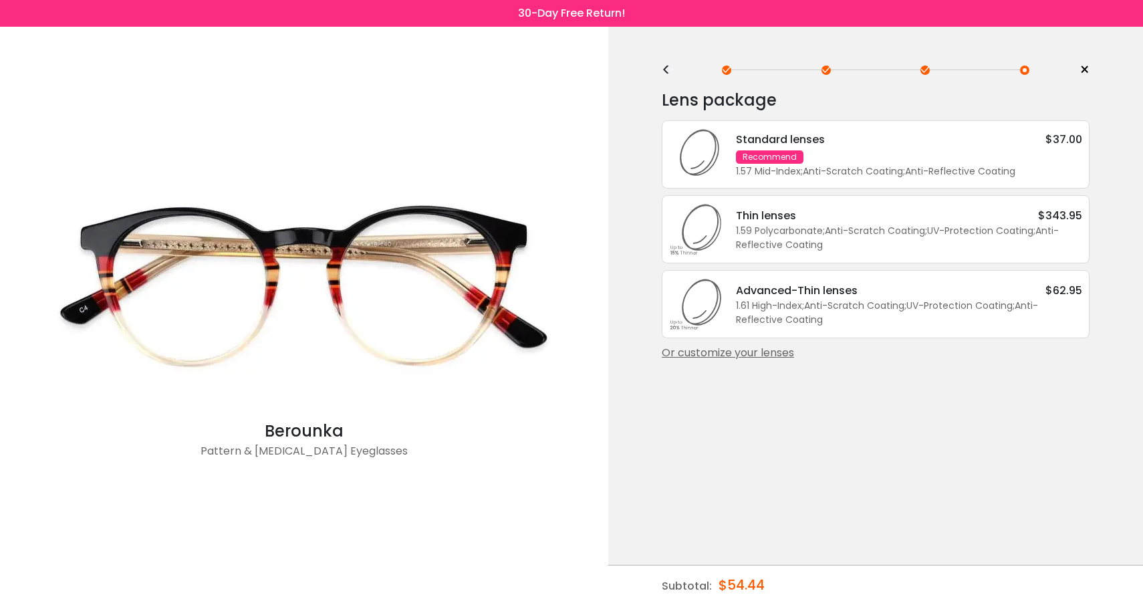
click at [900, 323] on div "1.61 High-Index ; Anti-Scratch Coating ; UV-Protection Coating ; Anti-Reflectiv…" at bounding box center [909, 313] width 346 height 28
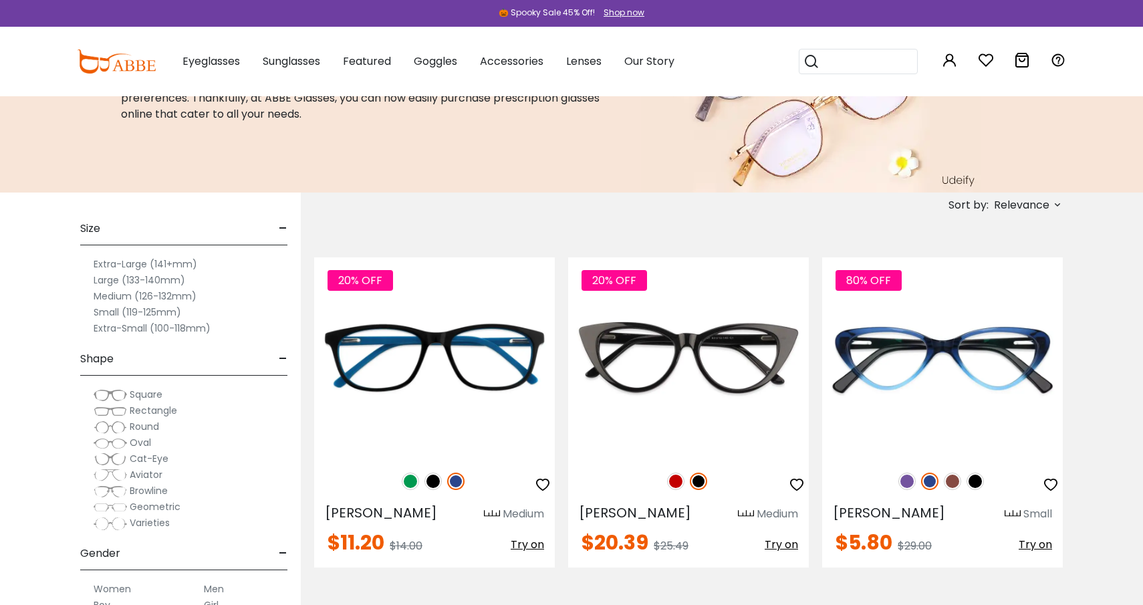
scroll to position [126, 0]
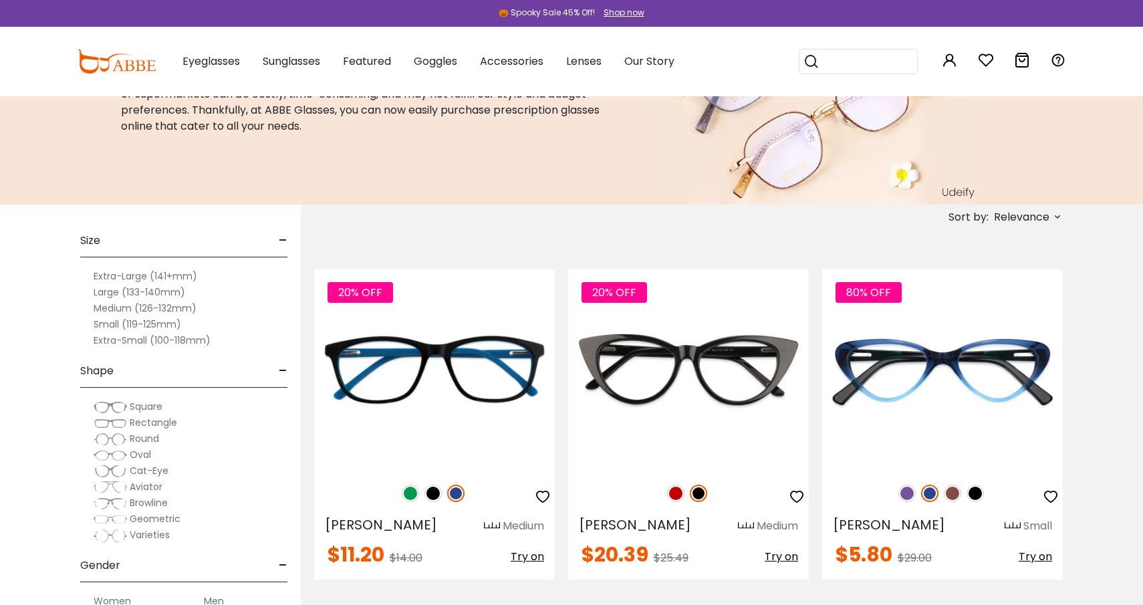
click at [118, 309] on label "Medium (126-132mm)" at bounding box center [145, 308] width 103 height 16
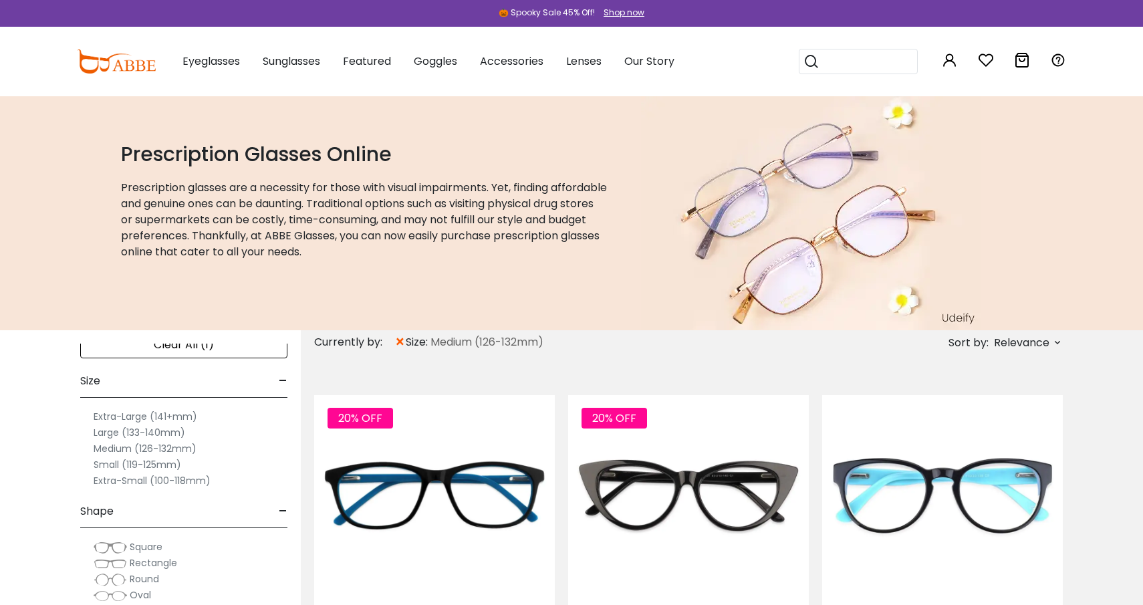
scroll to position [17, 0]
click at [108, 456] on label "Small (119-125mm)" at bounding box center [138, 460] width 88 height 16
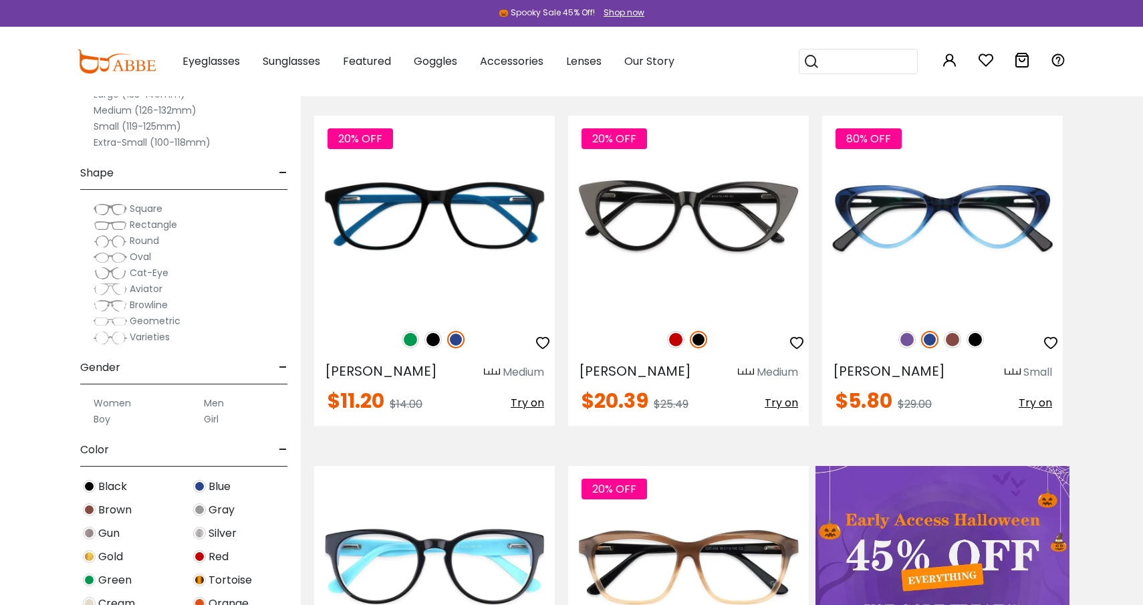
click at [214, 402] on label "Men" at bounding box center [214, 403] width 20 height 16
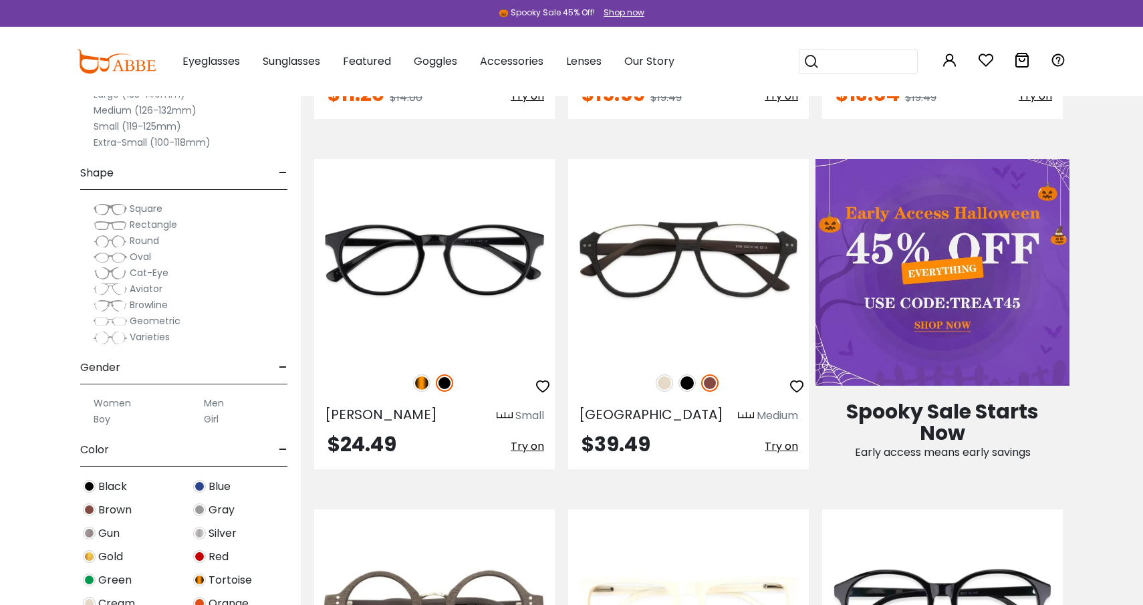
scroll to position [591, 0]
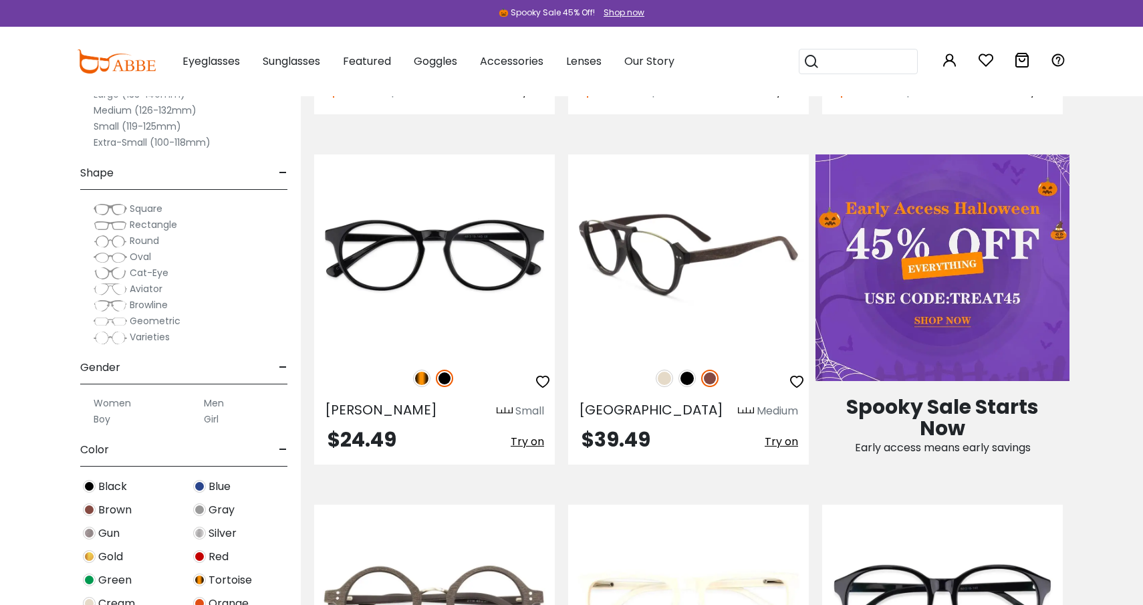
click at [665, 379] on img at bounding box center [664, 378] width 17 height 17
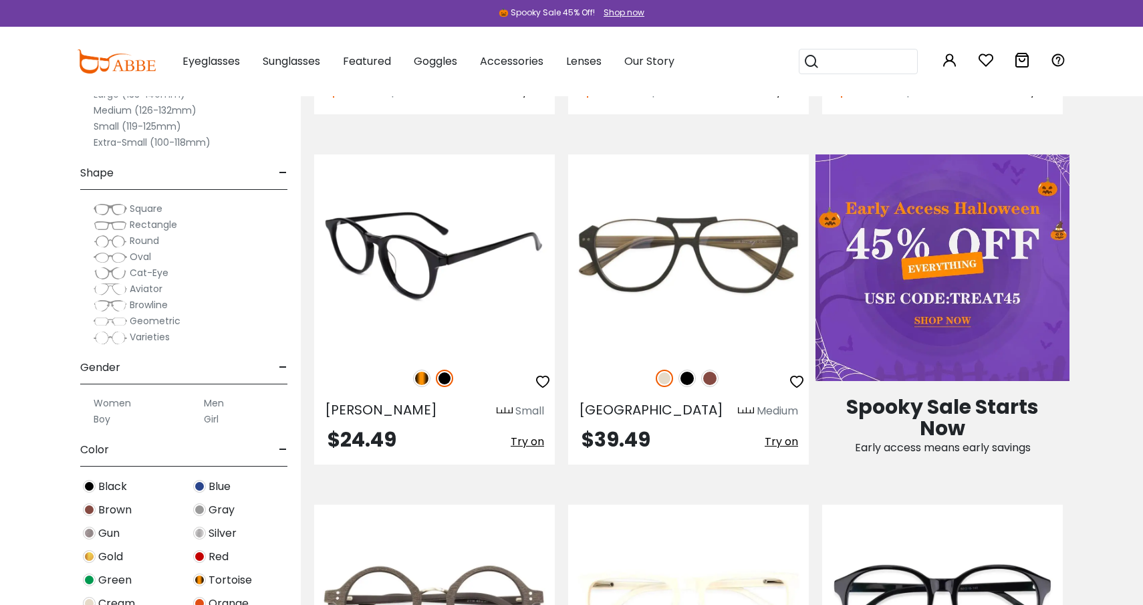
click at [444, 380] on img at bounding box center [444, 378] width 17 height 17
click at [426, 381] on img at bounding box center [421, 378] width 17 height 17
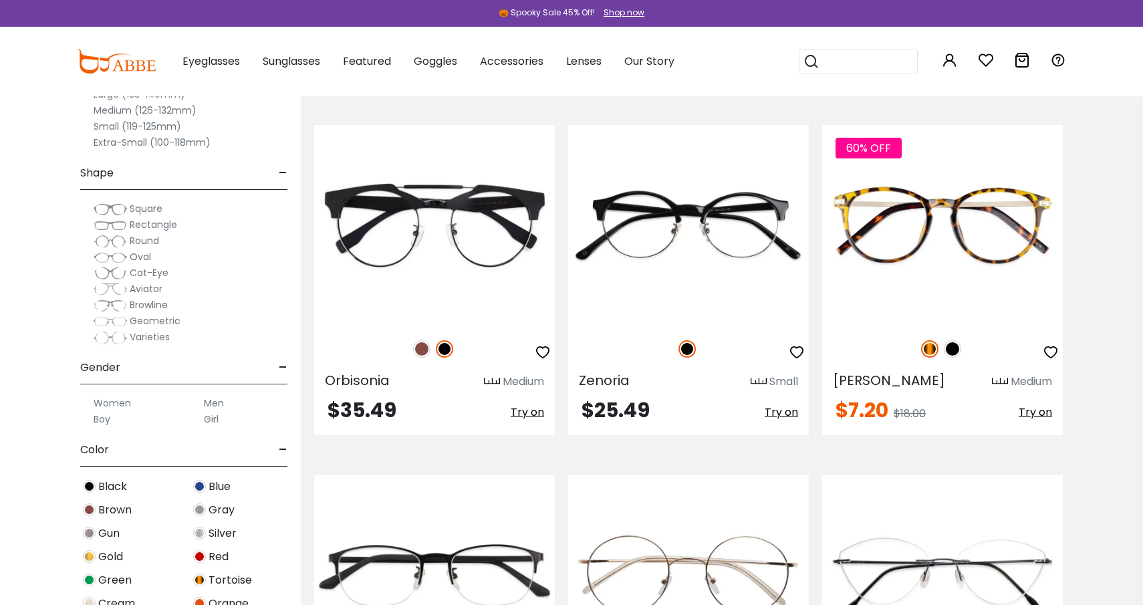
scroll to position [4499, 0]
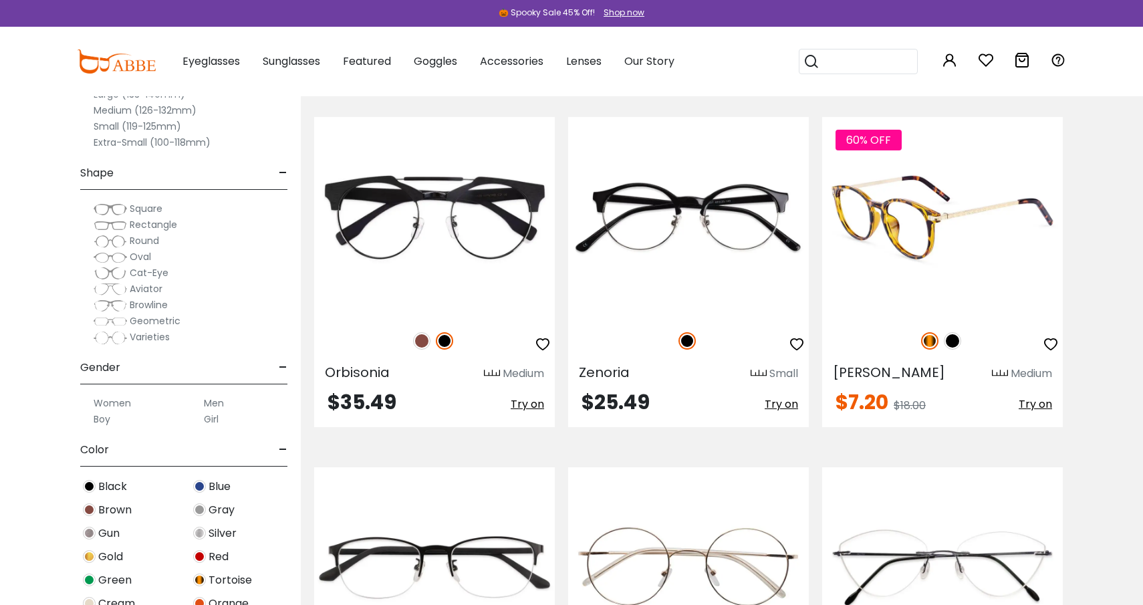
click at [951, 332] on img at bounding box center [952, 340] width 17 height 17
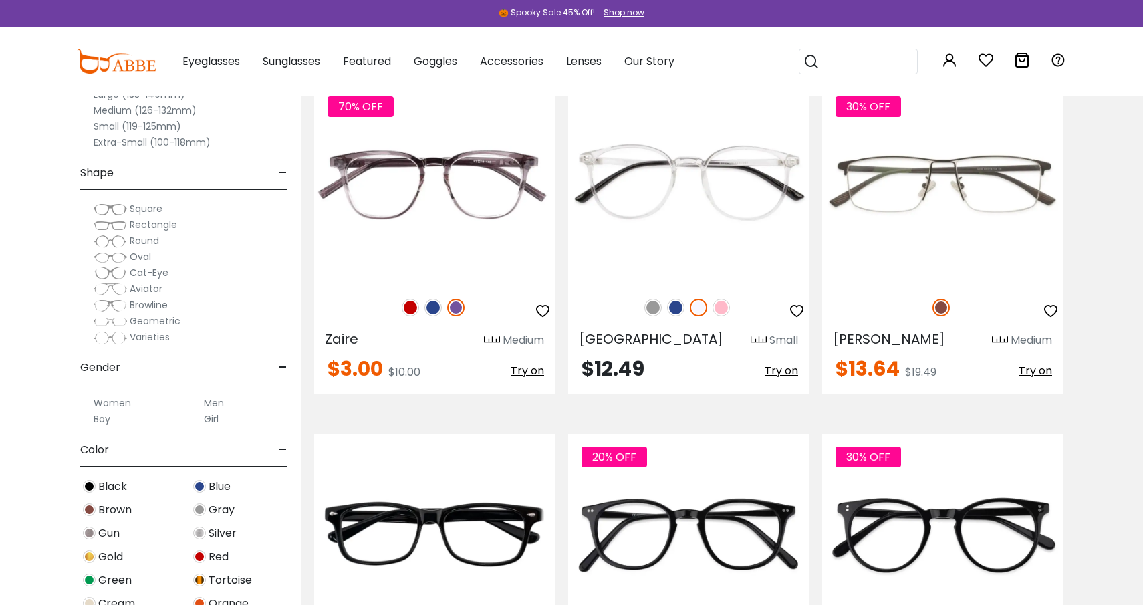
scroll to position [6284, 0]
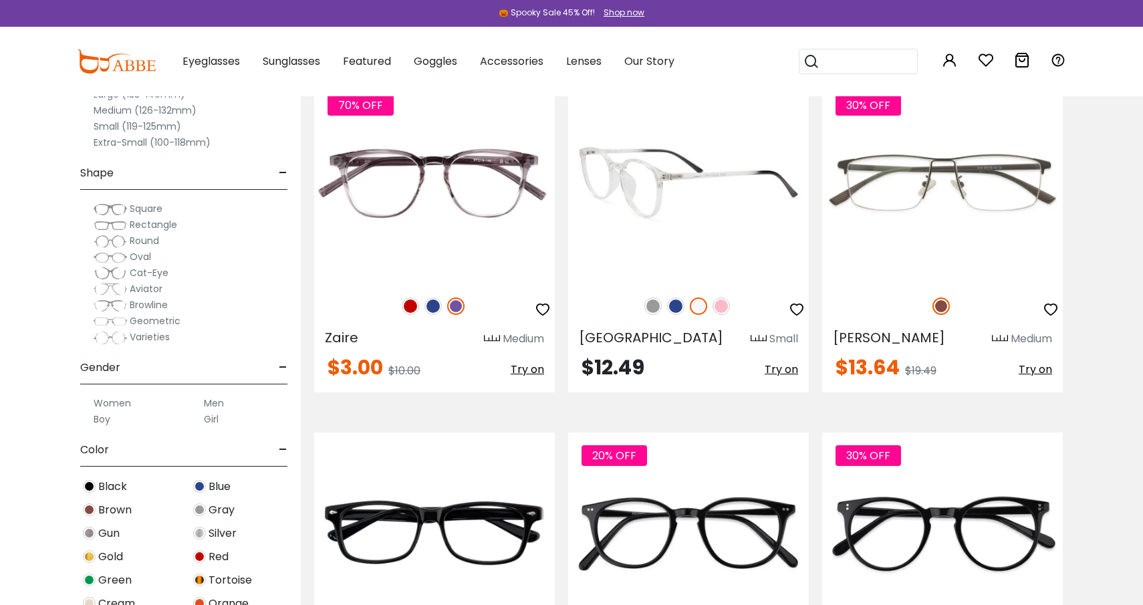
click at [676, 297] on img at bounding box center [675, 305] width 17 height 17
click at [650, 297] on img at bounding box center [652, 305] width 17 height 17
click at [706, 185] on img at bounding box center [688, 182] width 241 height 200
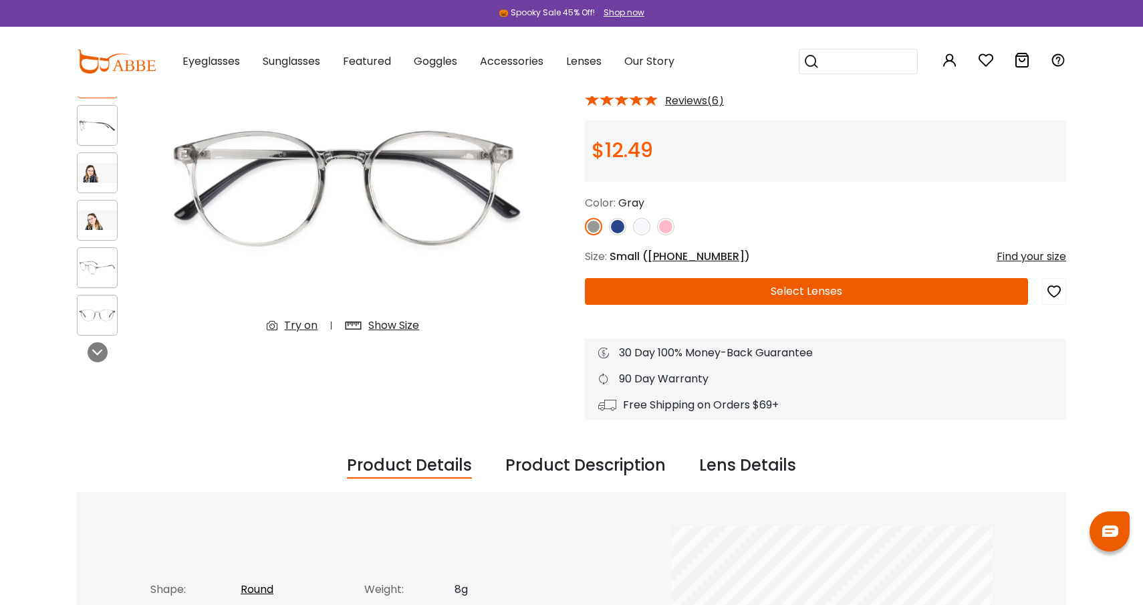
scroll to position [116, 0]
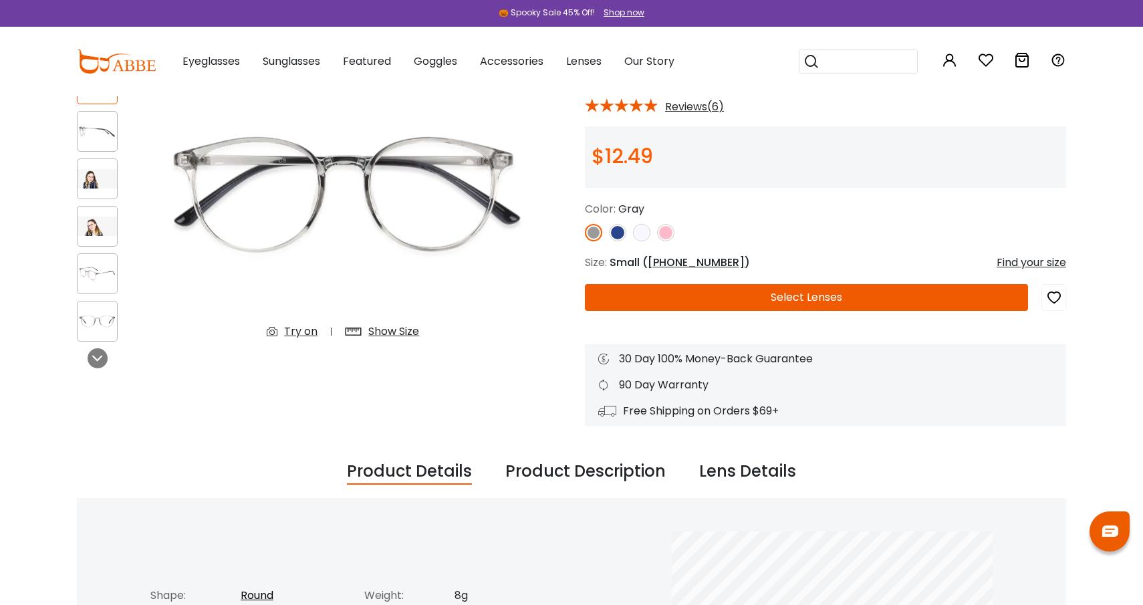
click at [105, 237] on div at bounding box center [97, 226] width 41 height 41
click at [102, 180] on img at bounding box center [97, 179] width 39 height 20
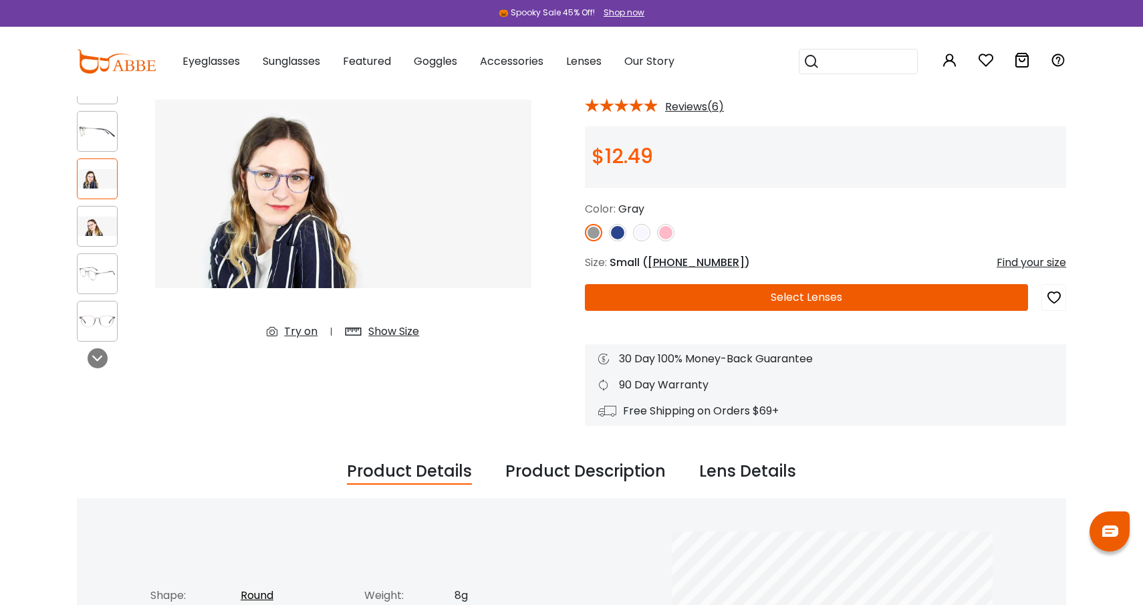
click at [108, 234] on img at bounding box center [97, 227] width 39 height 20
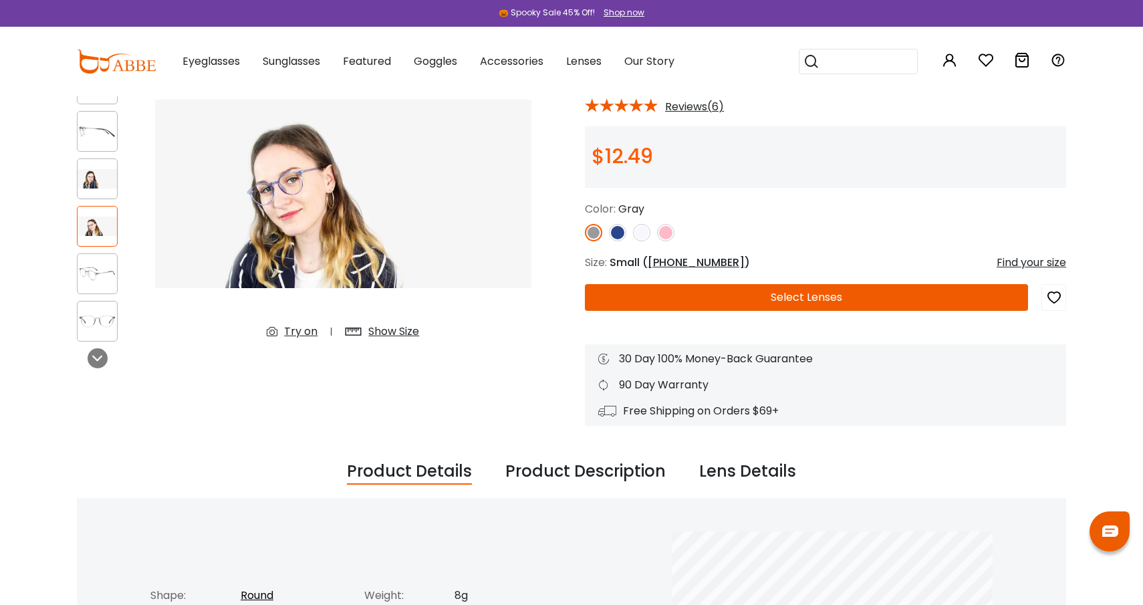
click at [110, 289] on div at bounding box center [97, 273] width 41 height 41
click at [110, 315] on img at bounding box center [97, 321] width 39 height 20
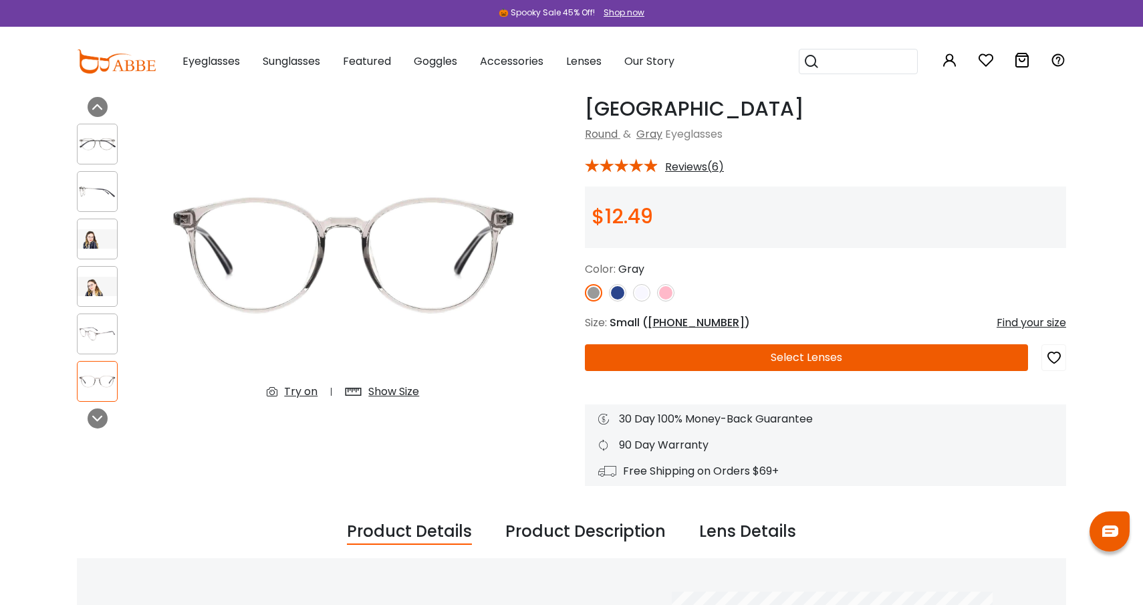
scroll to position [46, 0]
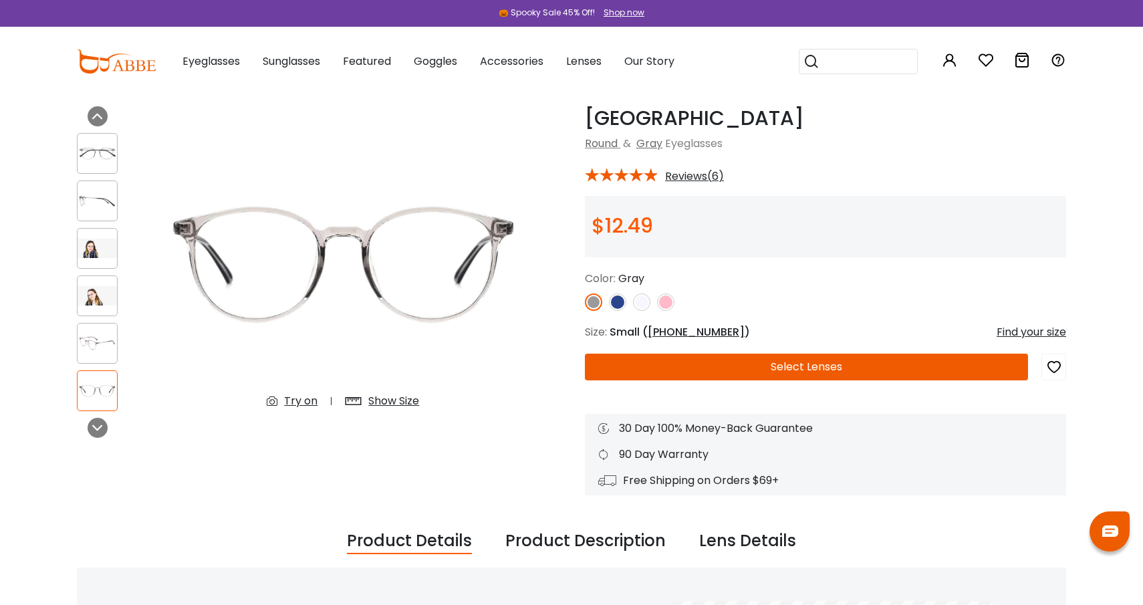
click at [101, 148] on img at bounding box center [97, 154] width 39 height 20
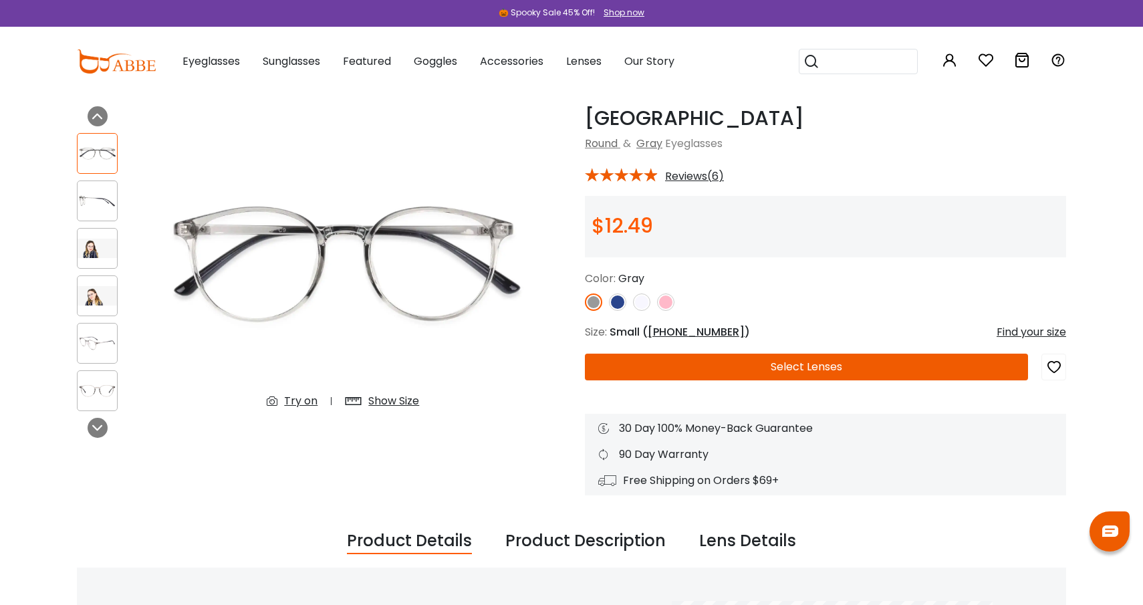
click at [646, 298] on img at bounding box center [641, 301] width 17 height 17
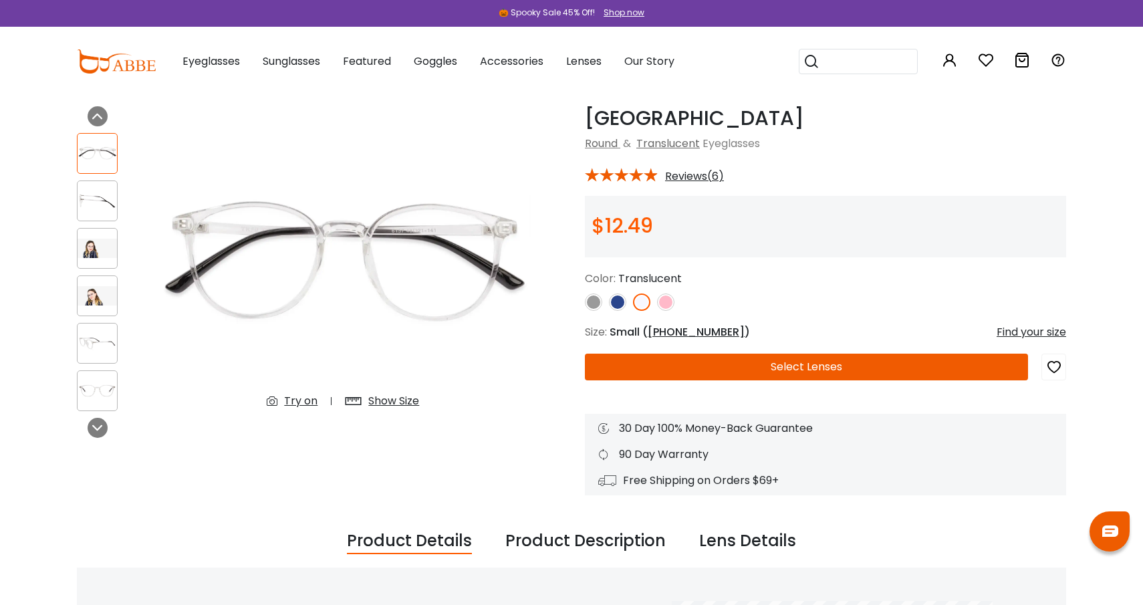
click at [595, 302] on img at bounding box center [593, 301] width 17 height 17
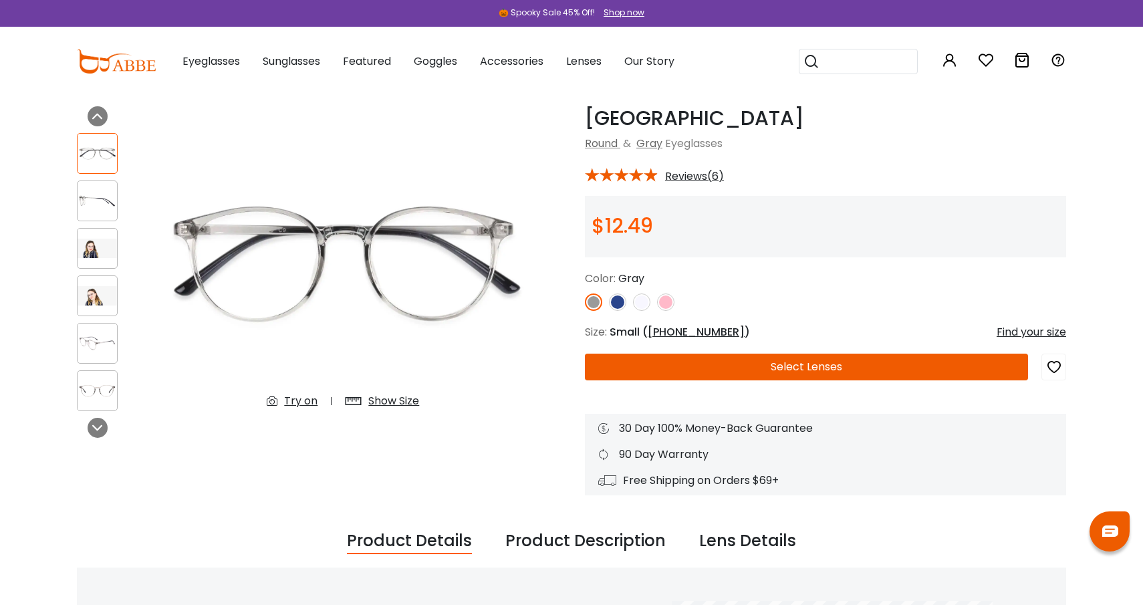
click at [621, 301] on img at bounding box center [617, 301] width 17 height 17
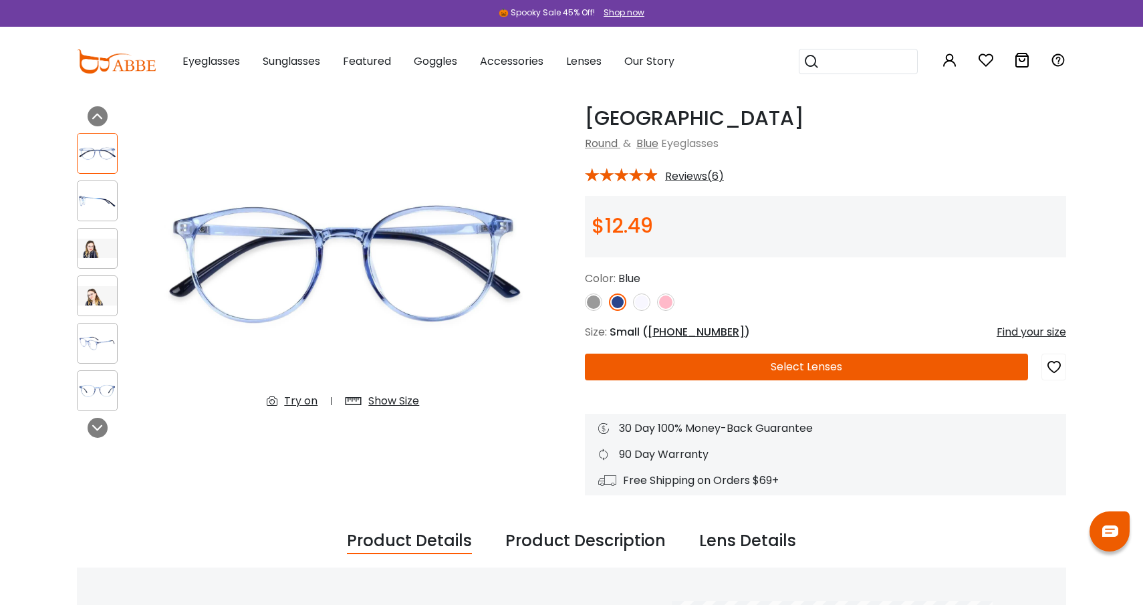
click at [667, 299] on img at bounding box center [665, 301] width 17 height 17
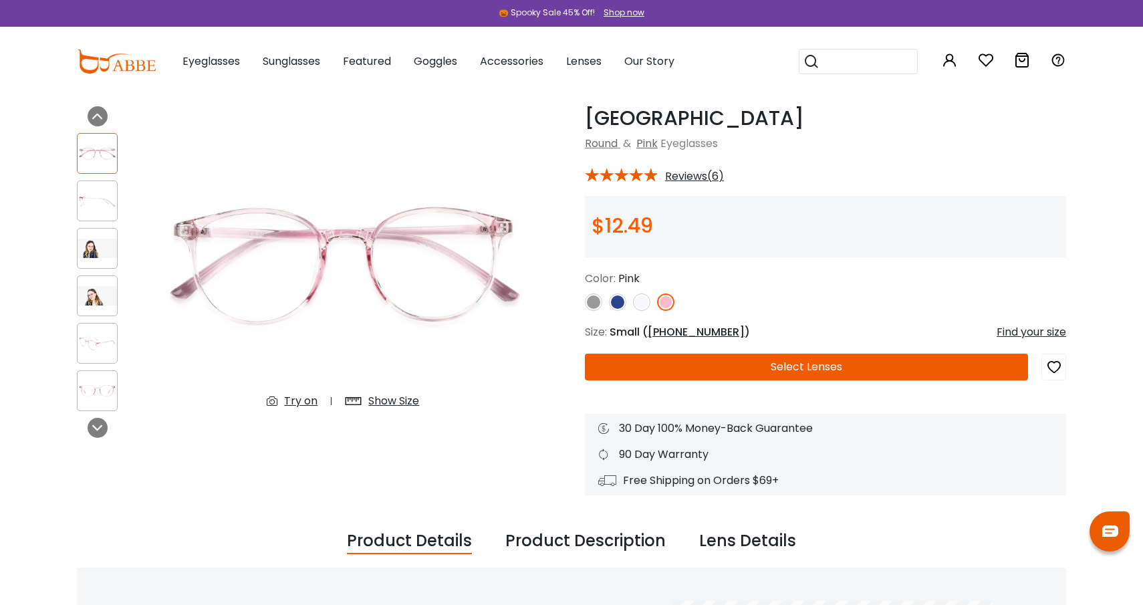
click at [641, 300] on img at bounding box center [641, 301] width 17 height 17
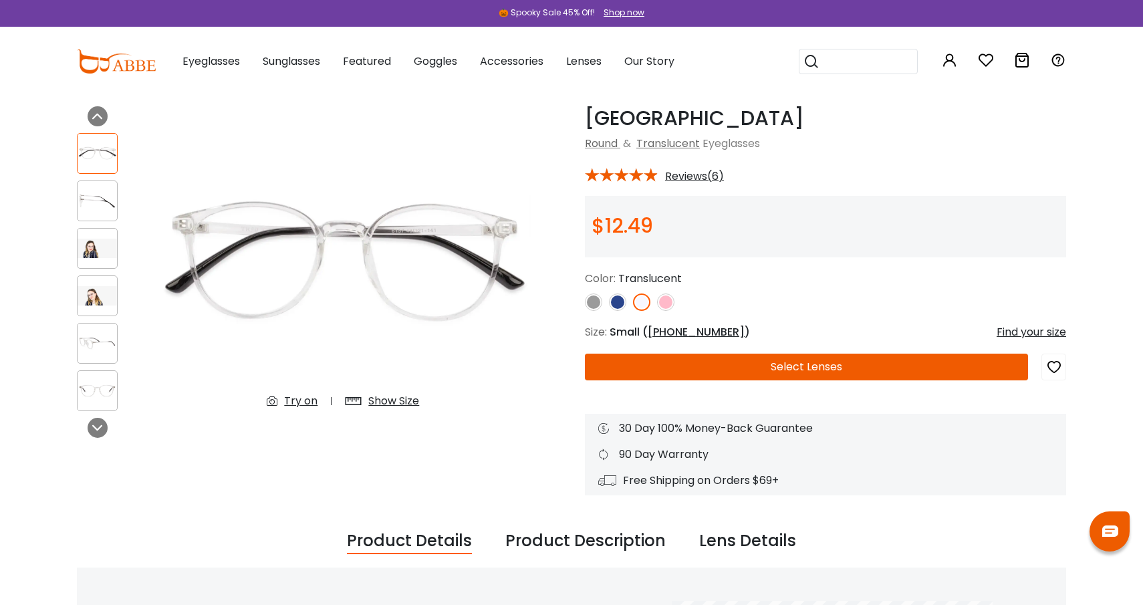
click at [781, 370] on button "Select Lenses" at bounding box center [806, 367] width 443 height 27
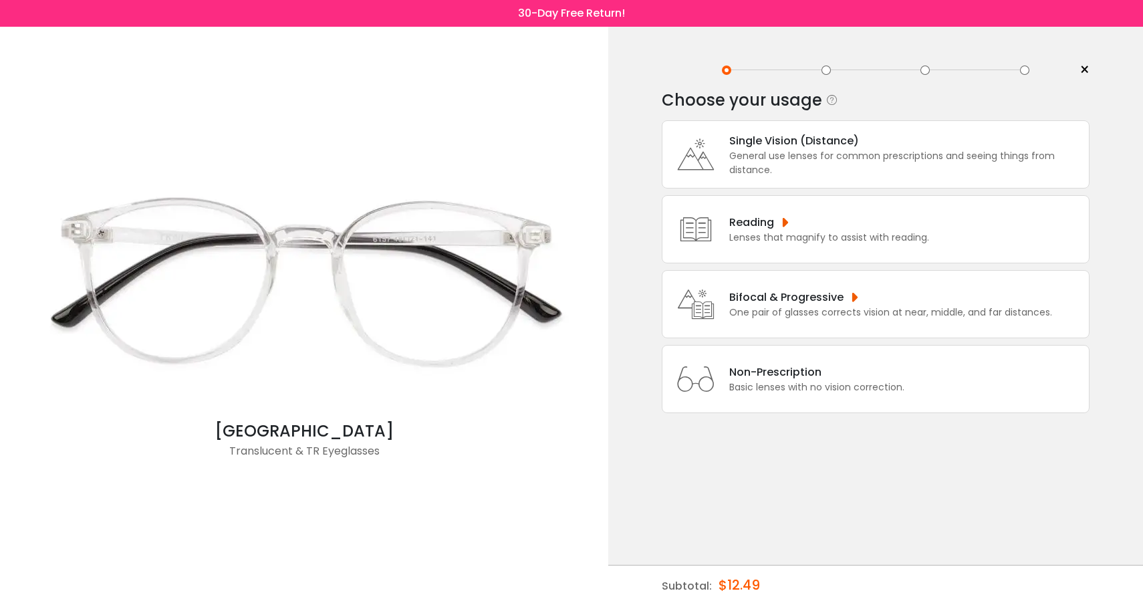
click at [801, 154] on div "General use lenses for common prescriptions and seeing things from distance." at bounding box center [905, 163] width 353 height 28
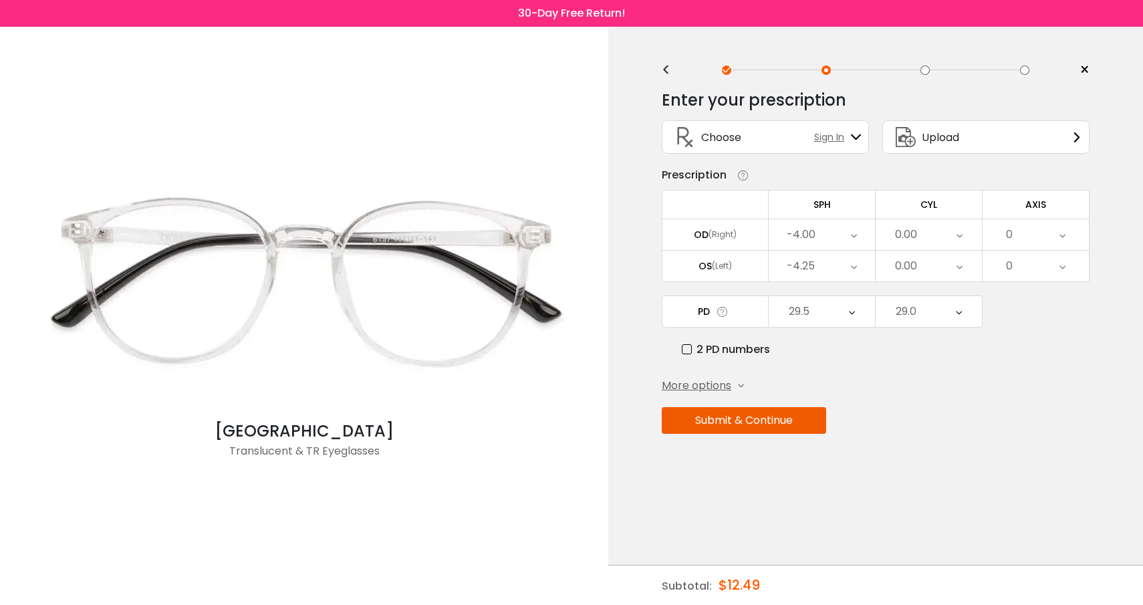
click at [780, 424] on button "Submit & Continue" at bounding box center [744, 420] width 164 height 27
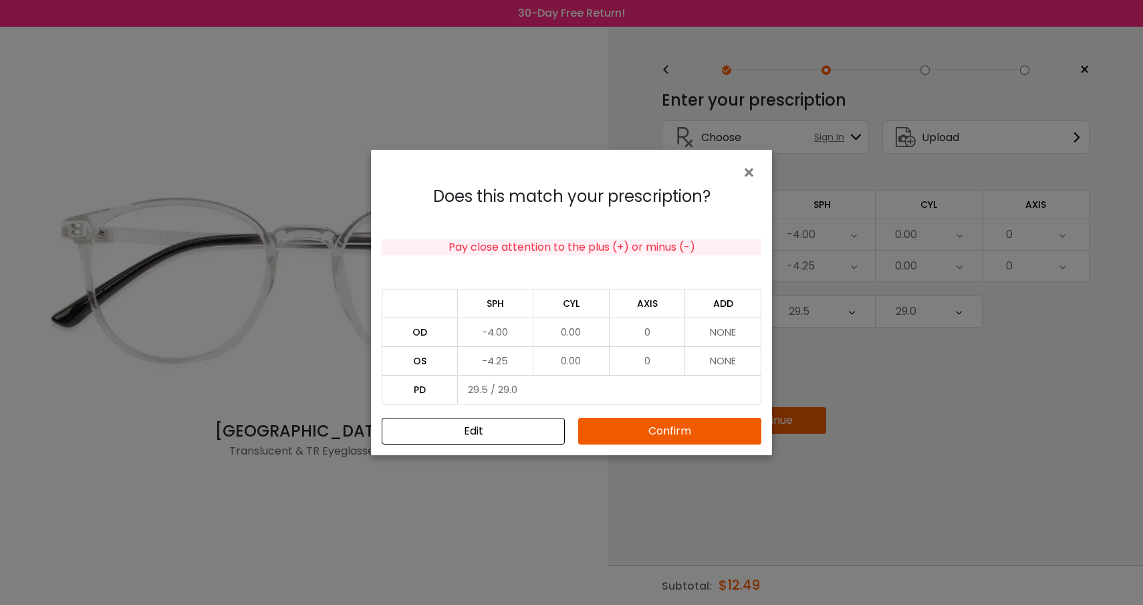
click at [672, 439] on button "Confirm" at bounding box center [669, 431] width 183 height 27
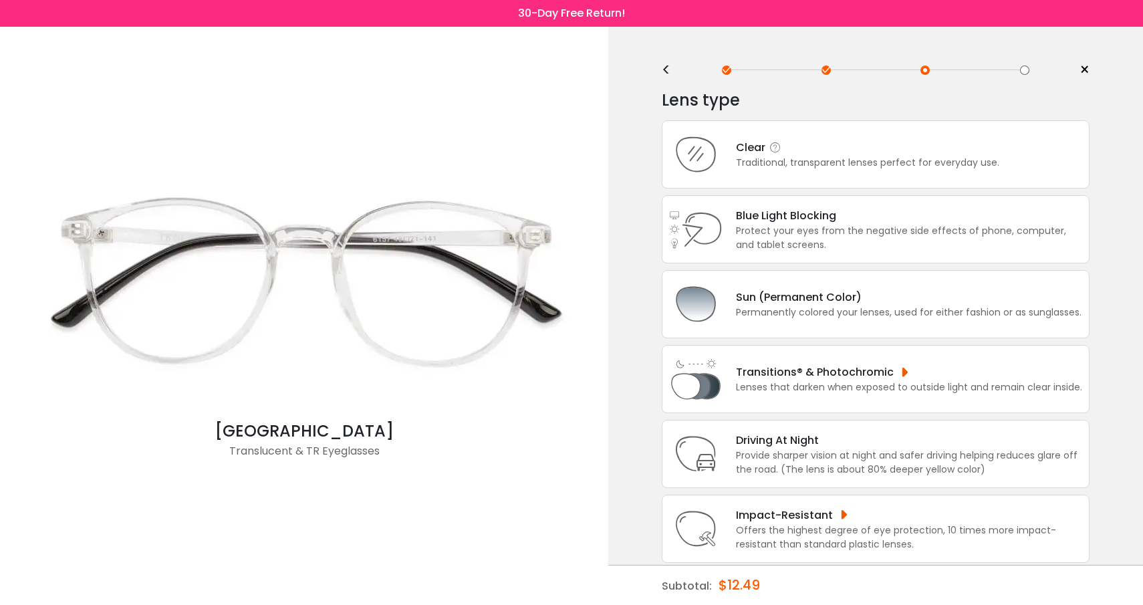
click at [881, 160] on div "Traditional, transparent lenses perfect for everyday use." at bounding box center [867, 163] width 263 height 14
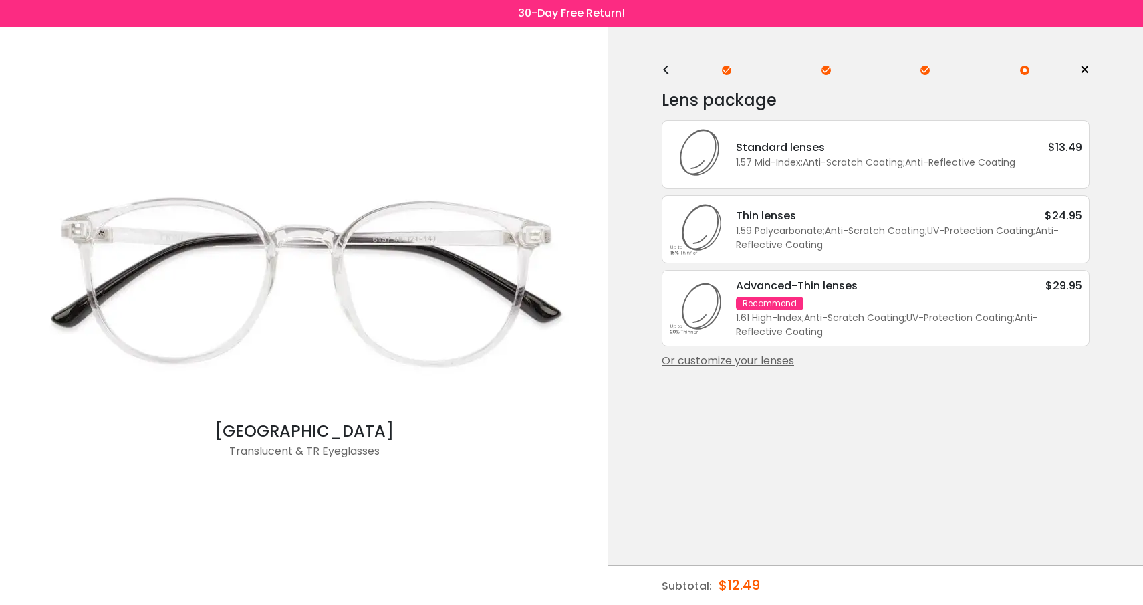
click at [879, 321] on div "1.61 High-Index ; Anti-Scratch Coating ; UV-Protection Coating ; Anti-Reflectiv…" at bounding box center [909, 325] width 346 height 28
